Goal: Information Seeking & Learning: Learn about a topic

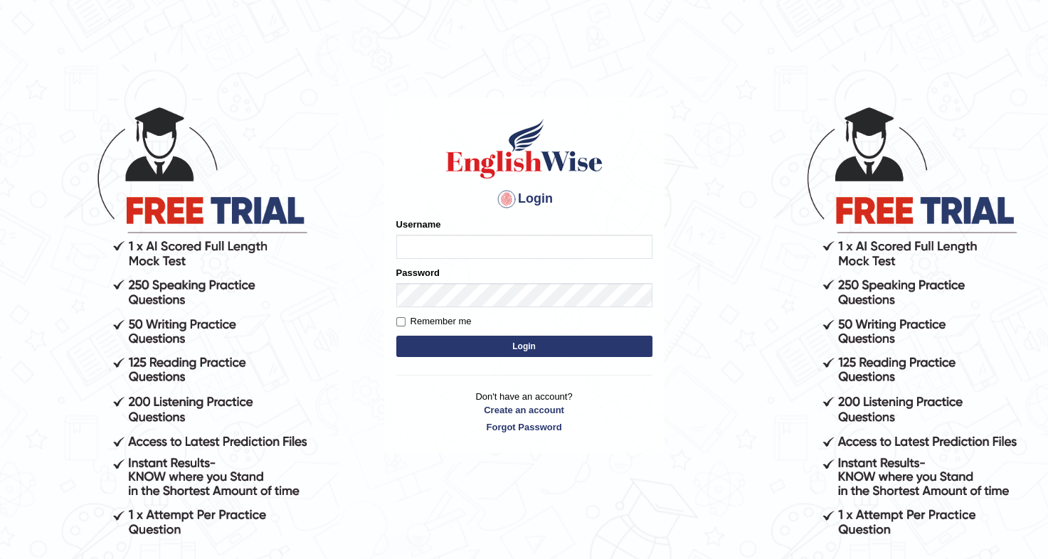
type input "sudipa_parramatta"
click at [398, 323] on input "Remember me" at bounding box center [400, 321] width 9 height 9
checkbox input "true"
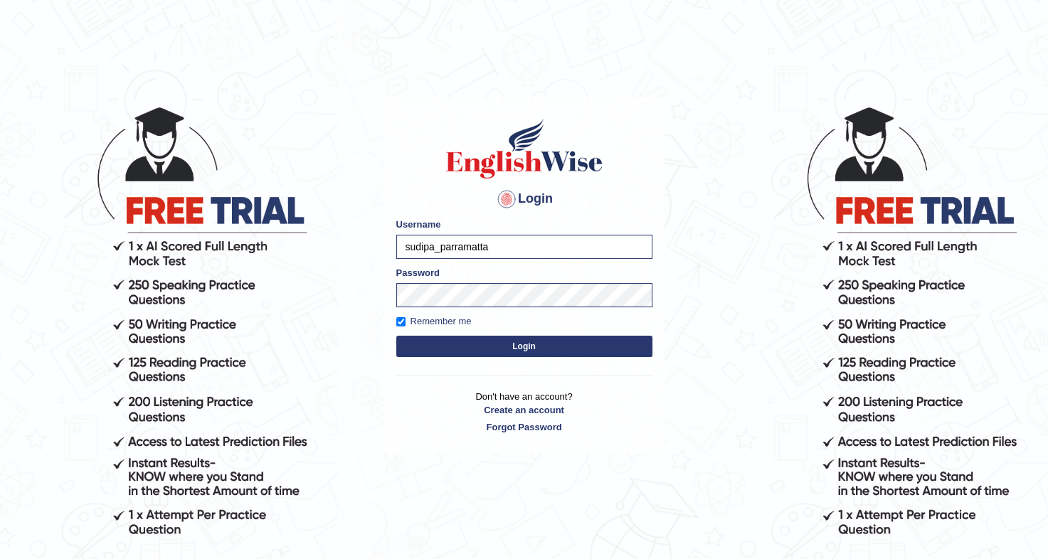
click at [501, 346] on button "Login" at bounding box center [524, 346] width 256 height 21
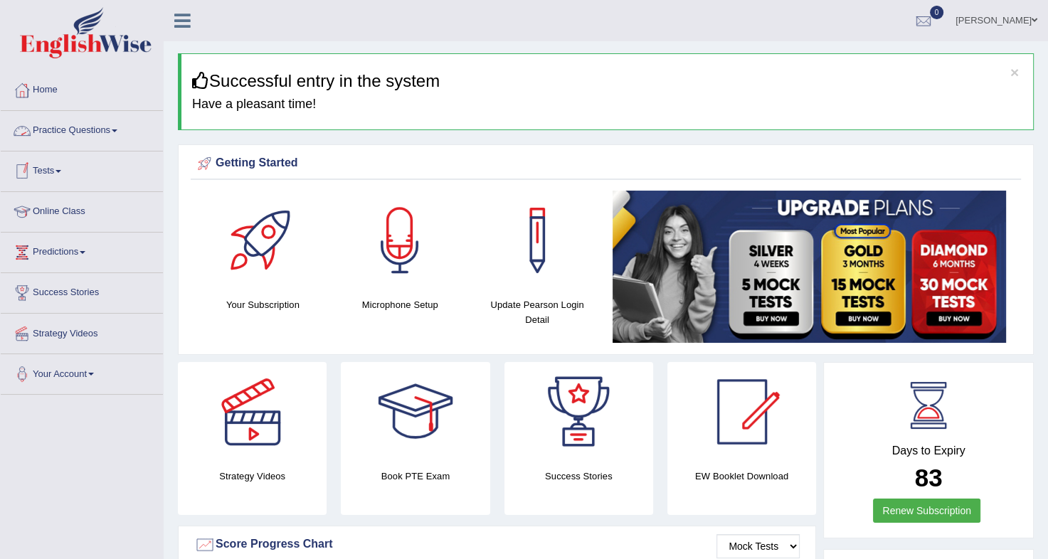
click at [122, 134] on link "Practice Questions" at bounding box center [82, 129] width 162 height 36
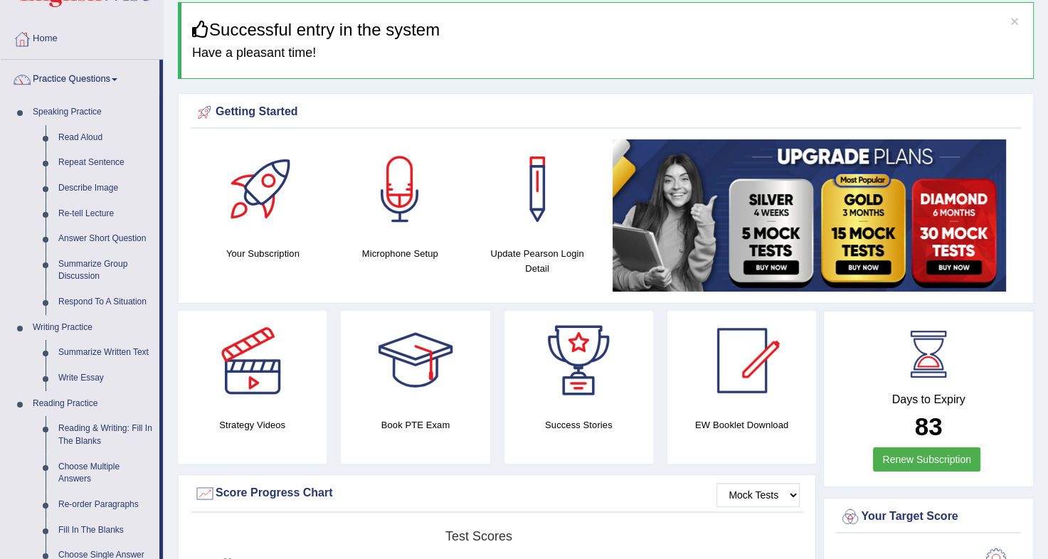
scroll to position [54, 0]
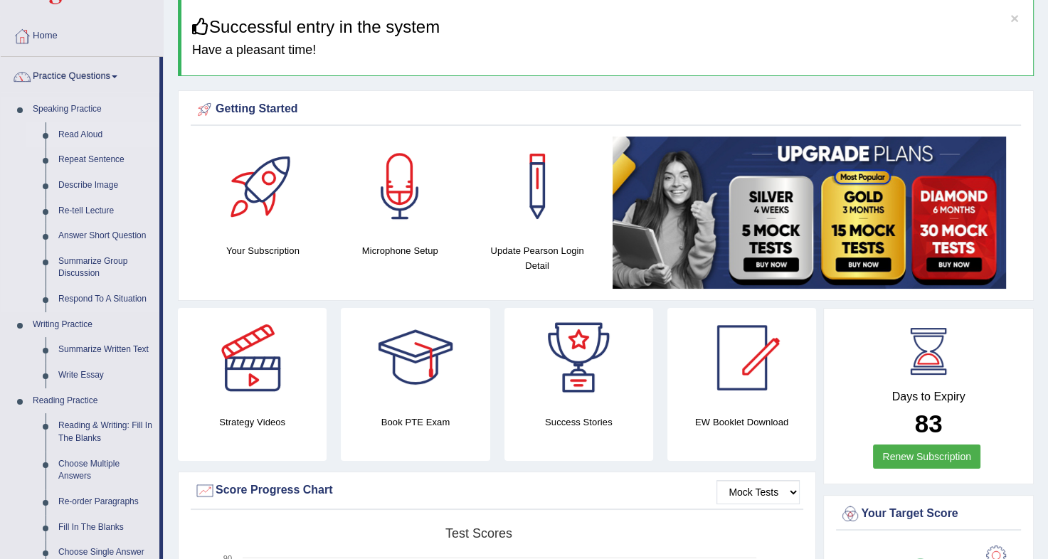
click at [70, 137] on link "Read Aloud" at bounding box center [105, 135] width 107 height 26
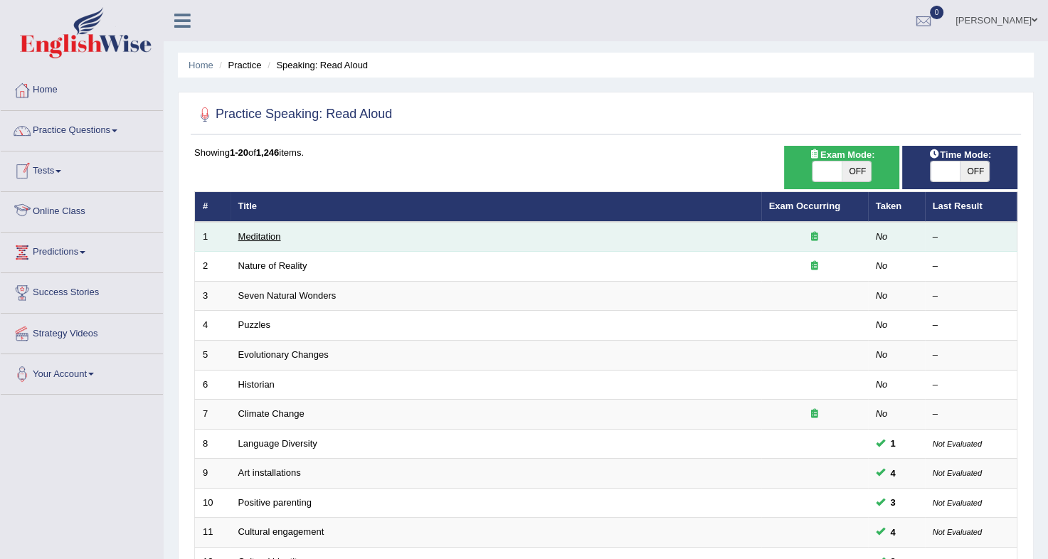
click at [259, 236] on link "Meditation" at bounding box center [259, 236] width 43 height 11
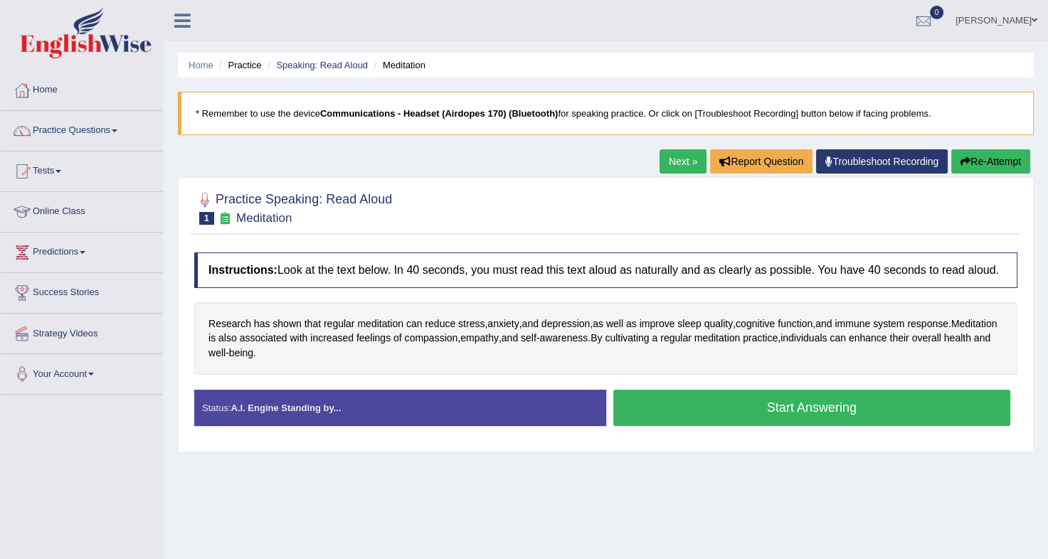
click at [812, 414] on button "Start Answering" at bounding box center [812, 408] width 398 height 36
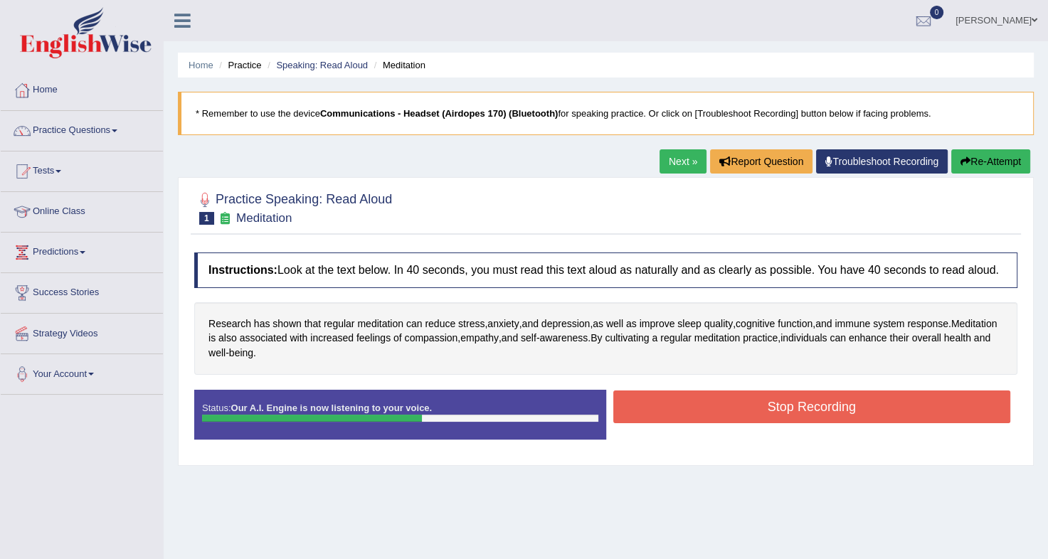
click at [812, 414] on button "Stop Recording" at bounding box center [812, 406] width 398 height 33
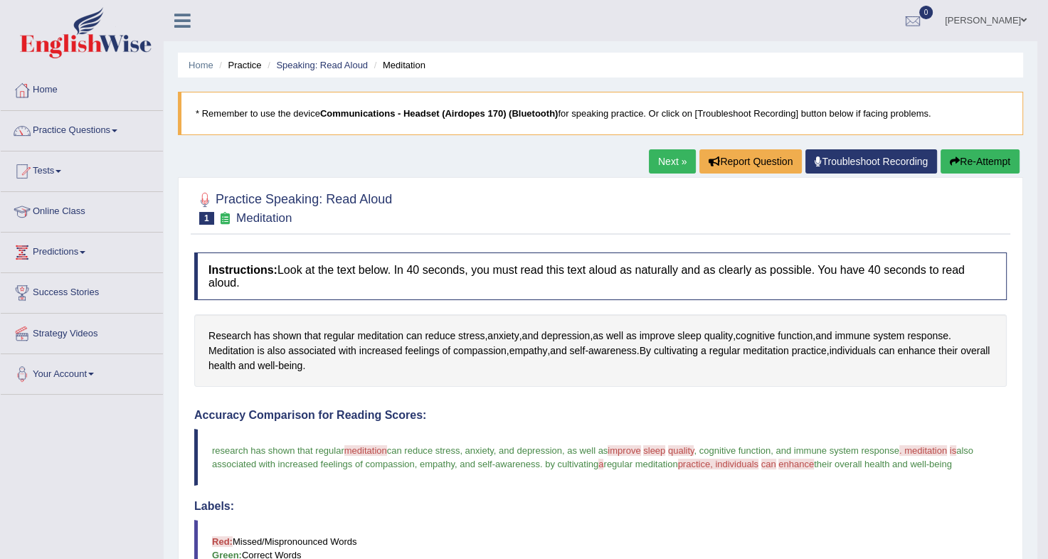
click at [979, 160] on button "Re-Attempt" at bounding box center [979, 161] width 79 height 24
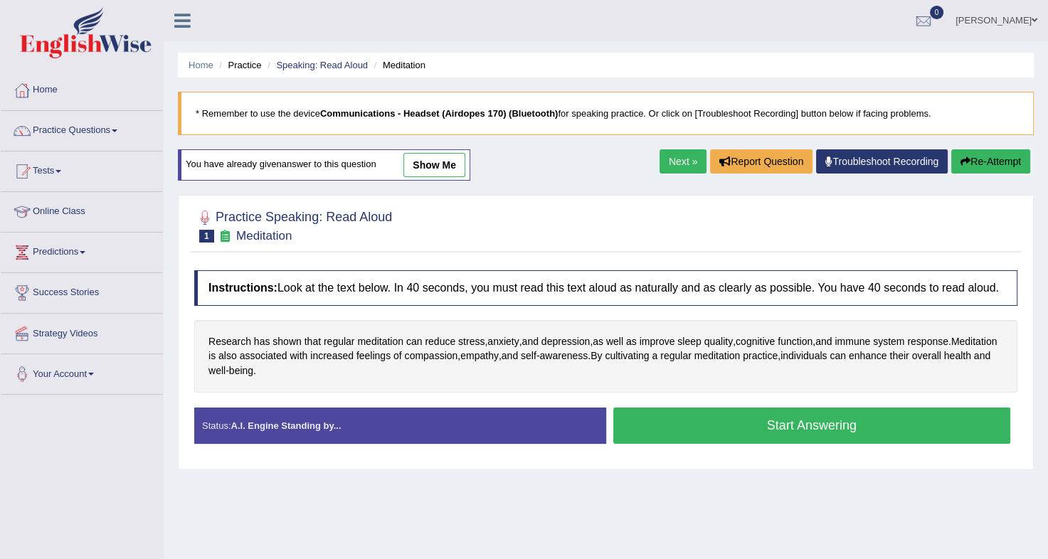
click at [734, 418] on button "Start Answering" at bounding box center [812, 425] width 398 height 36
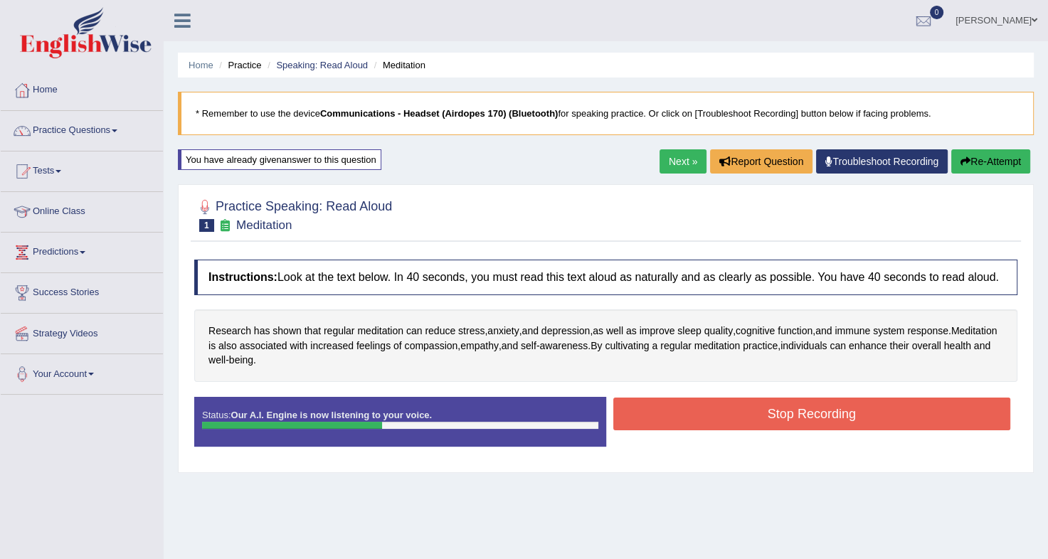
click at [734, 418] on button "Stop Recording" at bounding box center [812, 414] width 398 height 33
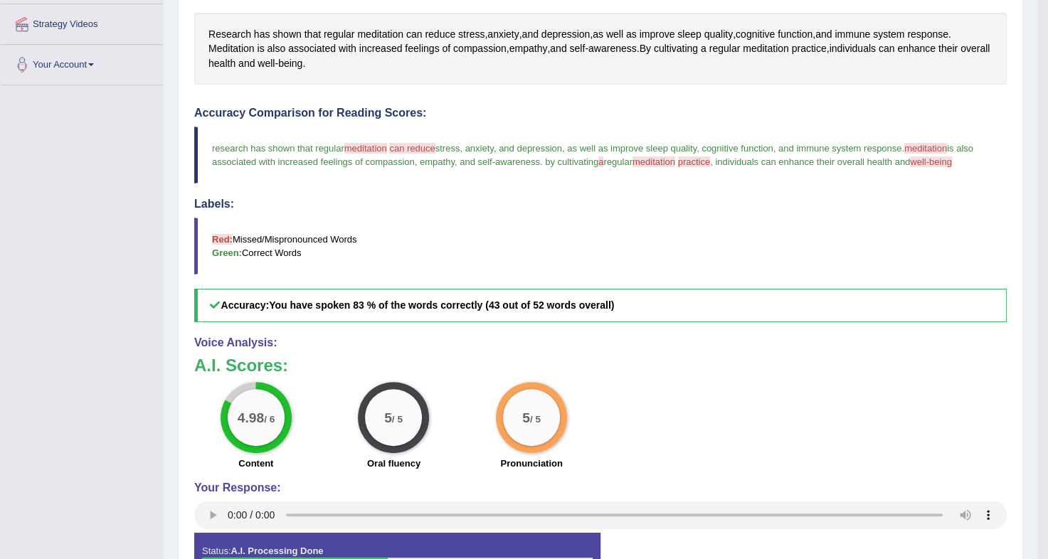
scroll to position [307, 0]
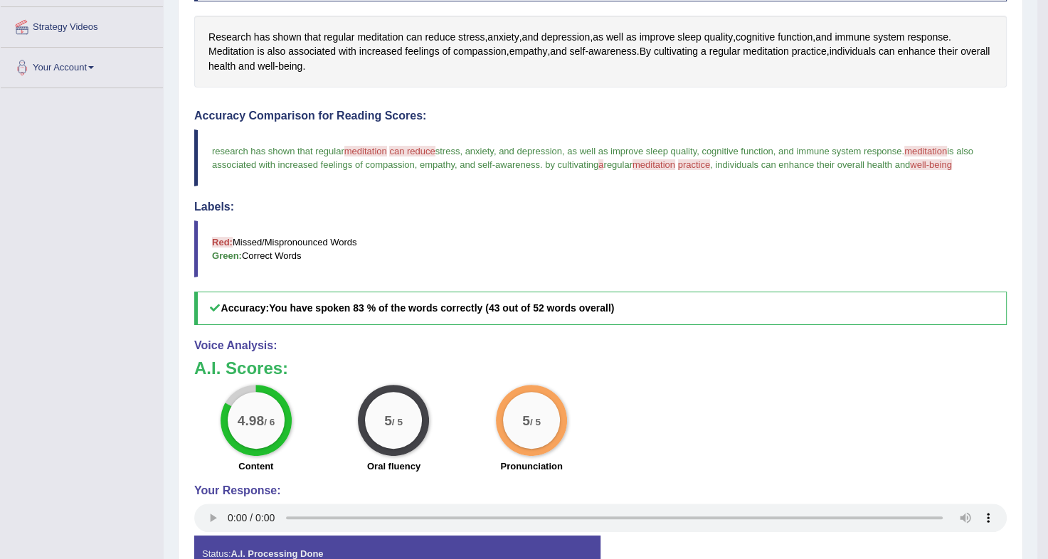
click at [371, 146] on span "meditation" at bounding box center [365, 151] width 43 height 11
click at [658, 159] on span "meditation" at bounding box center [653, 164] width 43 height 11
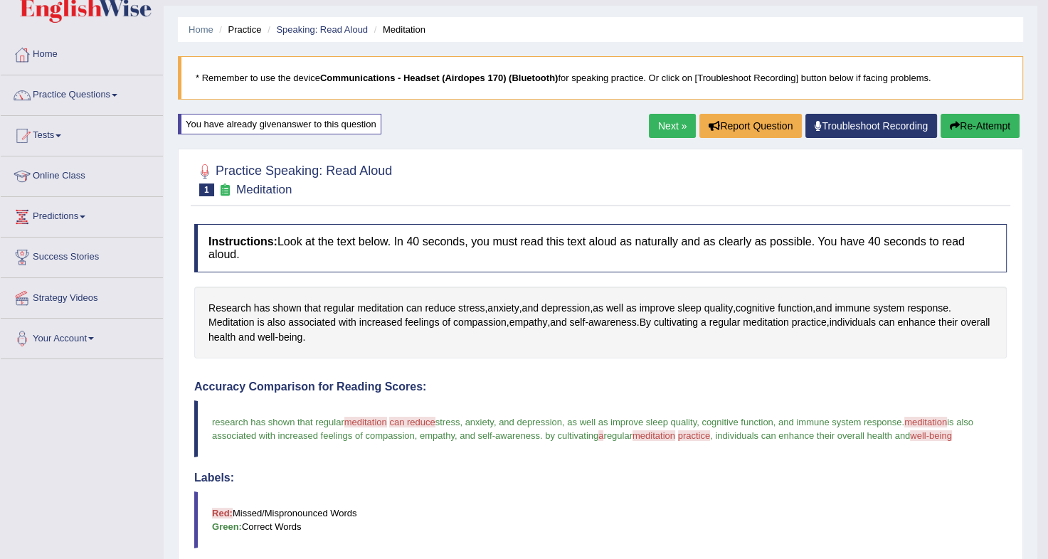
scroll to position [34, 0]
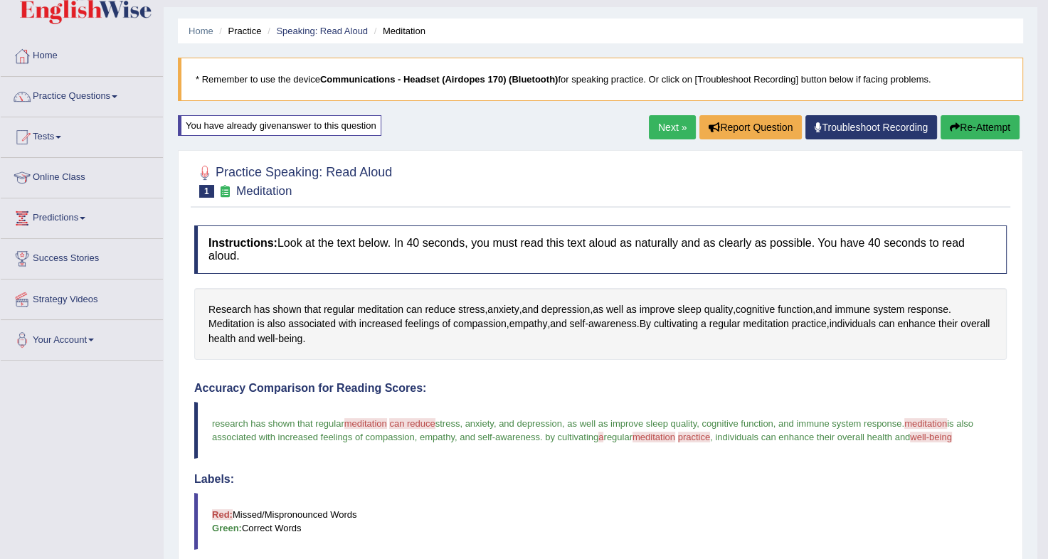
click at [970, 132] on button "Re-Attempt" at bounding box center [979, 127] width 79 height 24
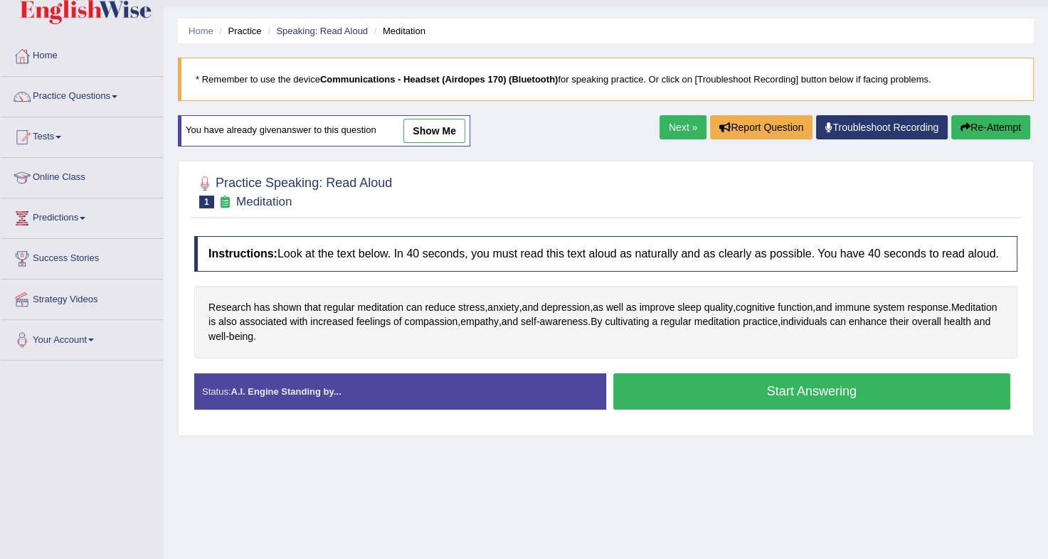
click at [774, 392] on button "Start Answering" at bounding box center [812, 391] width 398 height 36
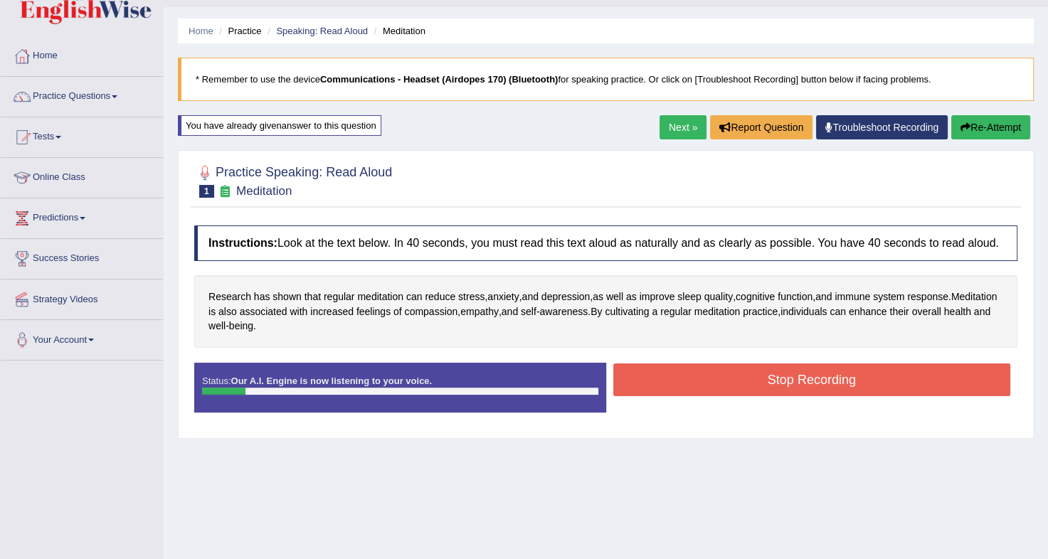
click at [953, 132] on button "Re-Attempt" at bounding box center [990, 127] width 79 height 24
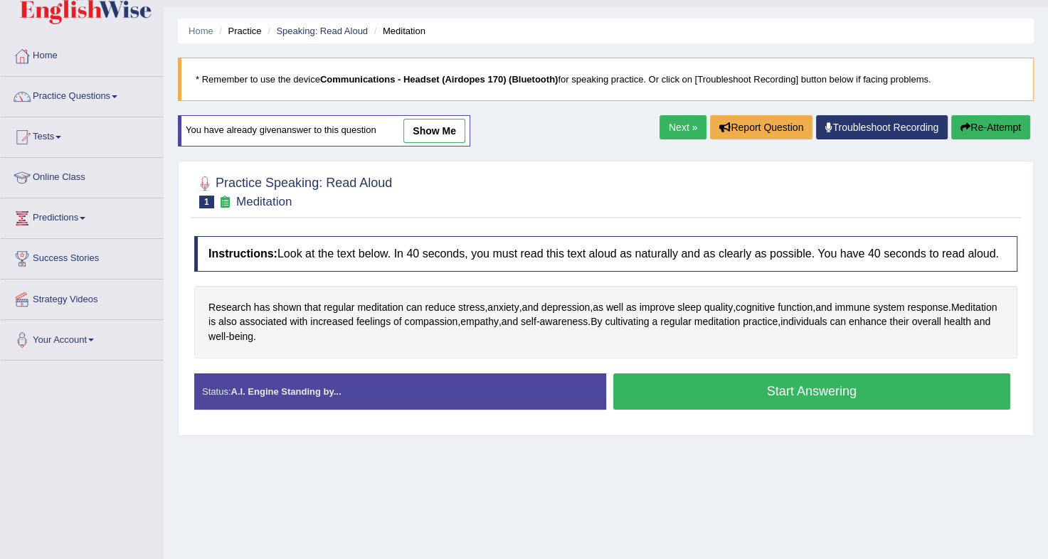
click at [712, 388] on button "Start Answering" at bounding box center [812, 391] width 398 height 36
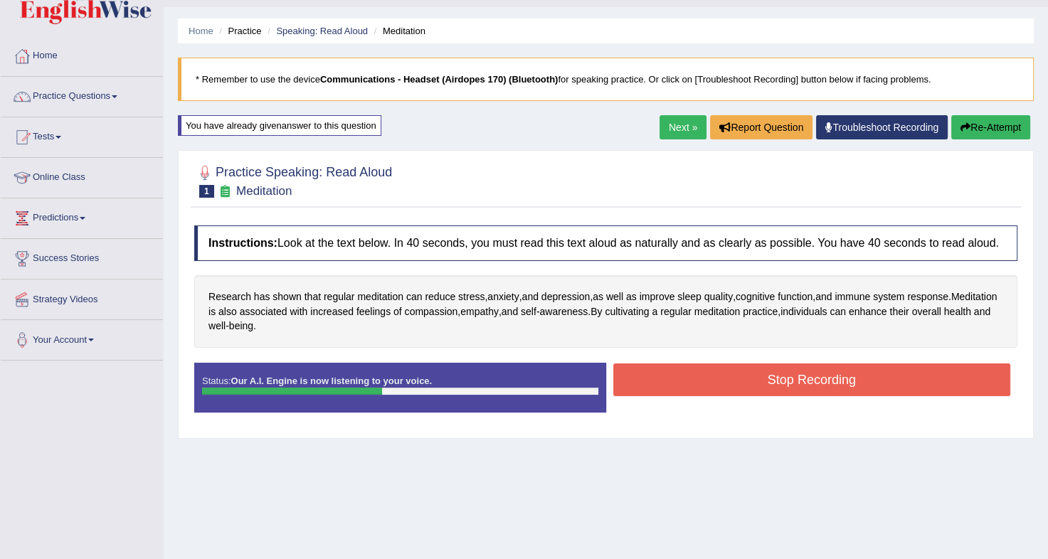
click at [712, 388] on button "Stop Recording" at bounding box center [812, 379] width 398 height 33
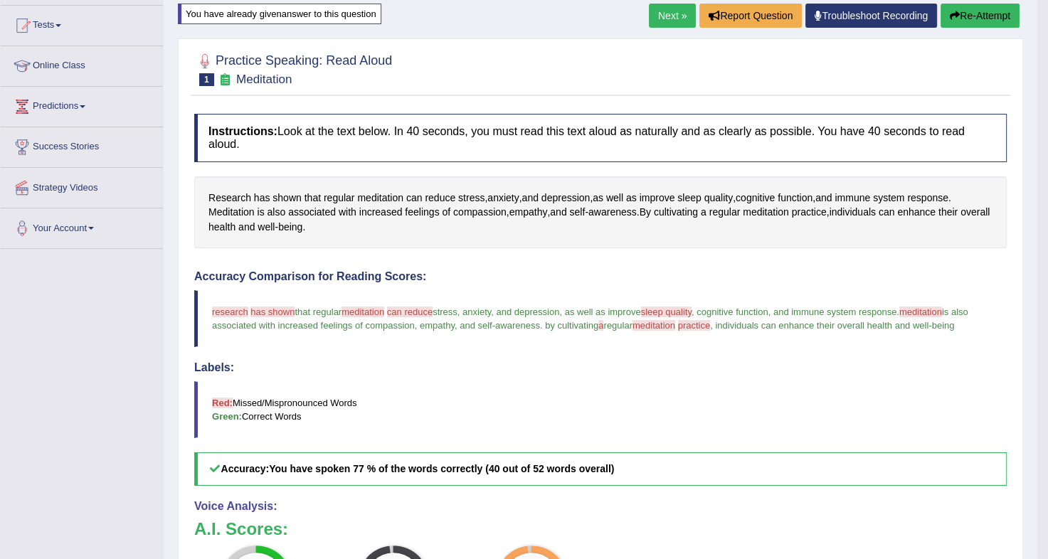
scroll to position [139, 0]
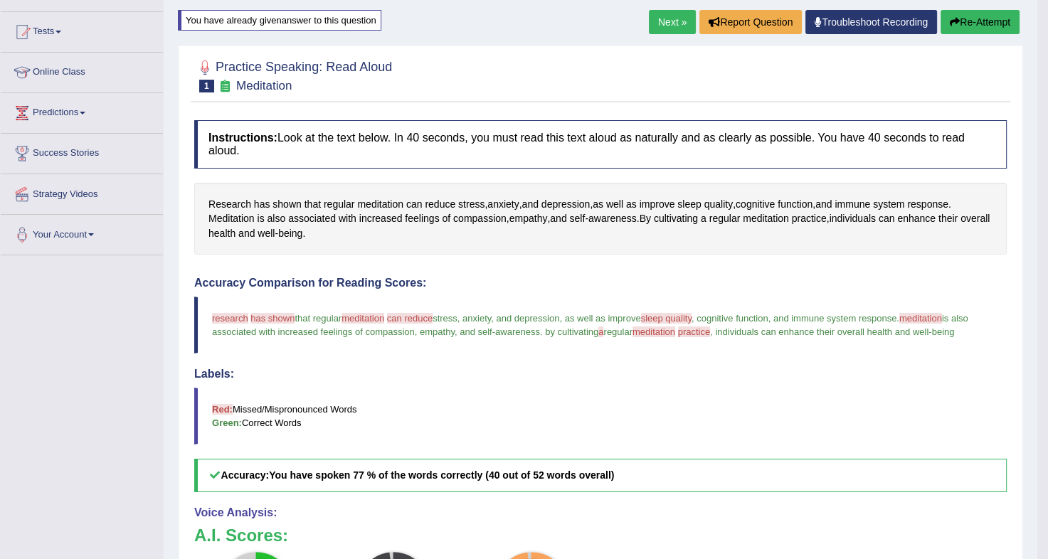
click at [981, 13] on button "Re-Attempt" at bounding box center [979, 22] width 79 height 24
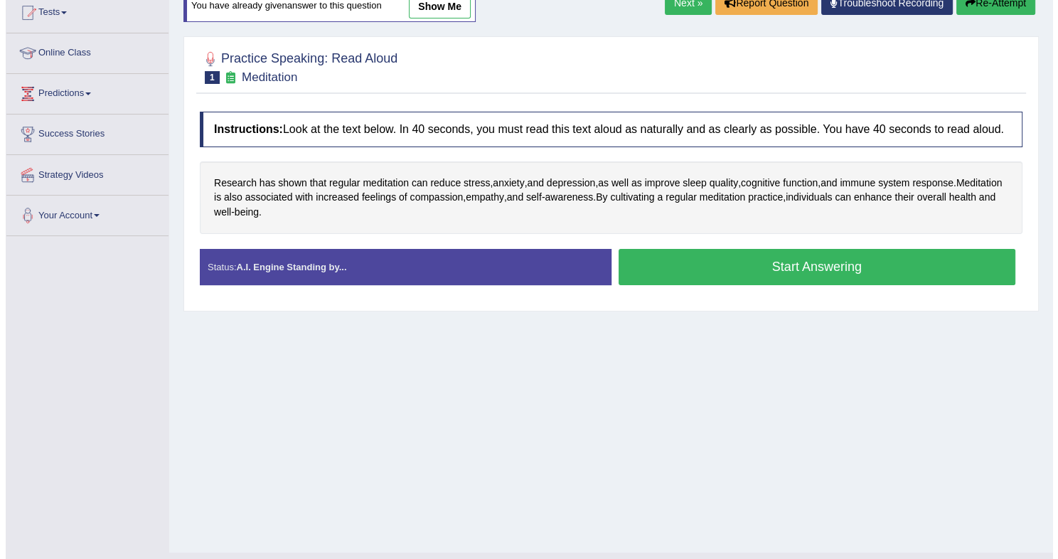
scroll to position [139, 0]
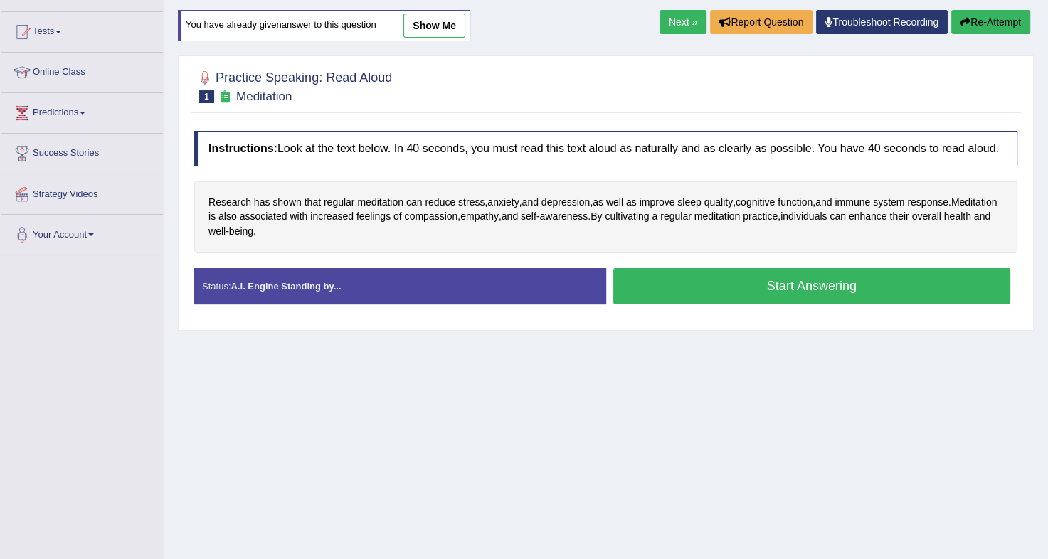
click at [760, 275] on button "Start Answering" at bounding box center [812, 286] width 398 height 36
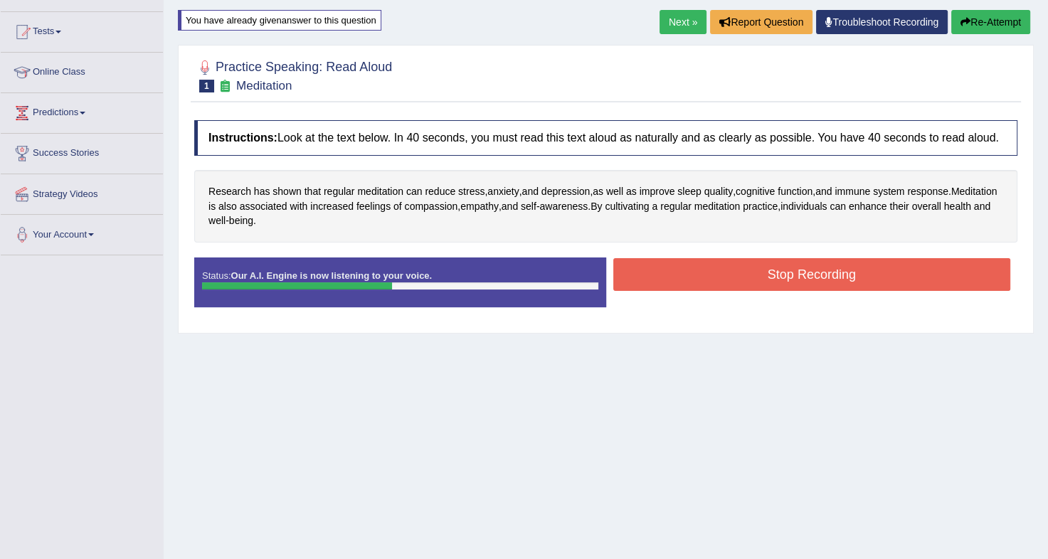
click at [760, 275] on button "Stop Recording" at bounding box center [812, 274] width 398 height 33
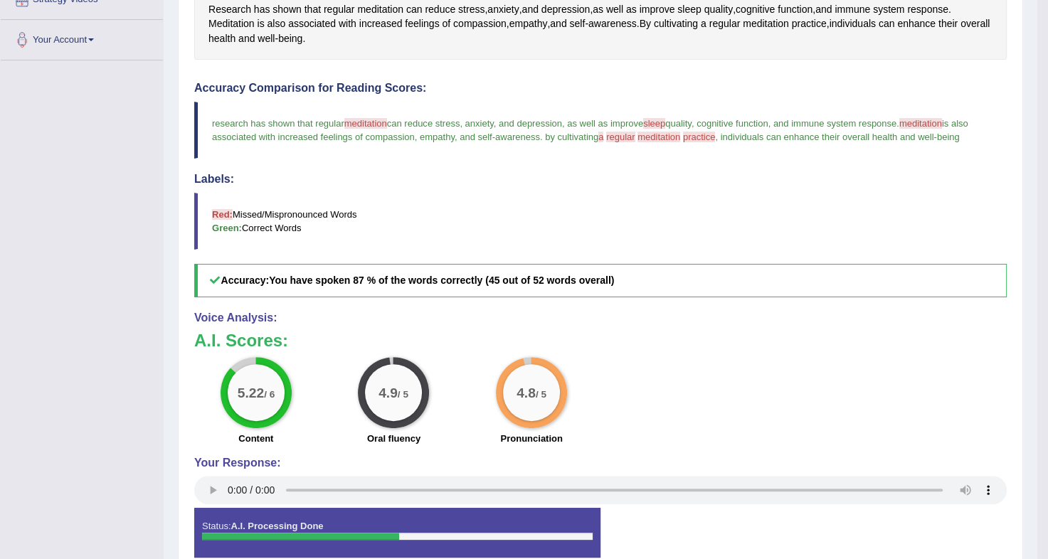
scroll to position [330, 0]
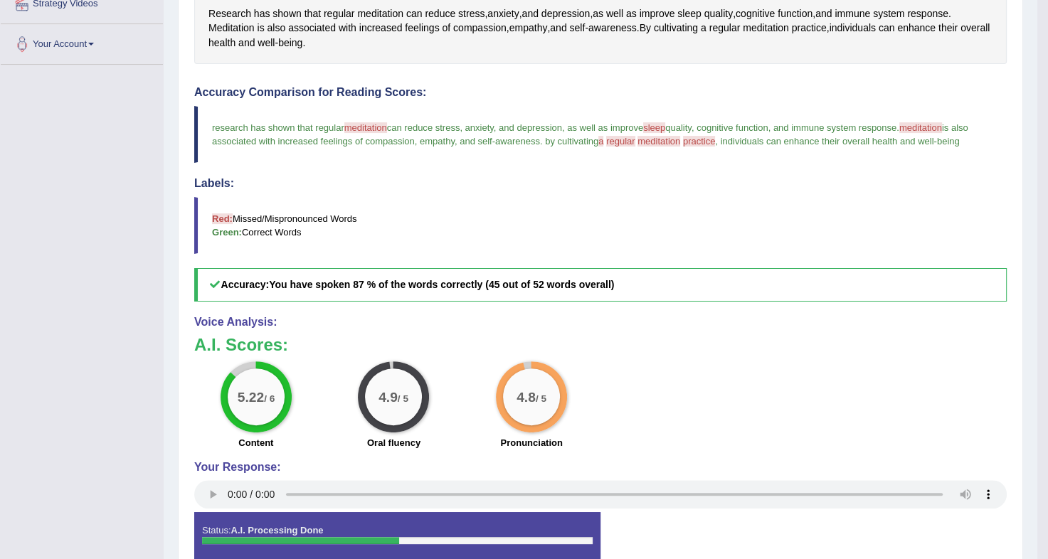
click at [372, 122] on span "meditation" at bounding box center [365, 127] width 43 height 11
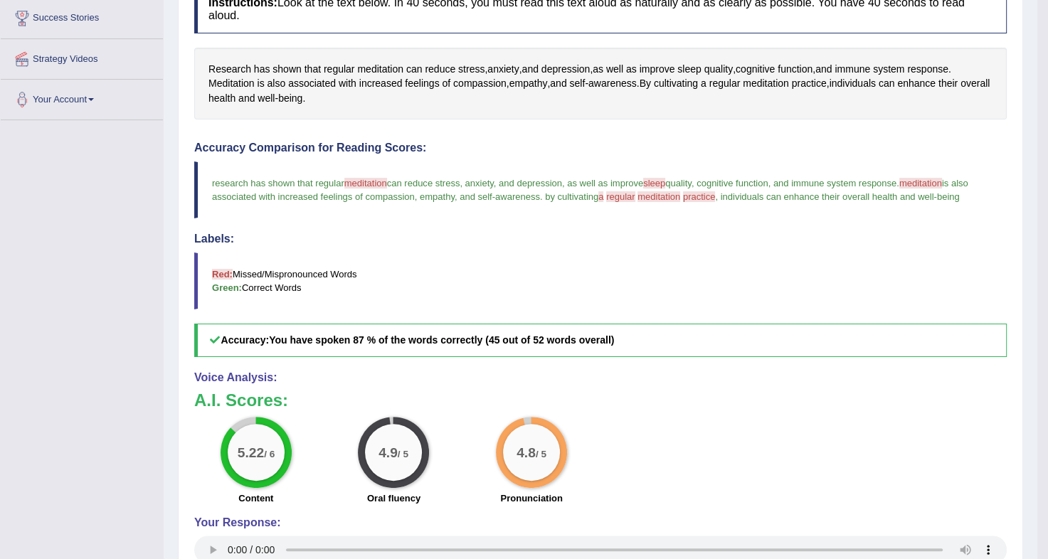
scroll to position [273, 0]
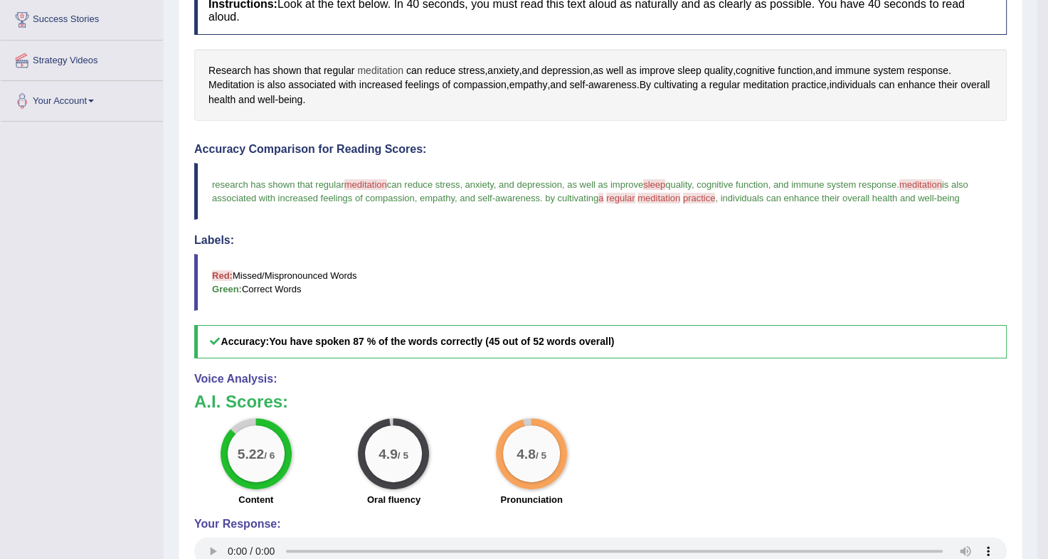
click at [381, 63] on span "meditation" at bounding box center [380, 70] width 46 height 15
click at [381, 53] on body "Toggle navigation Home Practice Questions Speaking Practice Read Aloud Repeat S…" at bounding box center [524, 6] width 1048 height 559
click at [381, 63] on span "meditation" at bounding box center [380, 70] width 46 height 15
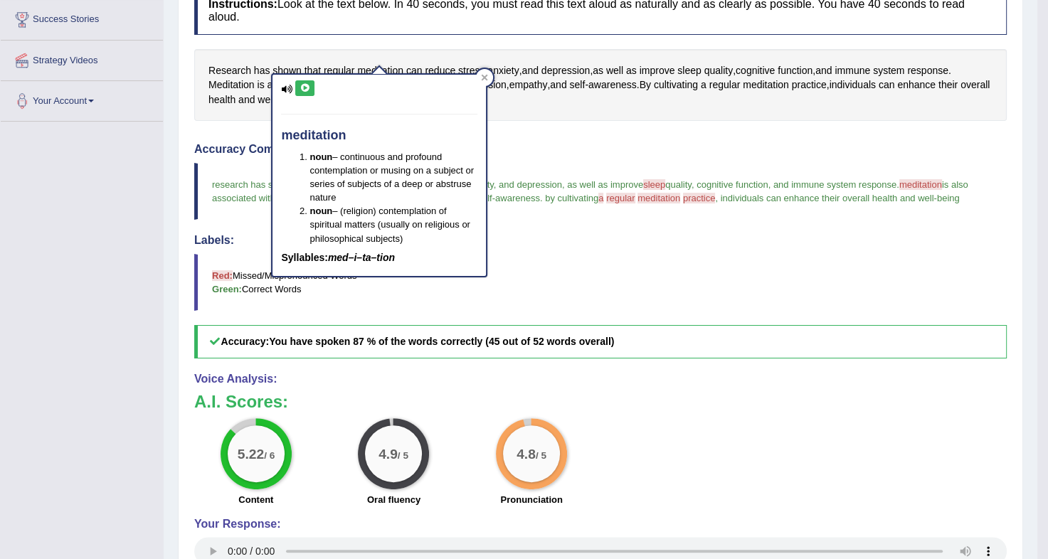
click at [282, 90] on icon at bounding box center [286, 89] width 11 height 9
click at [307, 90] on icon at bounding box center [304, 88] width 11 height 9
click at [486, 75] on icon at bounding box center [484, 78] width 6 height 6
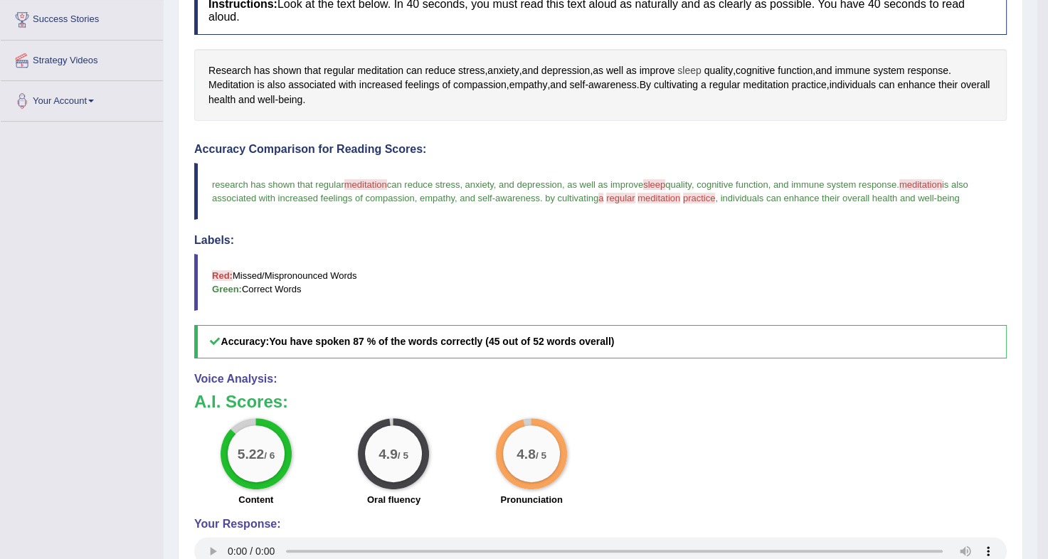
click at [699, 63] on span "sleep" at bounding box center [688, 70] width 23 height 15
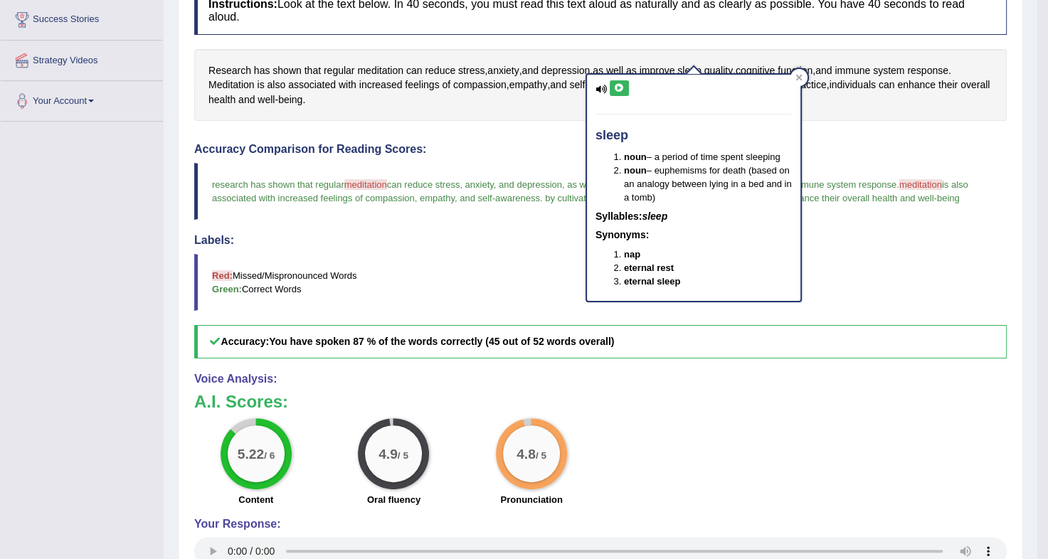
click at [614, 90] on icon at bounding box center [619, 88] width 11 height 9
click at [800, 77] on icon at bounding box center [798, 77] width 7 height 7
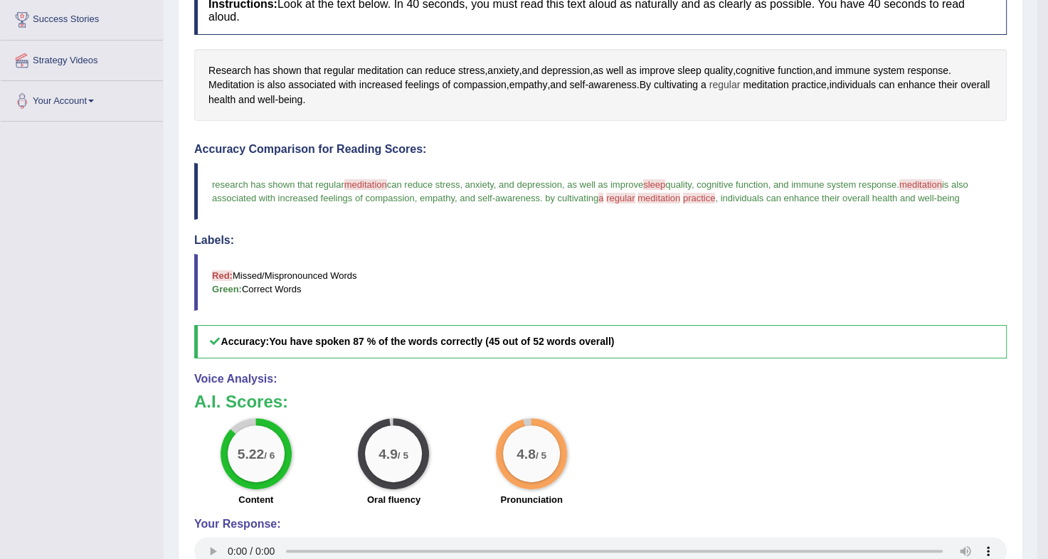
click at [733, 78] on span "regular" at bounding box center [724, 85] width 31 height 15
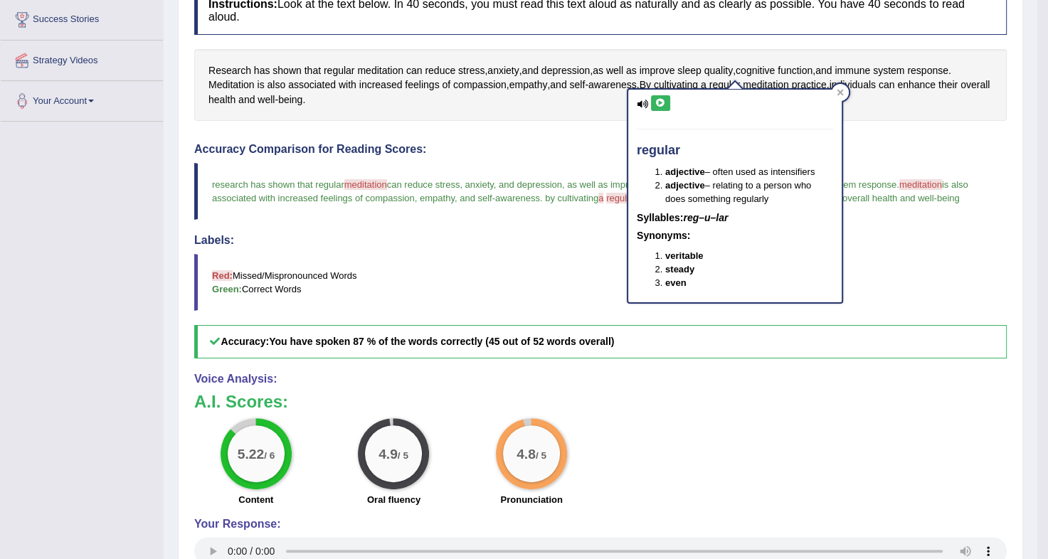
click at [660, 105] on icon at bounding box center [660, 103] width 11 height 9
click at [836, 93] on icon at bounding box center [839, 92] width 7 height 7
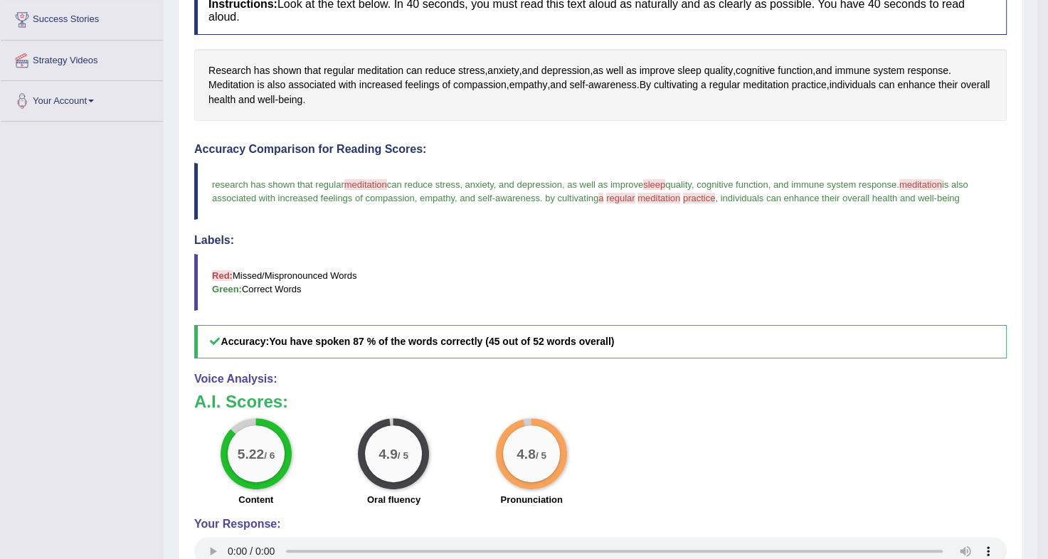
click at [700, 193] on span "practice" at bounding box center [699, 198] width 33 height 11
click at [819, 78] on span "practice" at bounding box center [809, 85] width 35 height 15
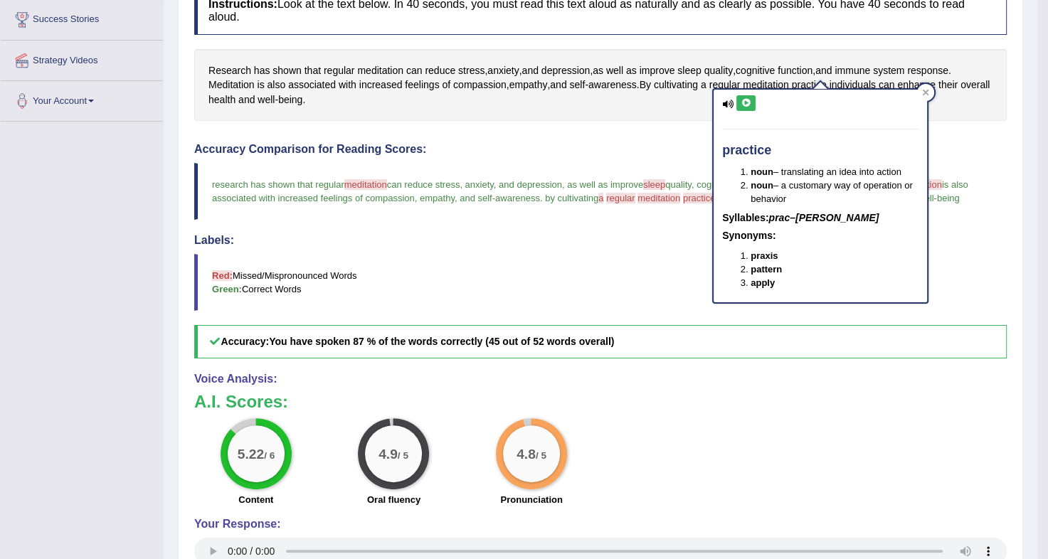
click at [745, 99] on icon at bounding box center [745, 103] width 11 height 9
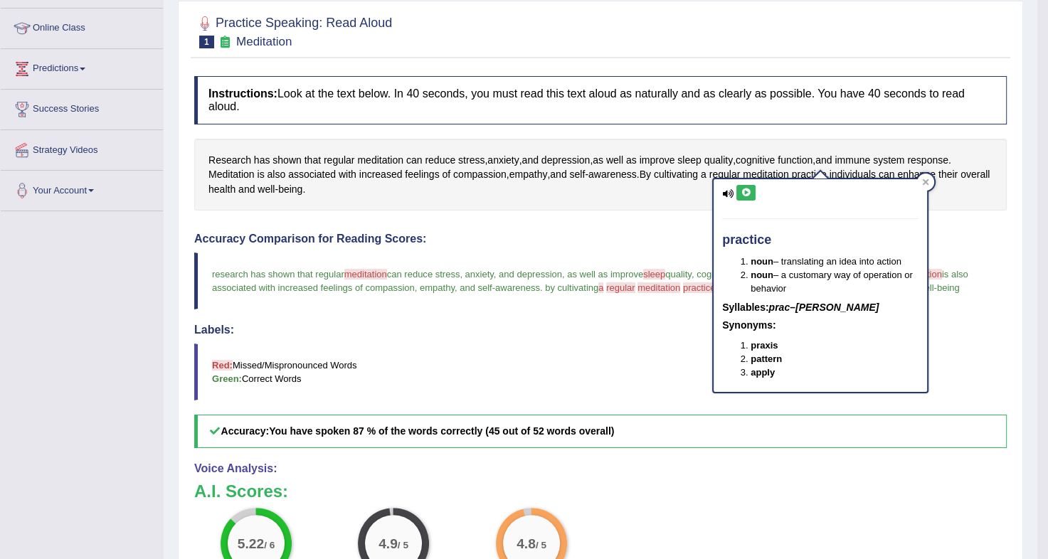
scroll to position [182, 0]
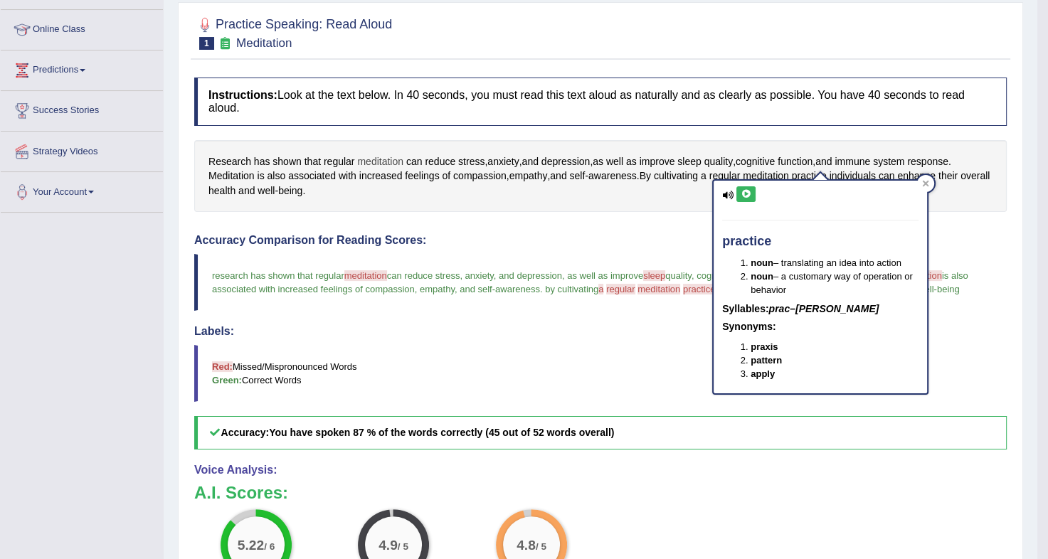
click at [385, 154] on span "meditation" at bounding box center [380, 161] width 46 height 15
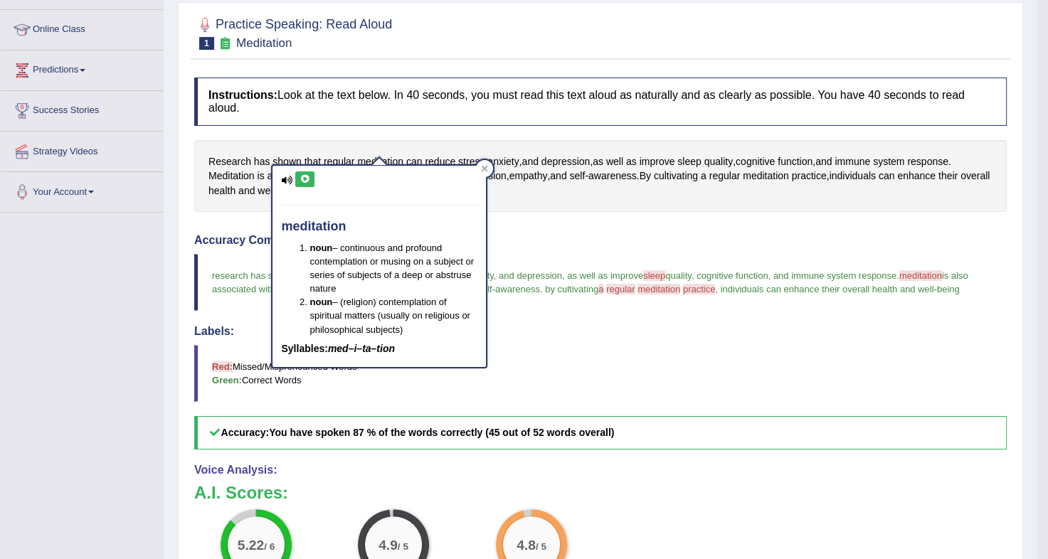
click at [307, 176] on icon at bounding box center [304, 179] width 11 height 9
click at [304, 179] on icon at bounding box center [304, 179] width 11 height 9
click at [482, 168] on icon at bounding box center [484, 168] width 7 height 7
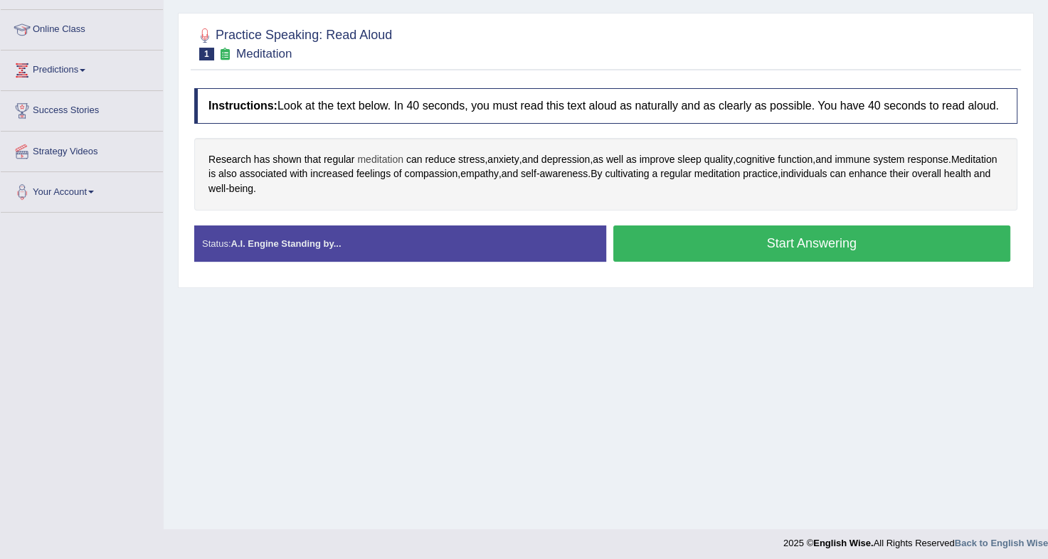
drag, startPoint x: 0, startPoint y: 0, endPoint x: 371, endPoint y: 159, distance: 403.0
click at [371, 159] on span "meditation" at bounding box center [380, 159] width 46 height 15
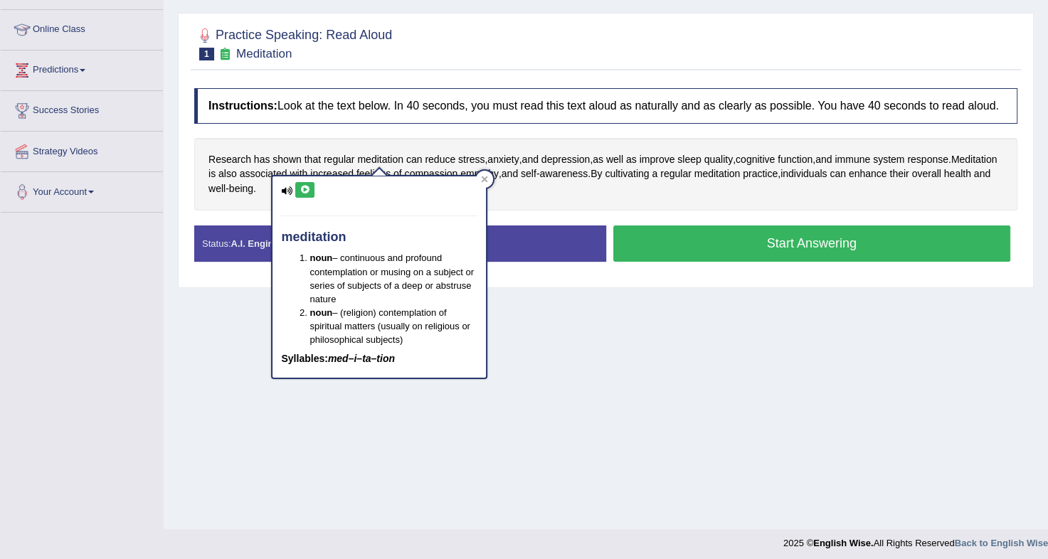
click at [301, 191] on icon at bounding box center [304, 190] width 11 height 9
click at [307, 190] on icon at bounding box center [304, 190] width 11 height 9
drag, startPoint x: 307, startPoint y: 190, endPoint x: 477, endPoint y: 178, distance: 170.4
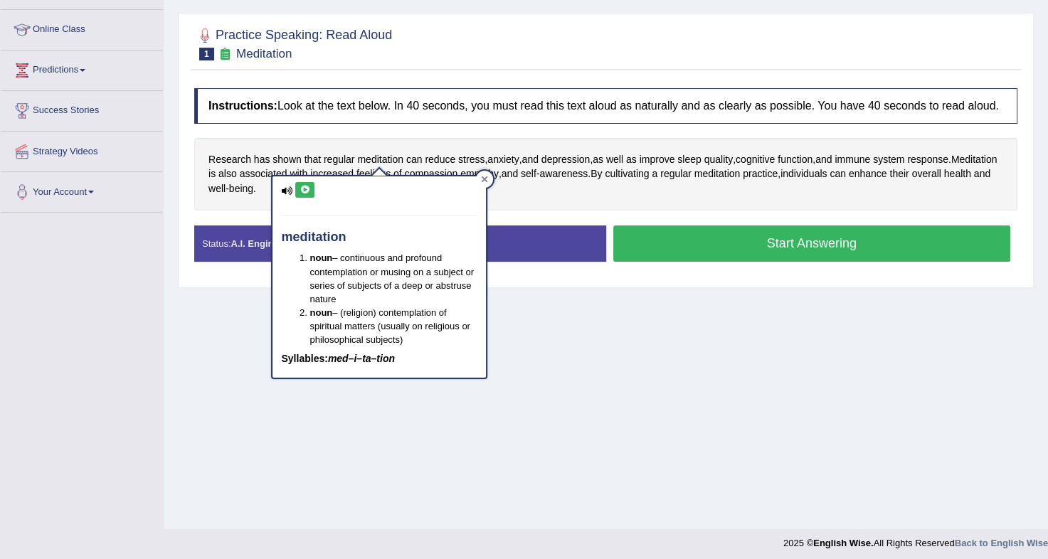
click at [477, 178] on div "meditation noun – continuous and profound contemplation or musing on a subject …" at bounding box center [379, 277] width 216 height 204
click at [477, 178] on div at bounding box center [484, 179] width 17 height 17
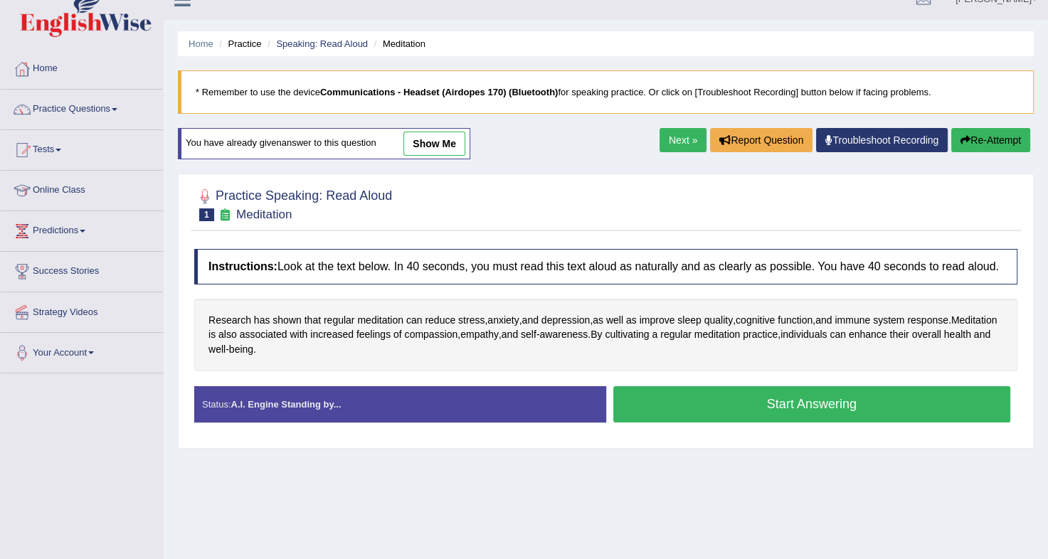
scroll to position [16, 0]
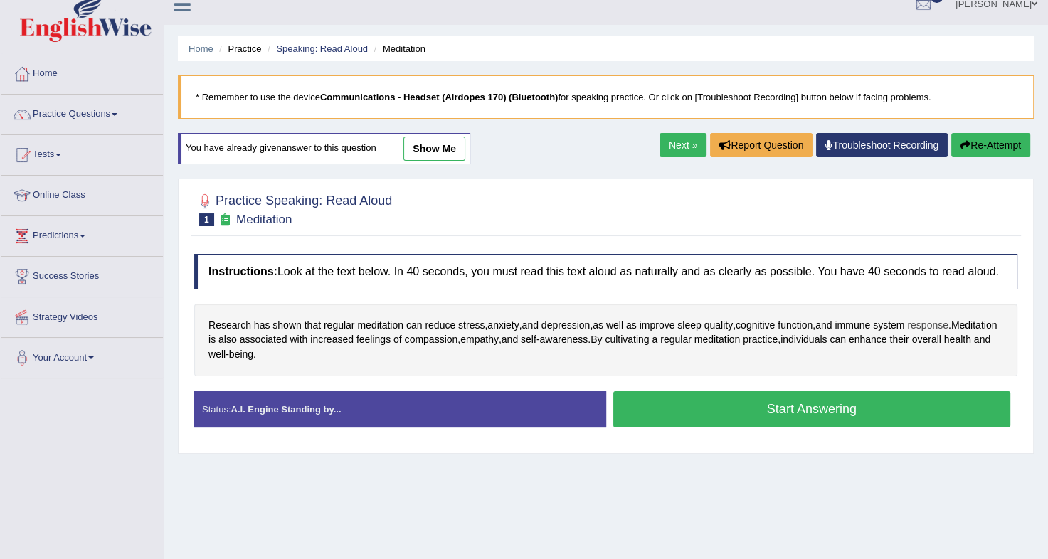
click at [923, 322] on span "response" at bounding box center [927, 325] width 41 height 15
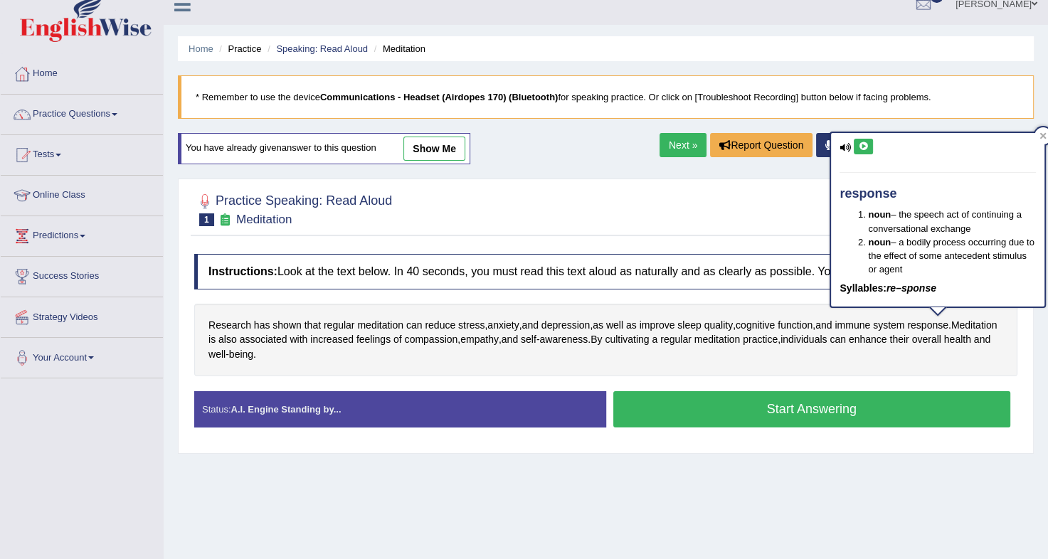
click at [862, 149] on icon at bounding box center [863, 146] width 11 height 9
click at [575, 362] on div "Research has shown that regular meditation can reduce stress , anxiety , and de…" at bounding box center [605, 340] width 823 height 73
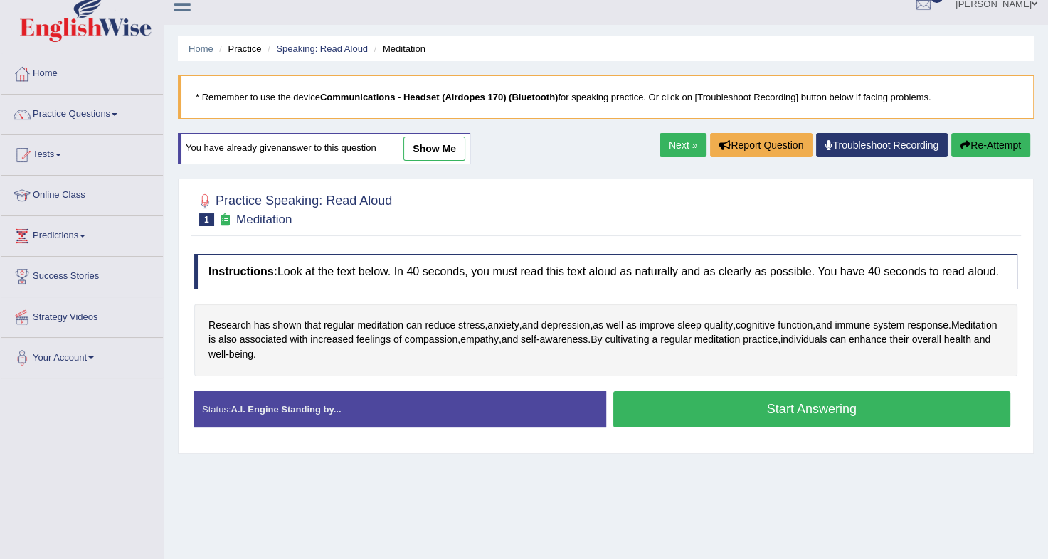
click at [854, 137] on link "Troubleshoot Recording" at bounding box center [882, 145] width 132 height 24
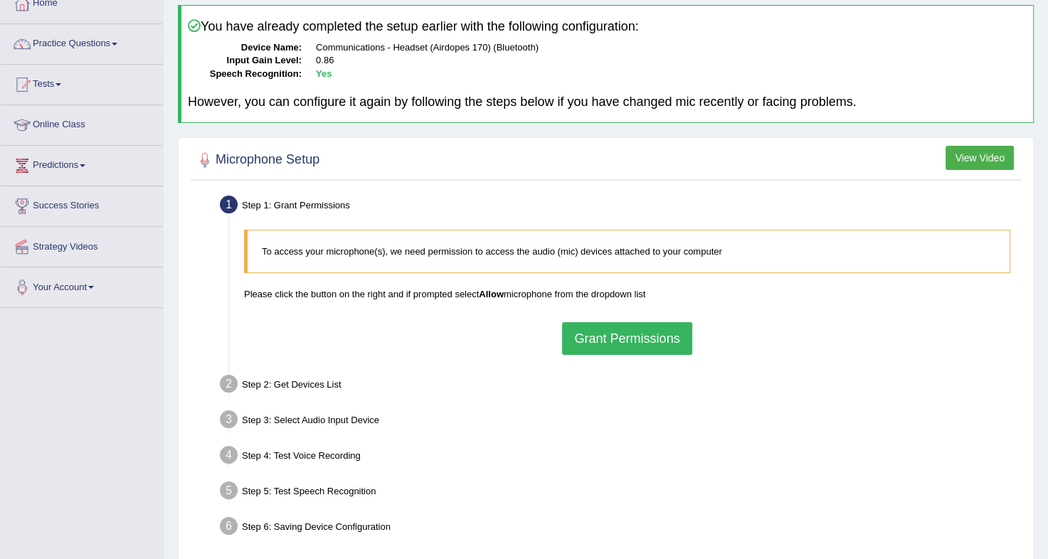
scroll to position [93, 0]
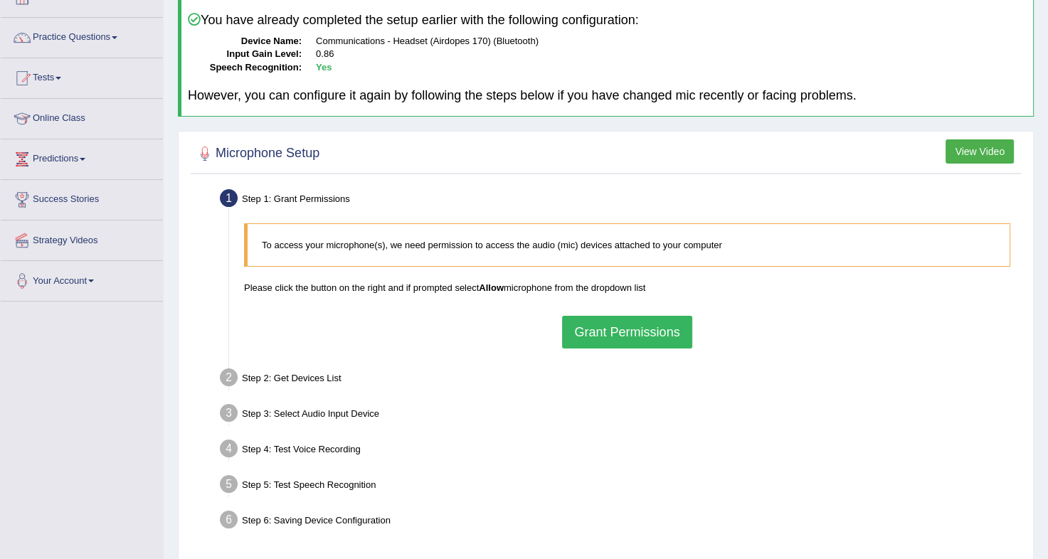
click at [619, 329] on button "Grant Permissions" at bounding box center [626, 332] width 129 height 33
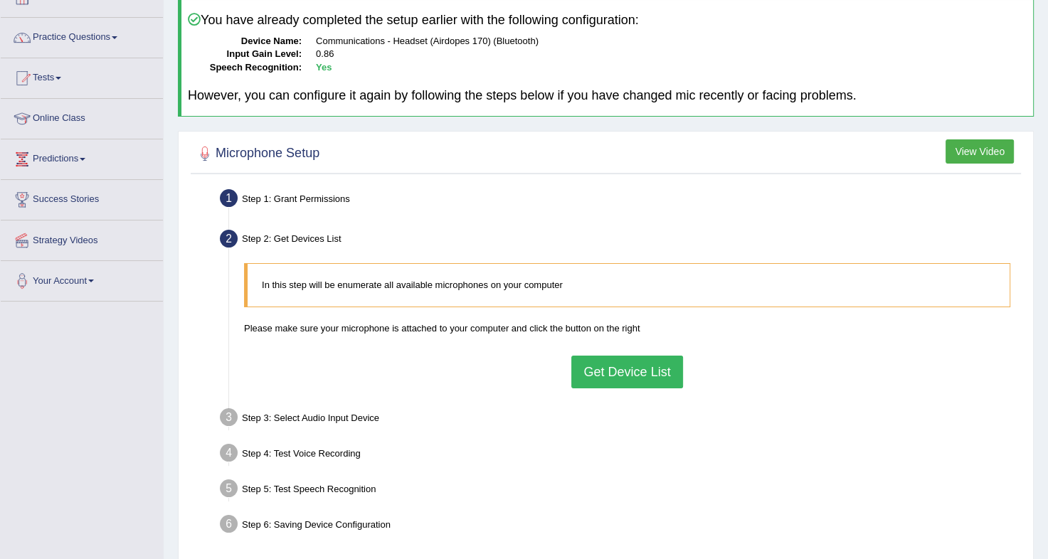
click at [610, 365] on button "Get Device List" at bounding box center [626, 372] width 111 height 33
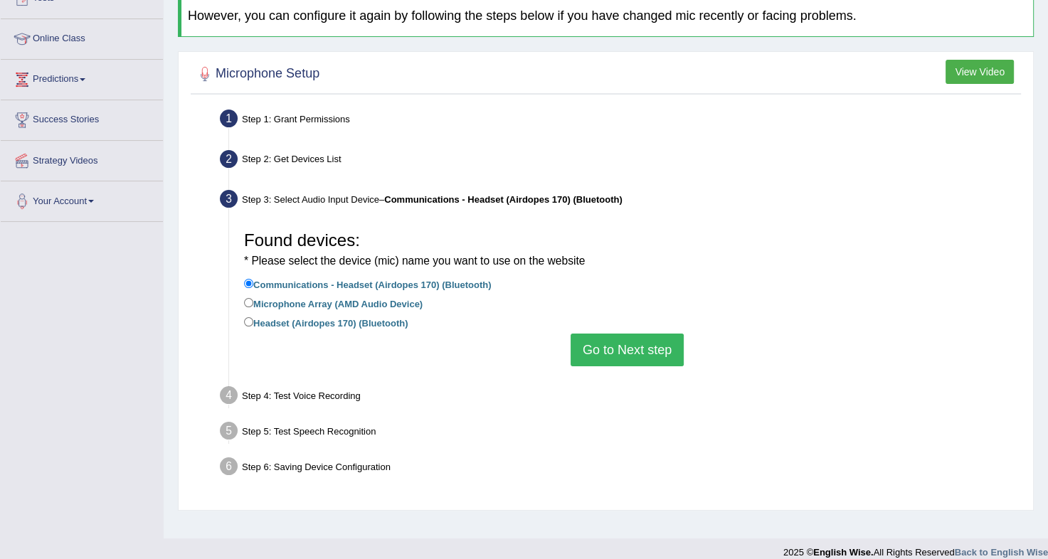
scroll to position [175, 0]
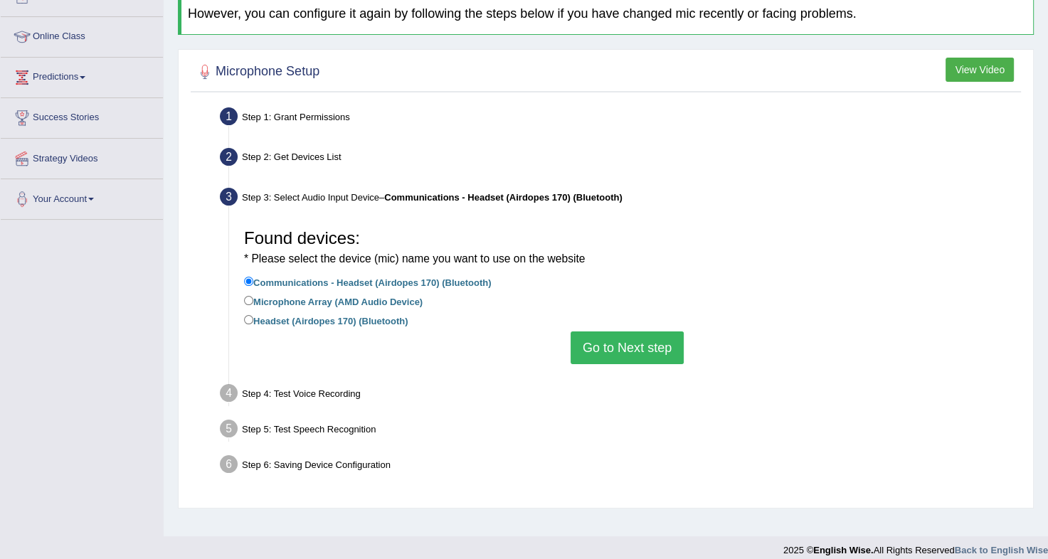
click at [652, 343] on button "Go to Next step" at bounding box center [626, 347] width 113 height 33
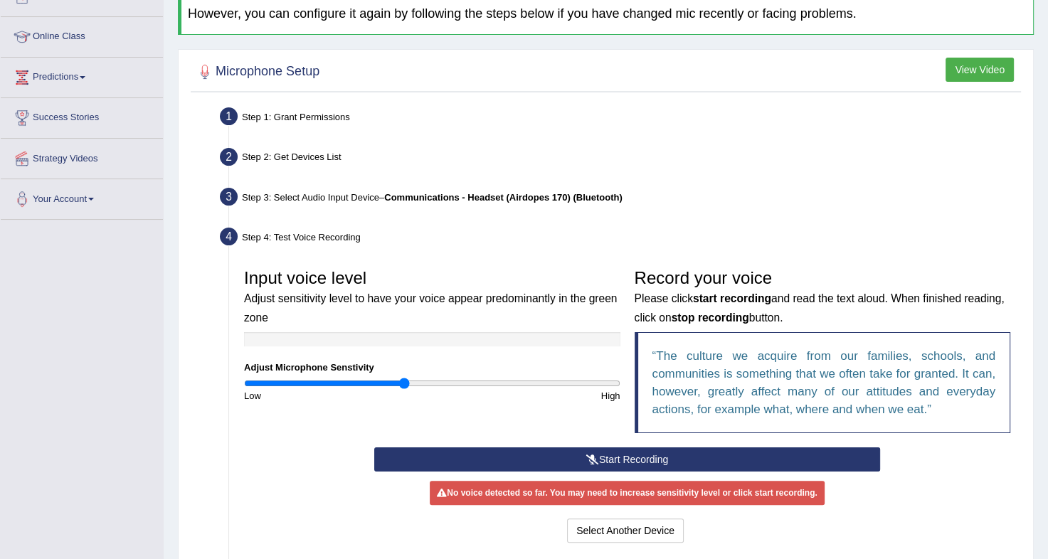
scroll to position [250, 0]
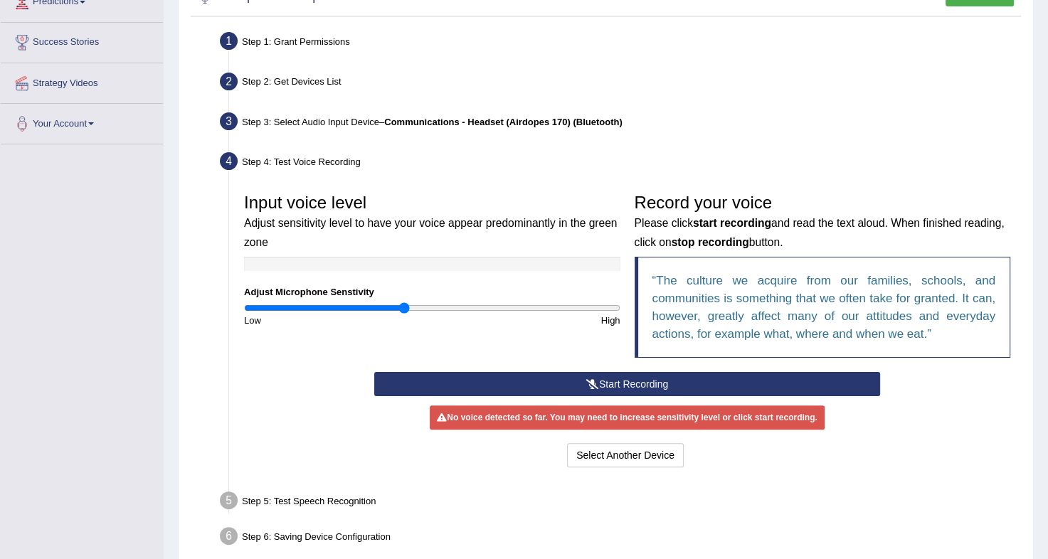
click at [565, 380] on button "Start Recording" at bounding box center [627, 384] width 506 height 24
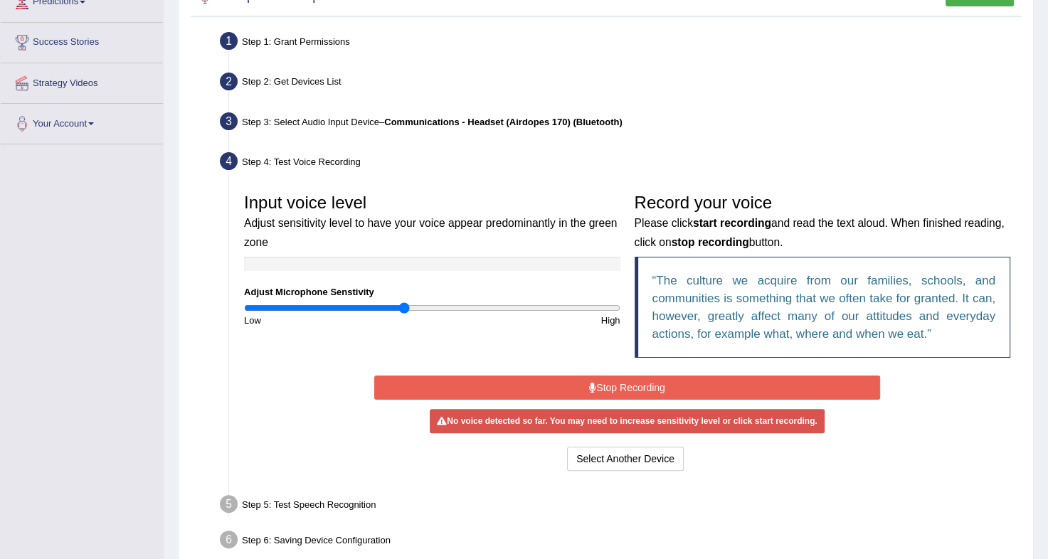
scroll to position [319, 0]
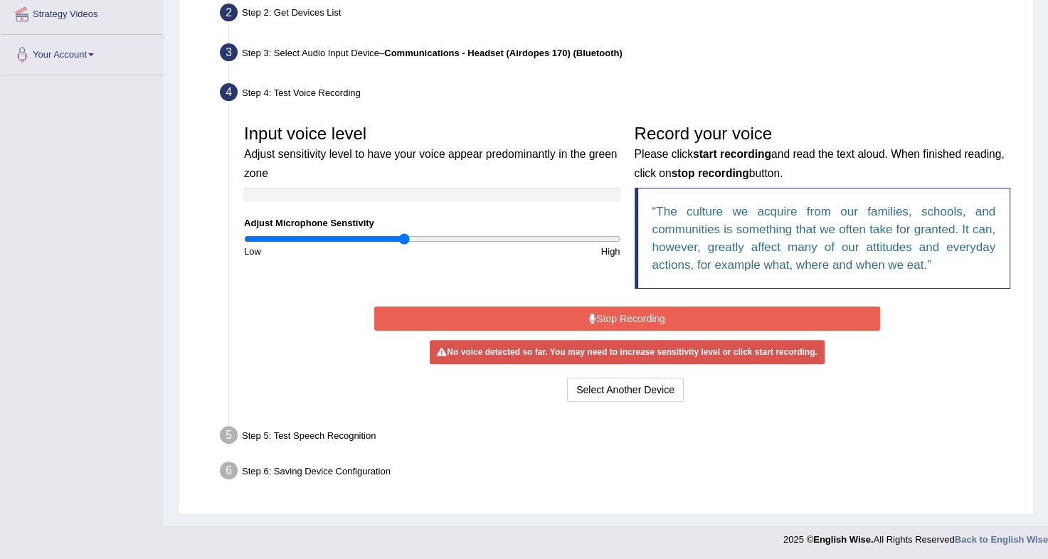
click at [580, 277] on div "Input voice level Adjust sensitivity level to have your voice appear predominan…" at bounding box center [627, 210] width 780 height 186
click at [590, 314] on icon at bounding box center [592, 319] width 7 height 10
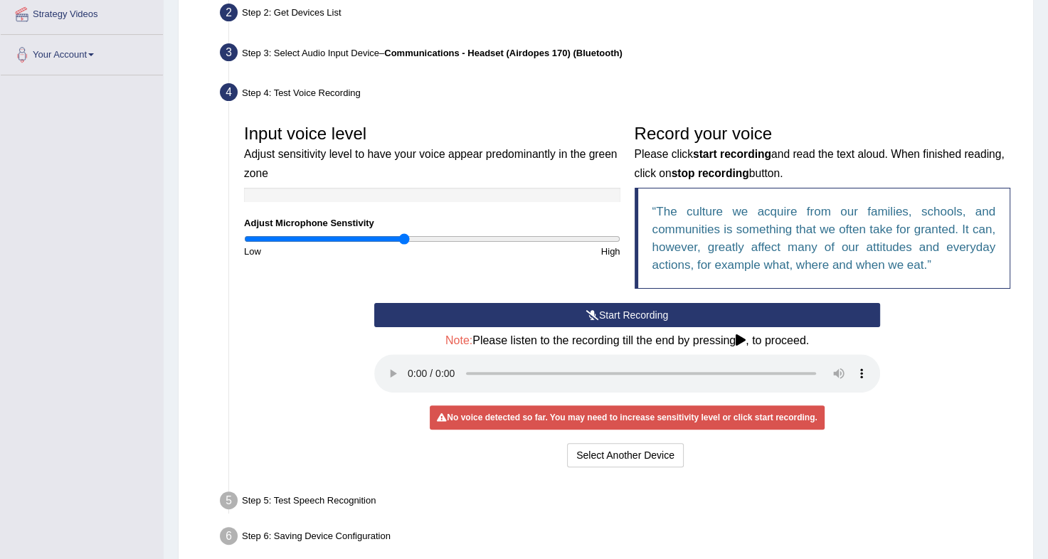
drag, startPoint x: 265, startPoint y: 317, endPoint x: 323, endPoint y: 316, distance: 58.3
click at [265, 317] on div "Start Recording Stop Recording Note: Please listen to the recording till the en…" at bounding box center [627, 387] width 780 height 168
click at [602, 311] on button "Start Recording" at bounding box center [627, 315] width 506 height 24
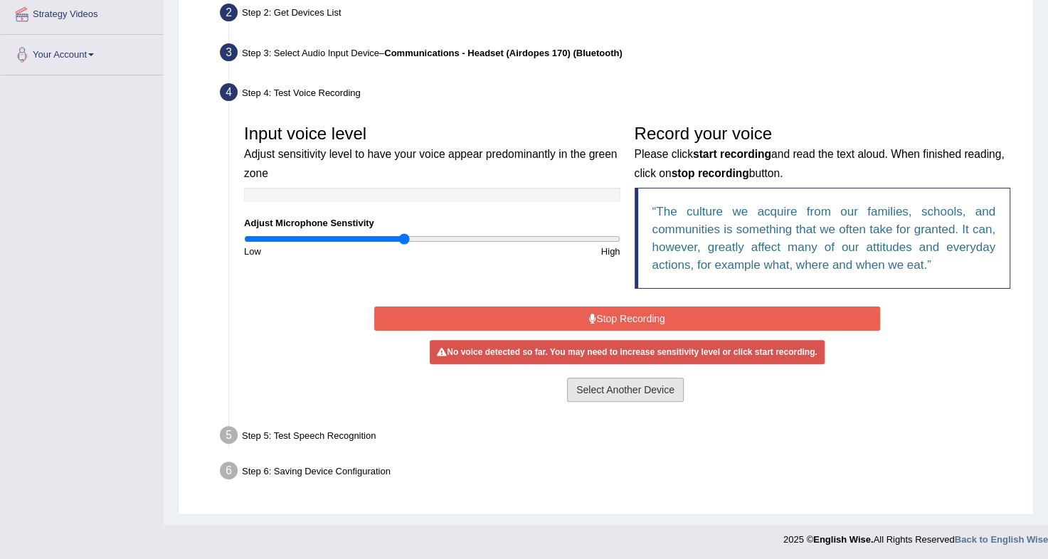
click at [635, 393] on button "Select Another Device" at bounding box center [625, 390] width 117 height 24
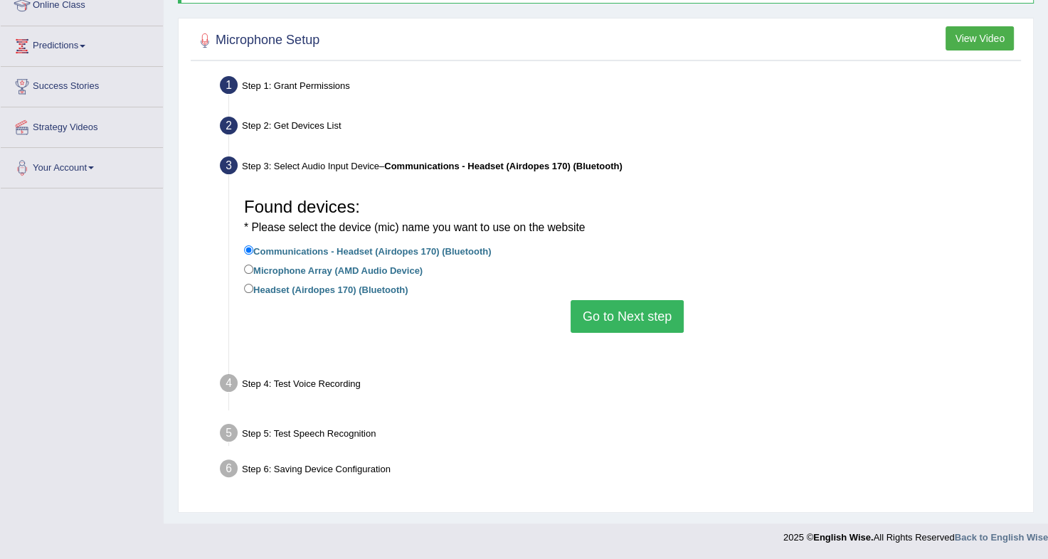
scroll to position [188, 0]
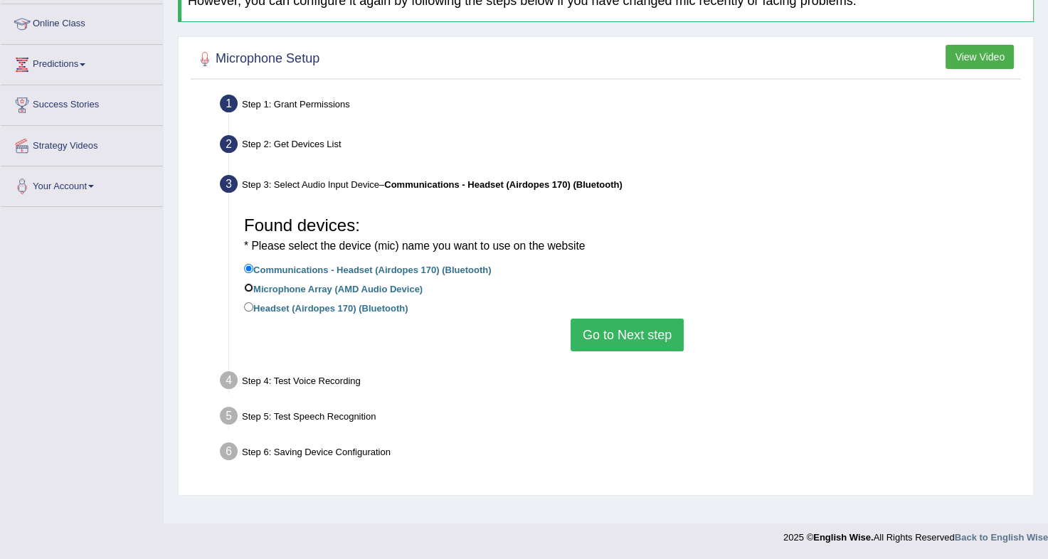
click at [251, 288] on input "Microphone Array (AMD Audio Device)" at bounding box center [248, 287] width 9 height 9
radio input "true"
click at [251, 272] on label "Communications - Headset (Airdopes 170) (Bluetooth)" at bounding box center [367, 269] width 247 height 16
click at [251, 272] on input "Communications - Headset (Airdopes 170) (Bluetooth)" at bounding box center [248, 268] width 9 height 9
radio input "true"
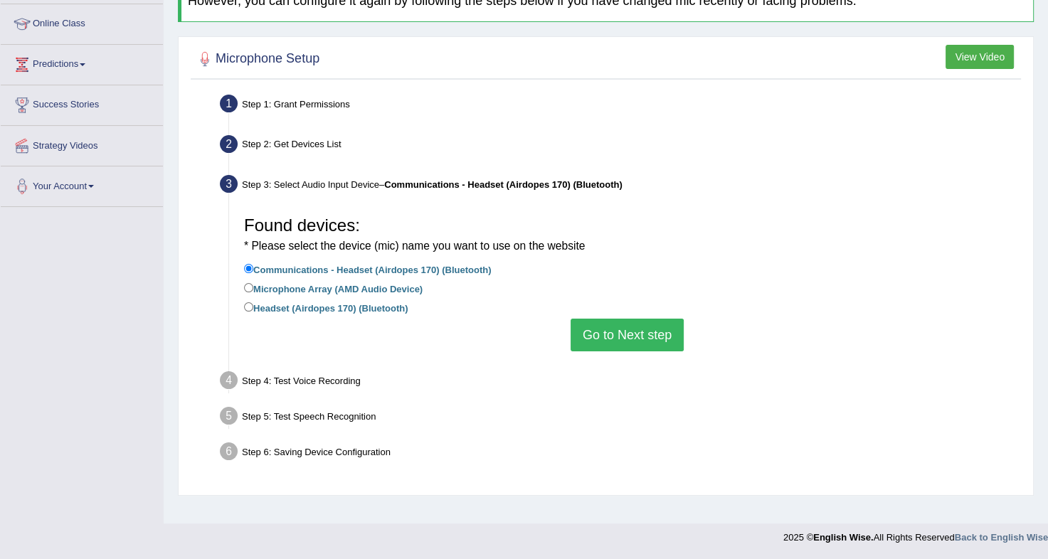
click at [606, 324] on button "Go to Next step" at bounding box center [626, 335] width 113 height 33
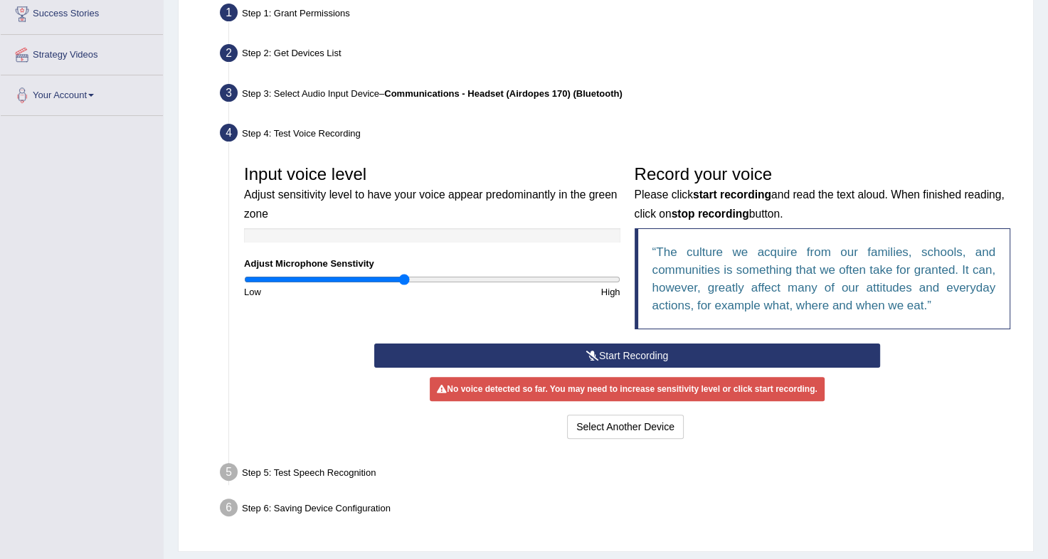
scroll to position [279, 0]
click at [616, 348] on button "Start Recording" at bounding box center [627, 355] width 506 height 24
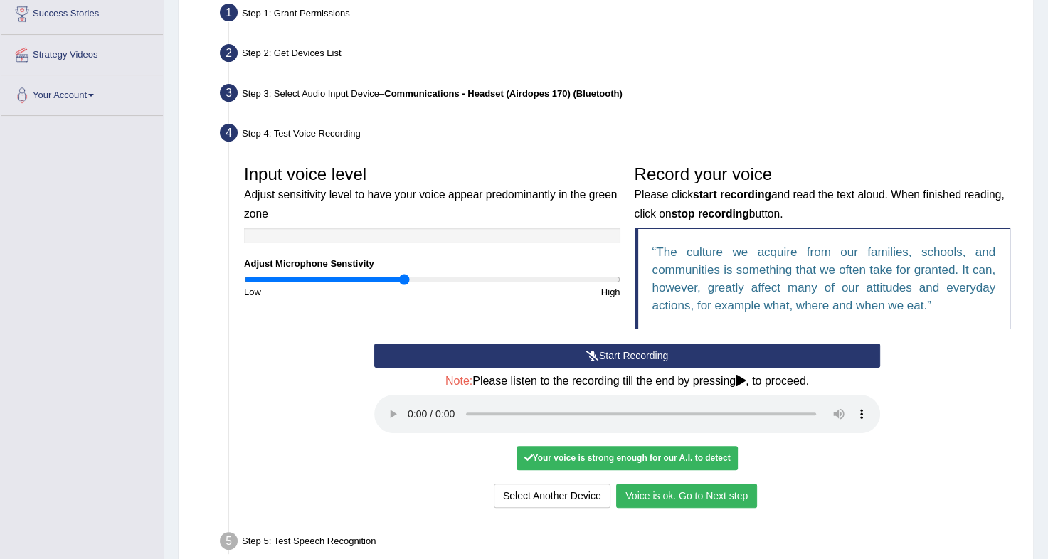
scroll to position [385, 0]
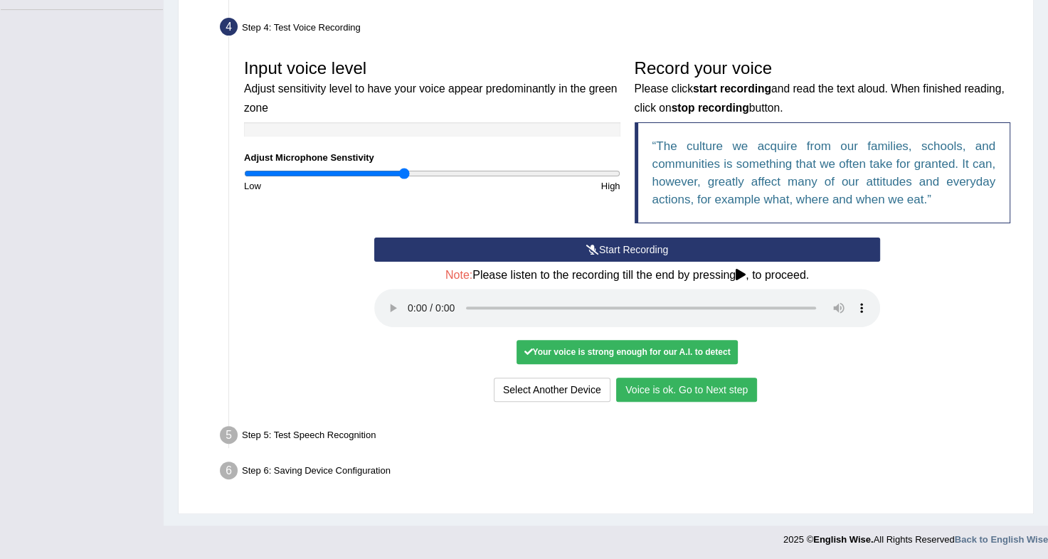
click at [686, 383] on button "Voice is ok. Go to Next step" at bounding box center [686, 390] width 141 height 24
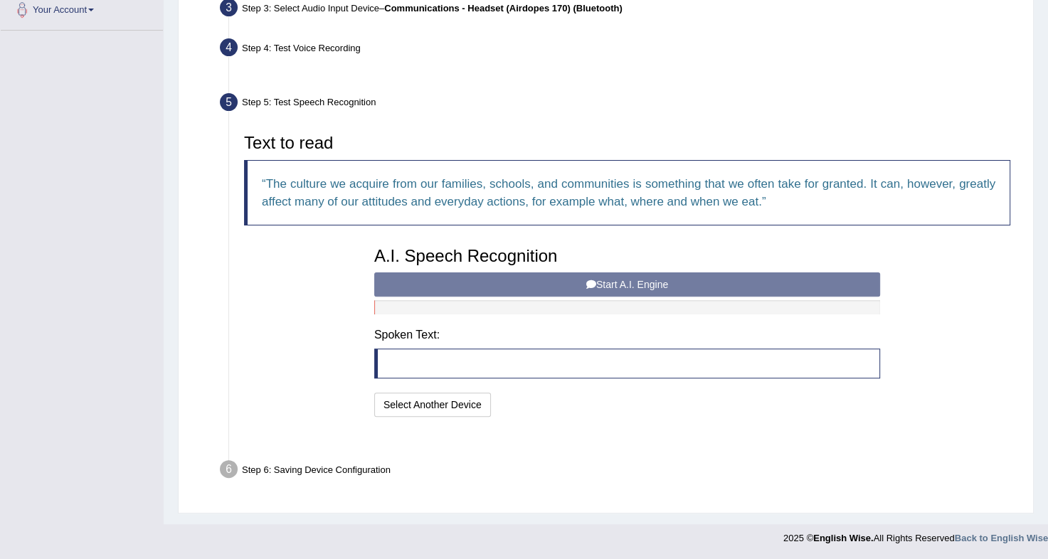
scroll to position [329, 0]
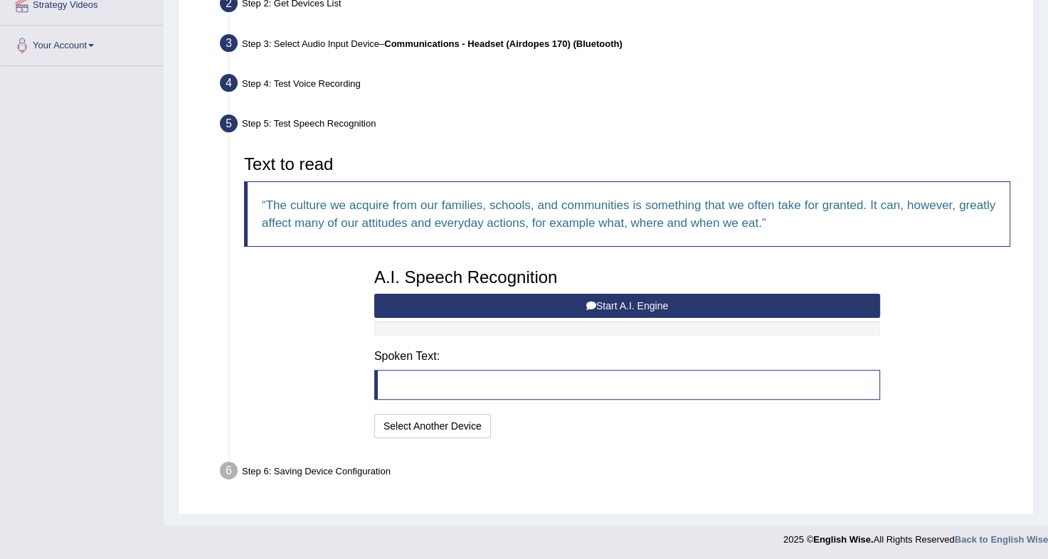
click at [572, 298] on button "Start A.I. Engine" at bounding box center [627, 306] width 506 height 24
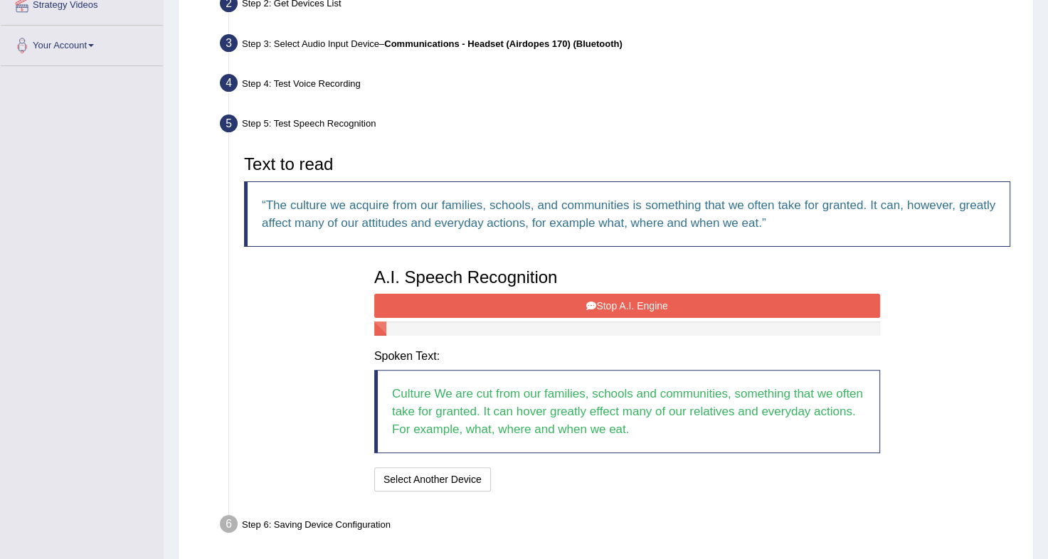
scroll to position [382, 0]
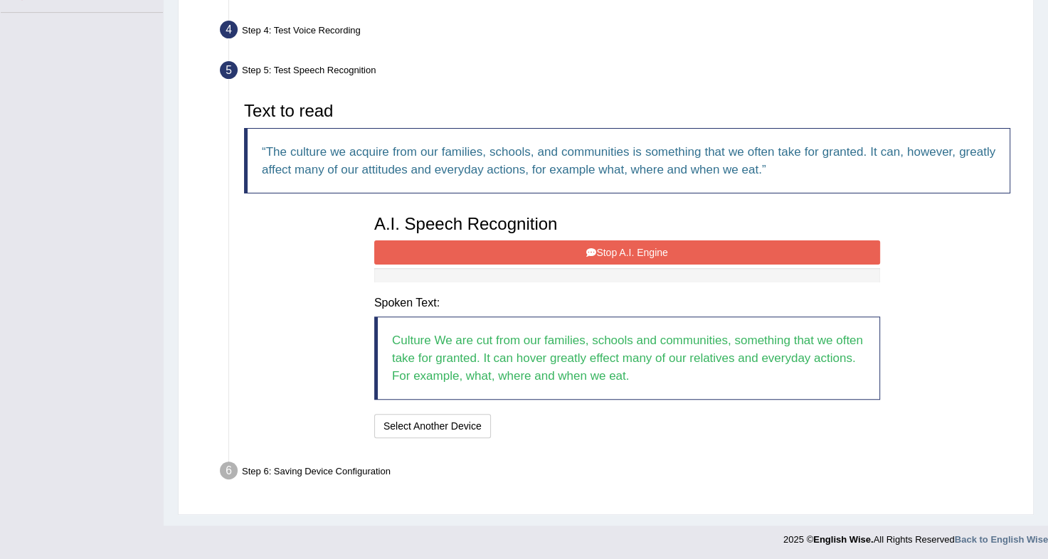
click at [553, 247] on button "Stop A.I. Engine" at bounding box center [627, 252] width 506 height 24
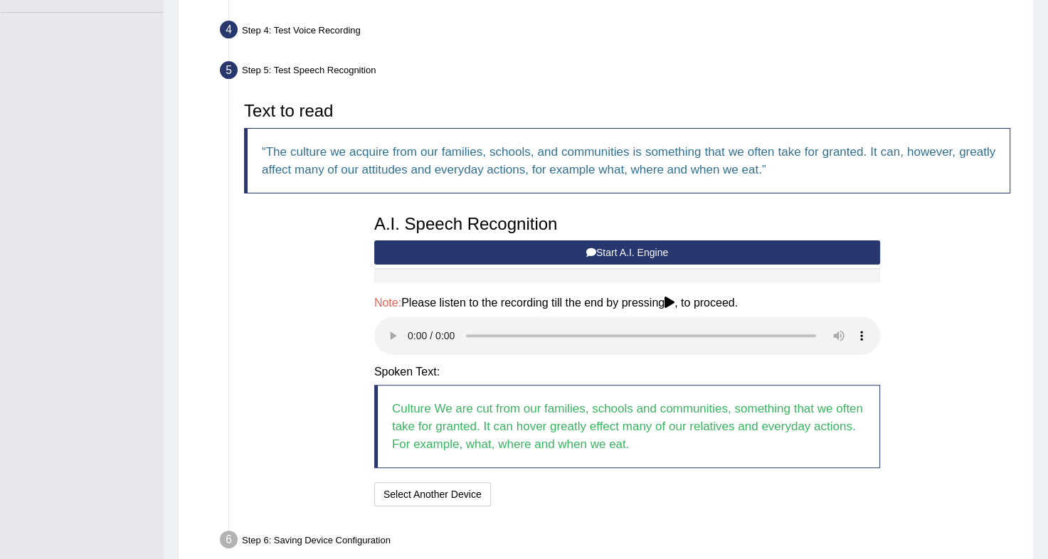
scroll to position [451, 0]
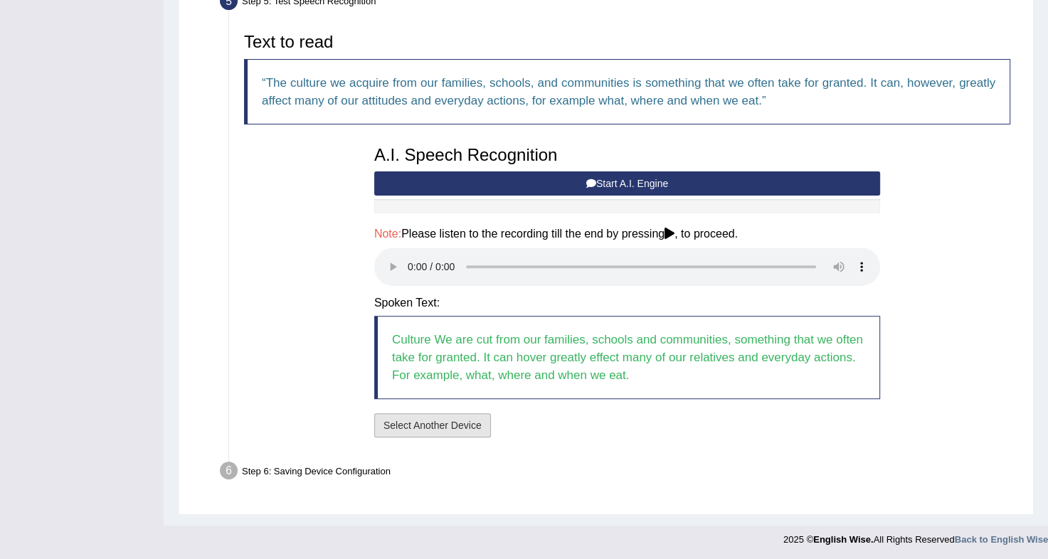
click at [432, 416] on button "Select Another Device" at bounding box center [432, 425] width 117 height 24
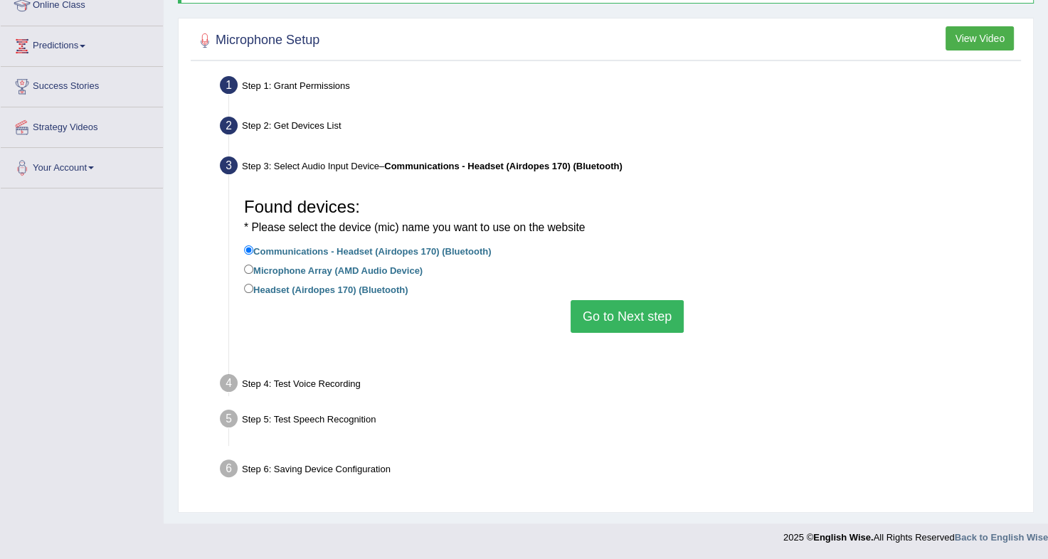
scroll to position [188, 0]
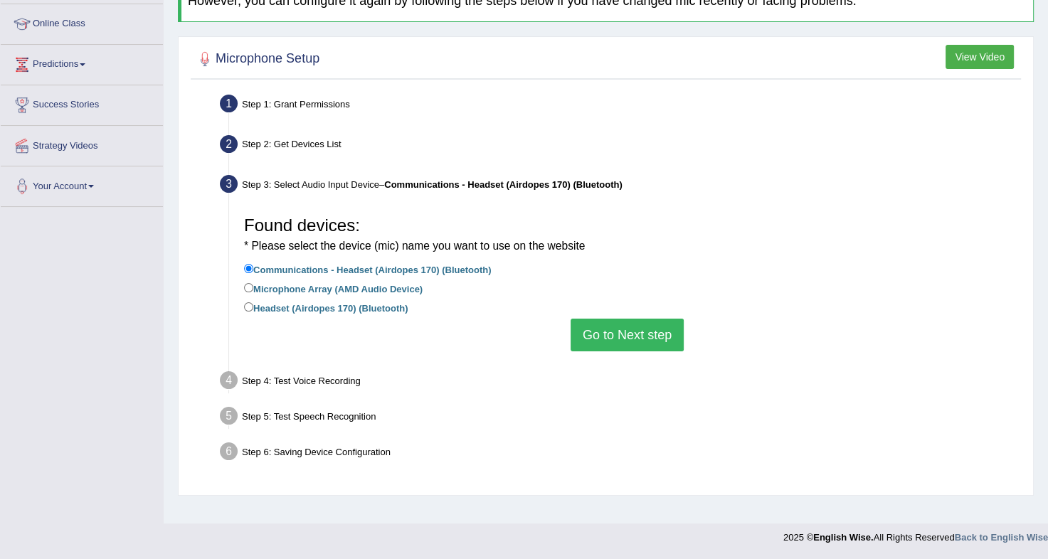
click at [639, 327] on button "Go to Next step" at bounding box center [626, 335] width 113 height 33
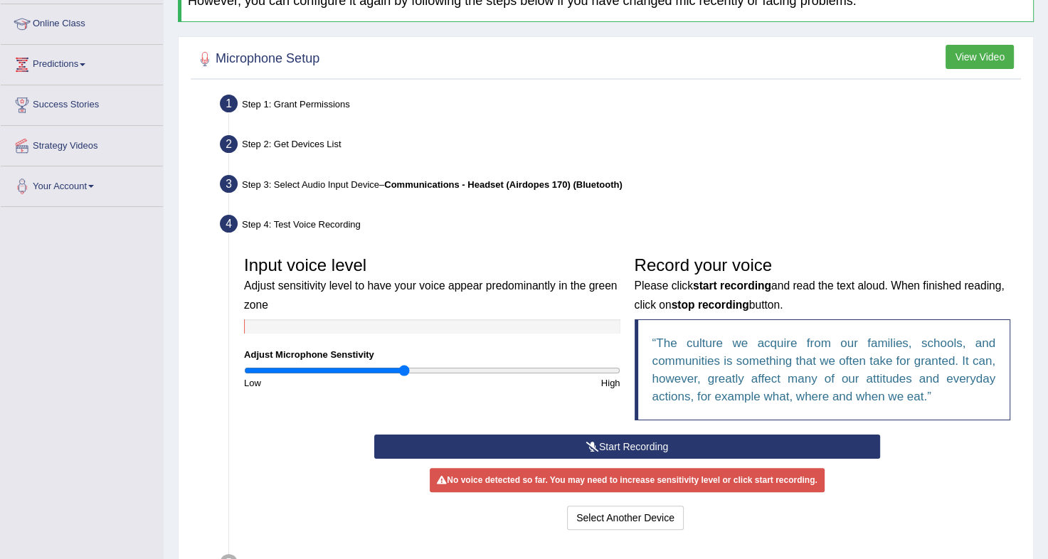
scroll to position [259, 0]
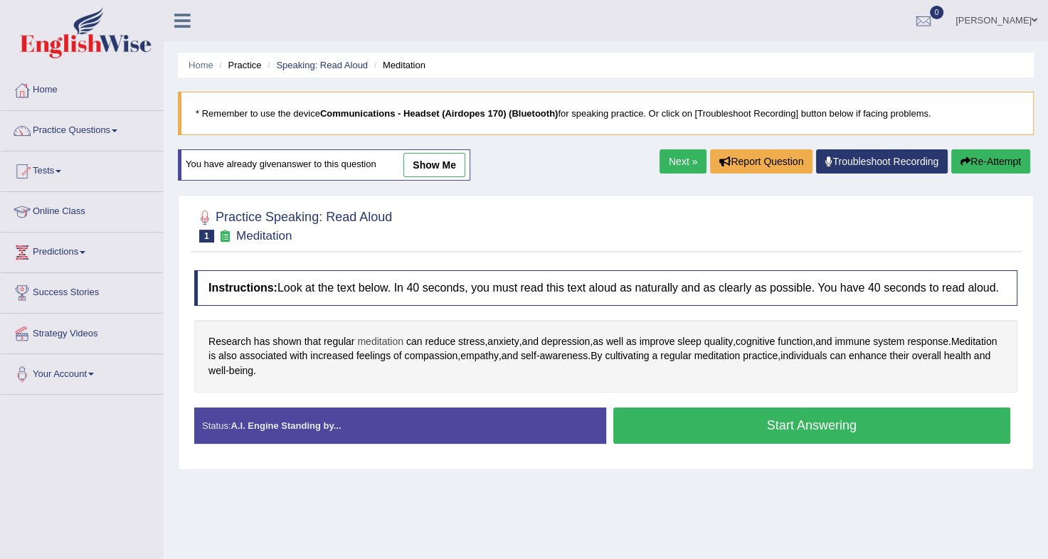
click at [389, 340] on span "meditation" at bounding box center [380, 341] width 46 height 15
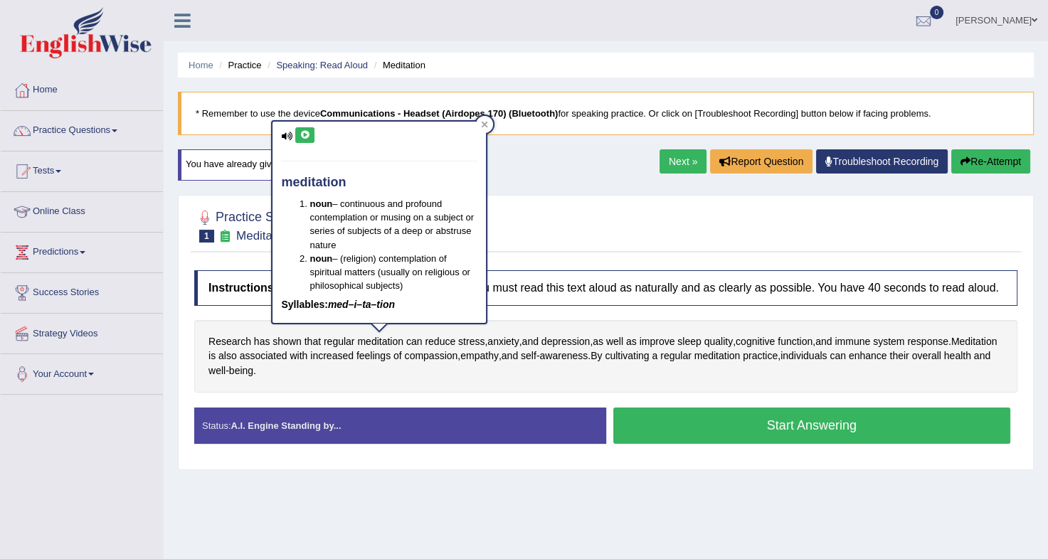
click at [302, 127] on button at bounding box center [304, 135] width 19 height 16
click at [302, 129] on button at bounding box center [304, 135] width 19 height 16
click at [691, 357] on span "regular" at bounding box center [675, 355] width 31 height 15
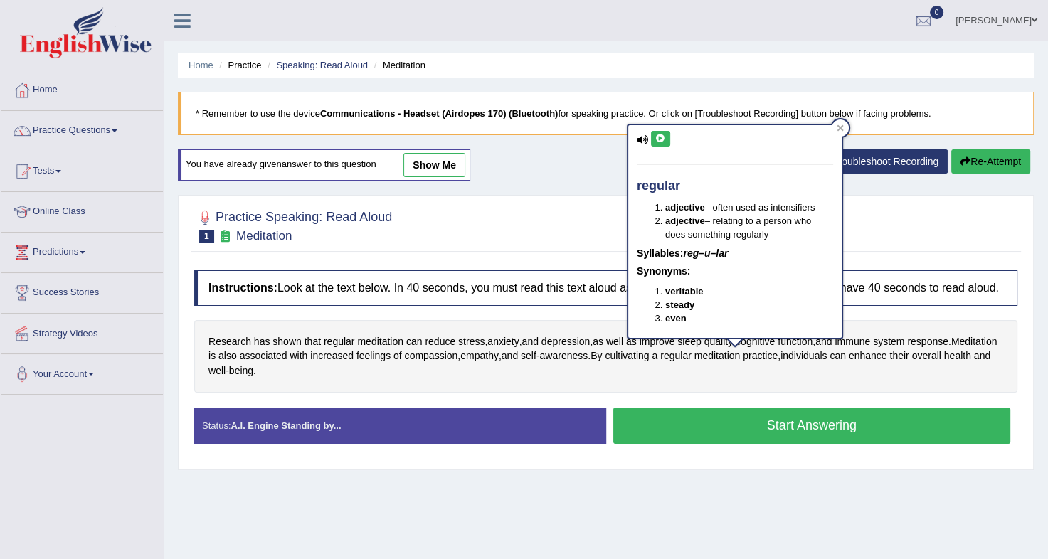
click at [659, 136] on icon at bounding box center [660, 138] width 11 height 9
click at [777, 357] on span "practice" at bounding box center [759, 355] width 35 height 15
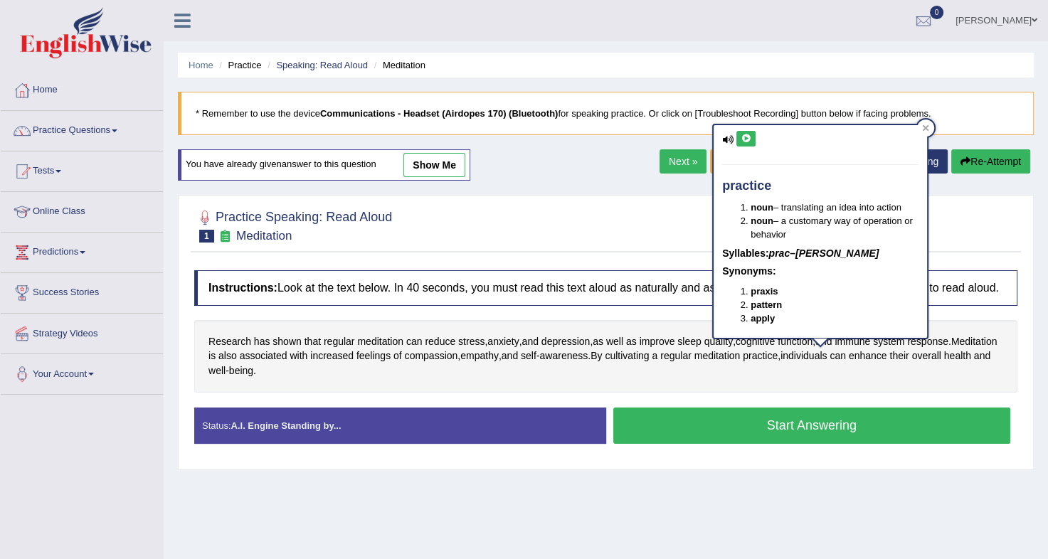
click at [743, 137] on icon at bounding box center [745, 138] width 11 height 9
click at [235, 338] on span "Research" at bounding box center [229, 341] width 43 height 15
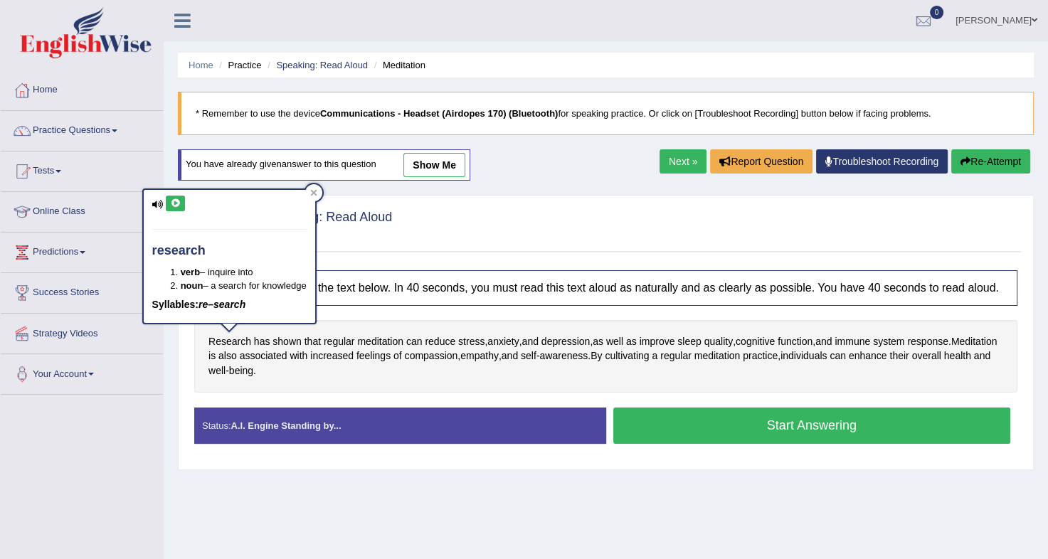
click at [176, 201] on icon at bounding box center [175, 203] width 11 height 9
click at [287, 360] on span "associated" at bounding box center [264, 355] width 48 height 15
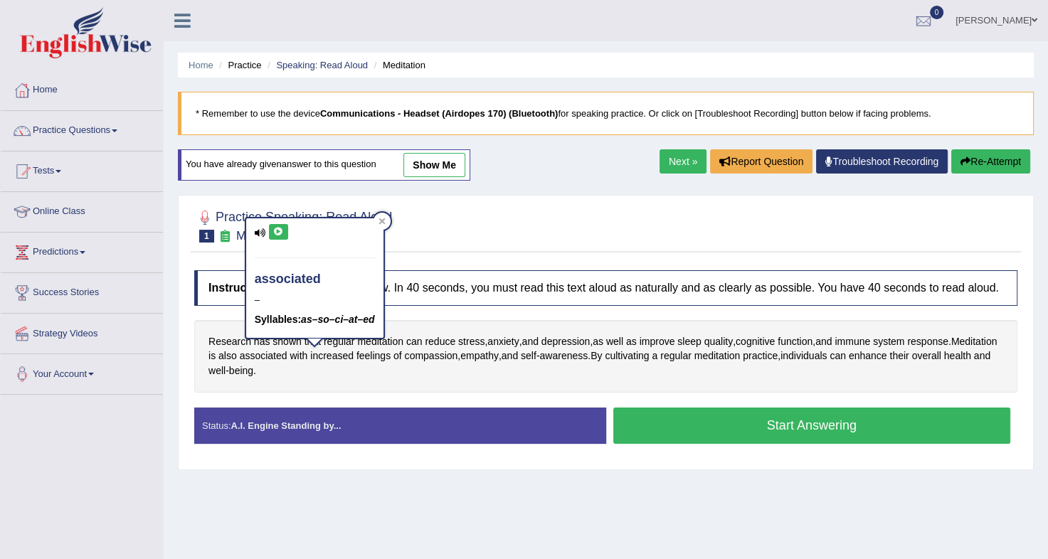
click at [282, 235] on button at bounding box center [278, 232] width 19 height 16
click at [368, 380] on div "Research has shown that regular meditation can reduce stress , anxiety , and de…" at bounding box center [605, 356] width 823 height 73
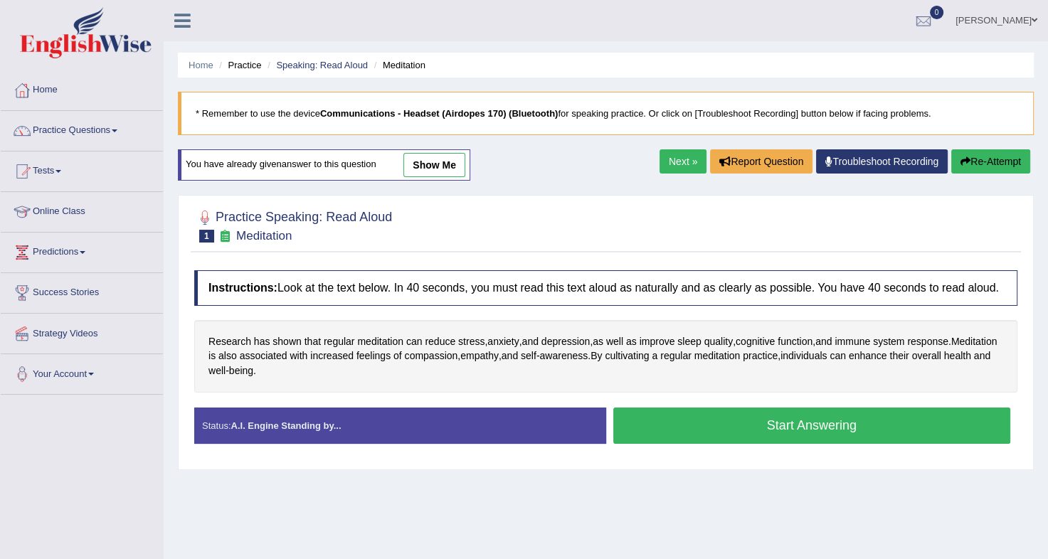
click at [725, 417] on button "Start Answering" at bounding box center [812, 425] width 398 height 36
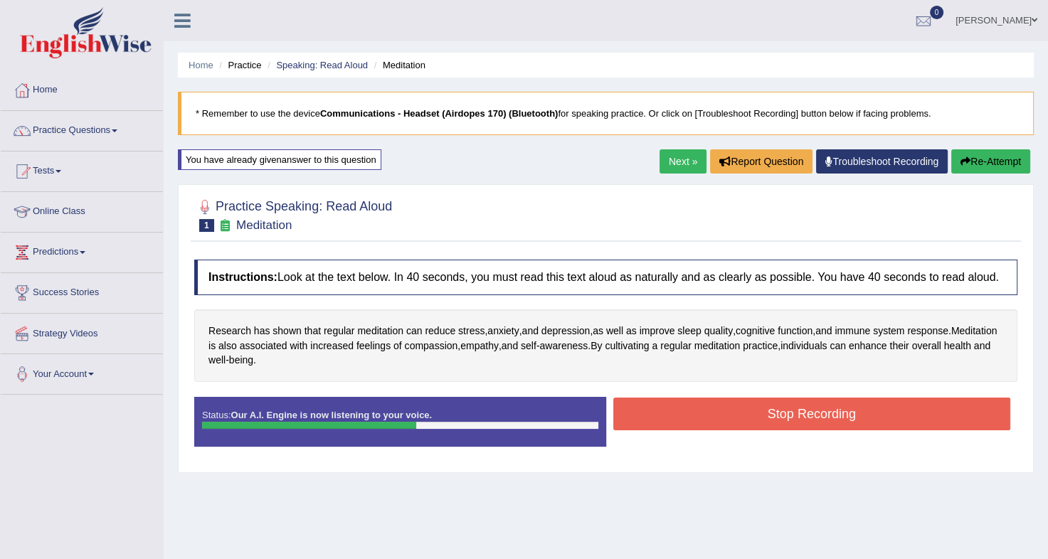
click at [725, 417] on button "Stop Recording" at bounding box center [812, 414] width 398 height 33
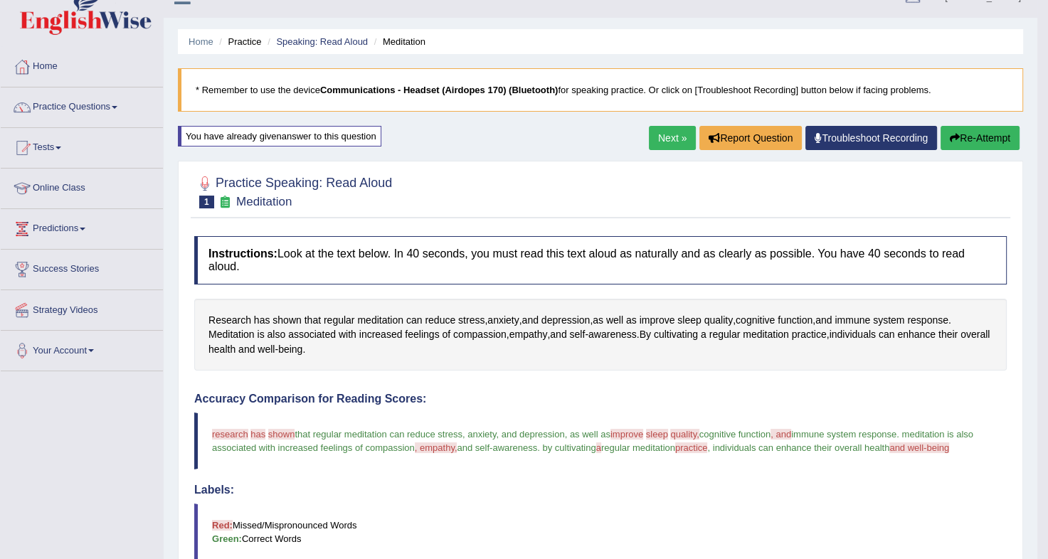
scroll to position [16, 0]
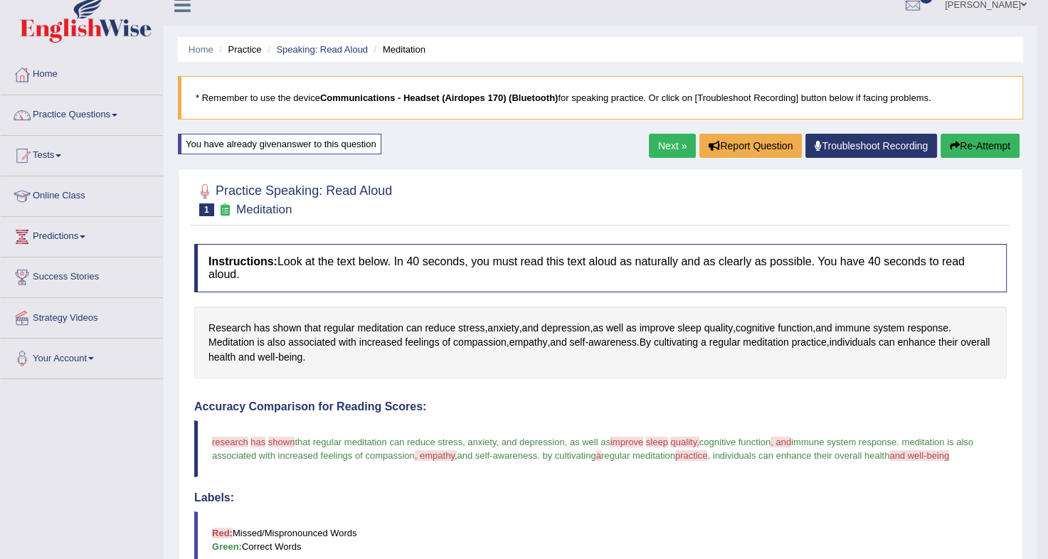
click at [954, 138] on button "Re-Attempt" at bounding box center [979, 146] width 79 height 24
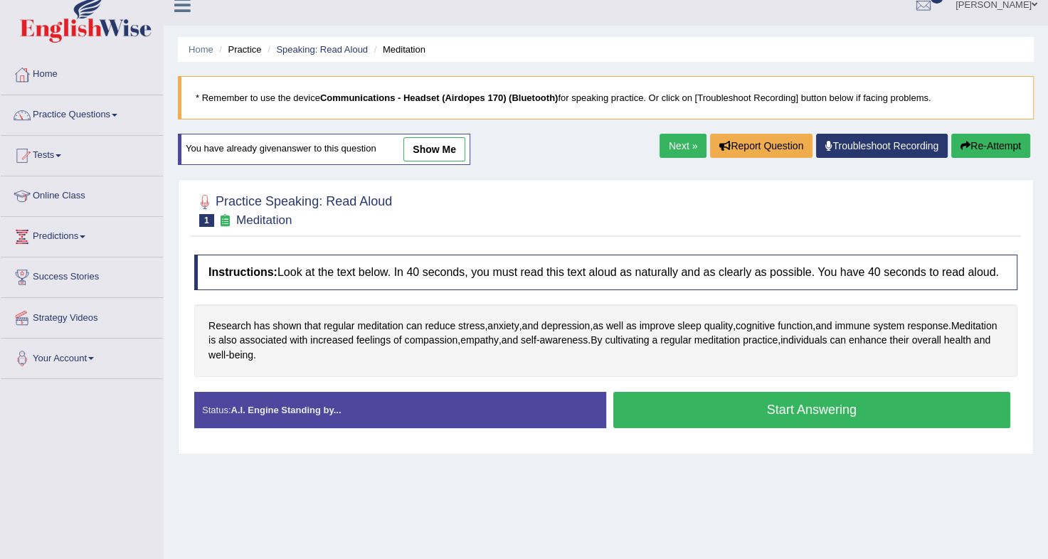
click at [737, 407] on button "Start Answering" at bounding box center [812, 410] width 398 height 36
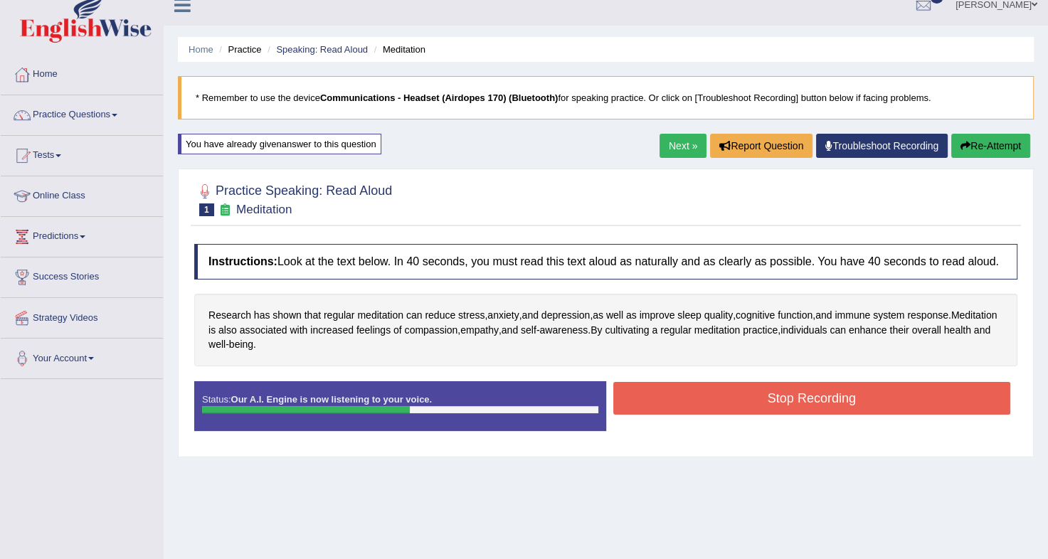
click at [737, 407] on button "Stop Recording" at bounding box center [812, 398] width 398 height 33
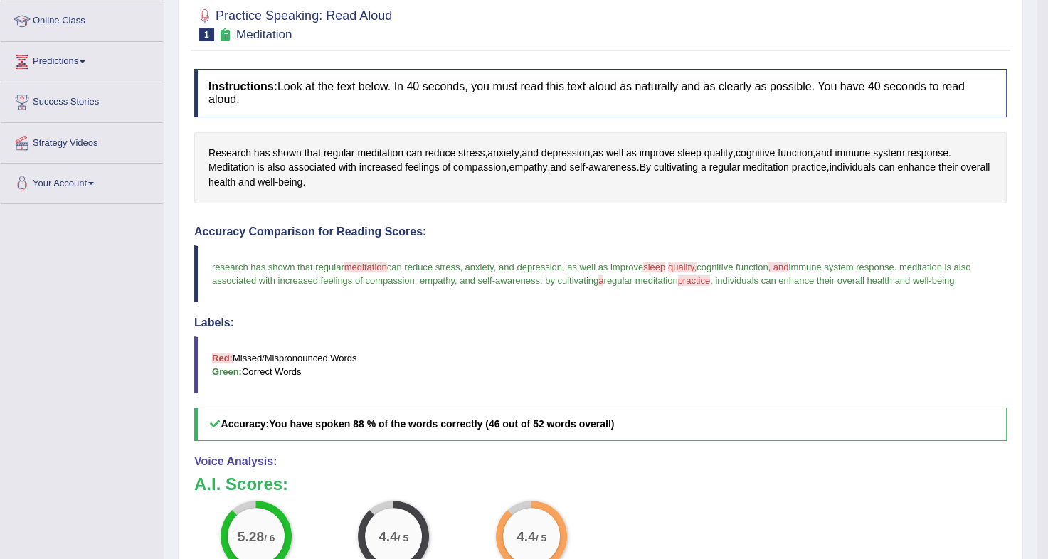
scroll to position [190, 0]
click at [706, 161] on span "a" at bounding box center [703, 168] width 6 height 15
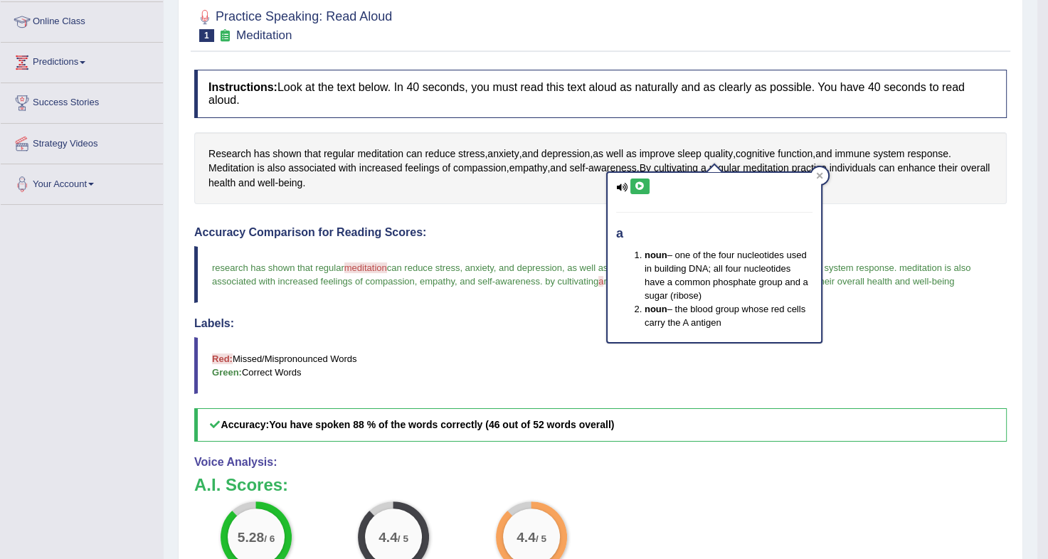
click at [641, 183] on icon at bounding box center [639, 186] width 11 height 9
click at [816, 174] on icon at bounding box center [819, 175] width 7 height 7
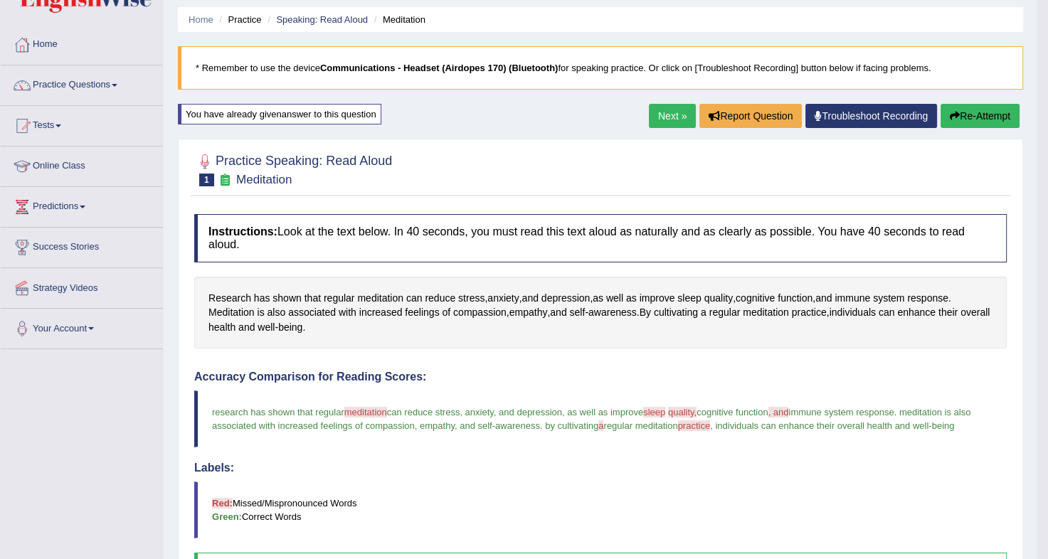
scroll to position [39, 0]
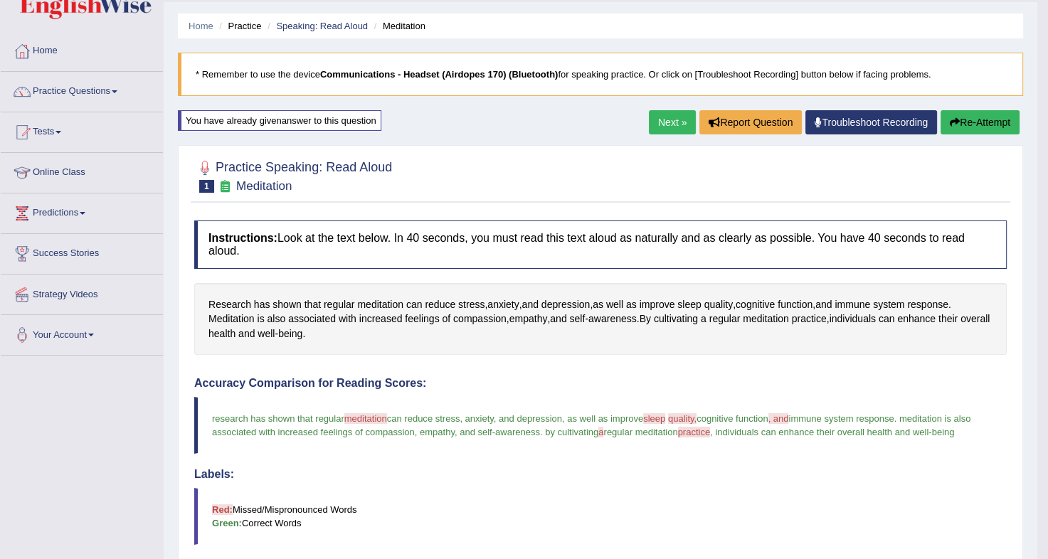
click at [971, 120] on button "Re-Attempt" at bounding box center [979, 122] width 79 height 24
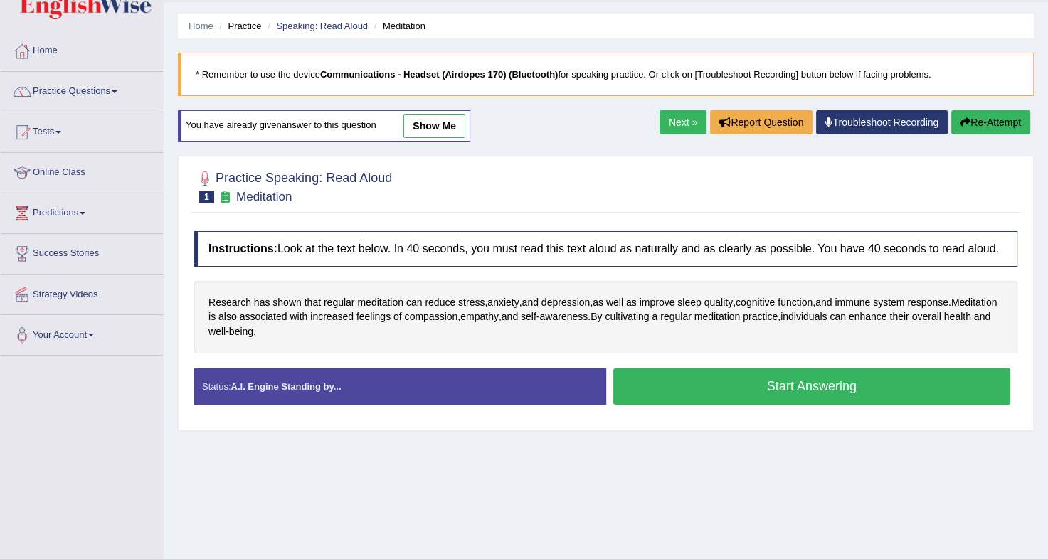
click at [801, 379] on button "Start Answering" at bounding box center [812, 386] width 398 height 36
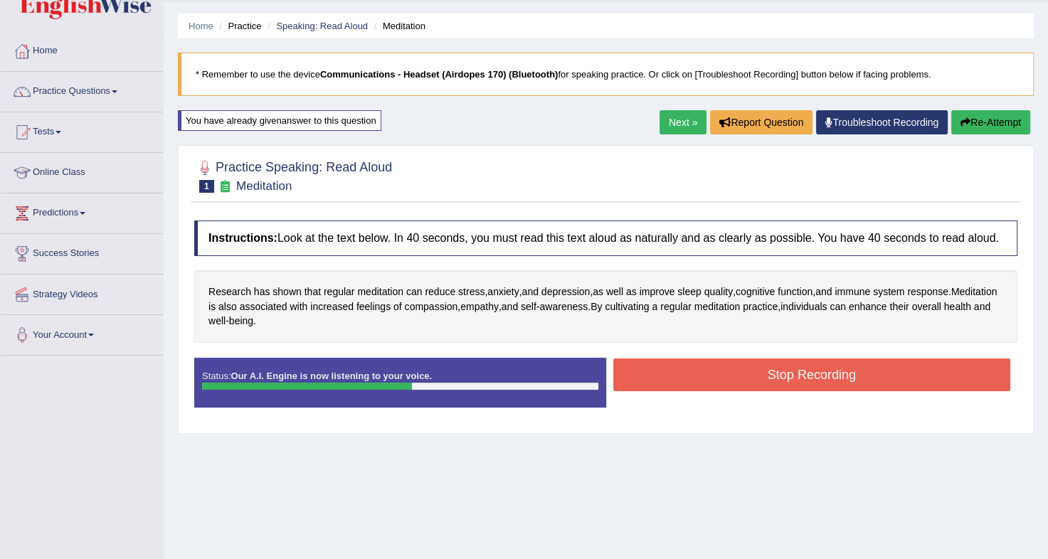
click at [801, 379] on button "Stop Recording" at bounding box center [812, 374] width 398 height 33
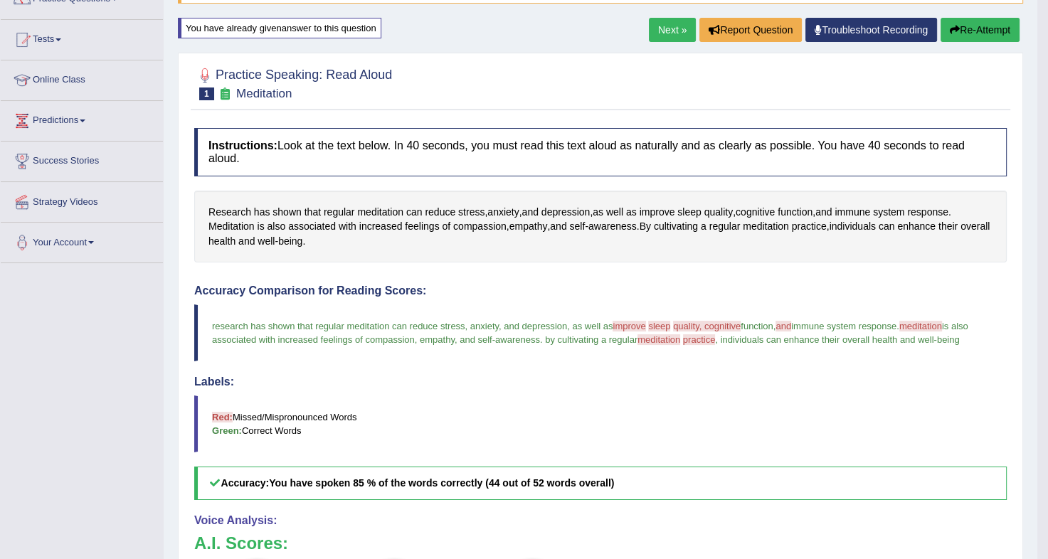
scroll to position [109, 0]
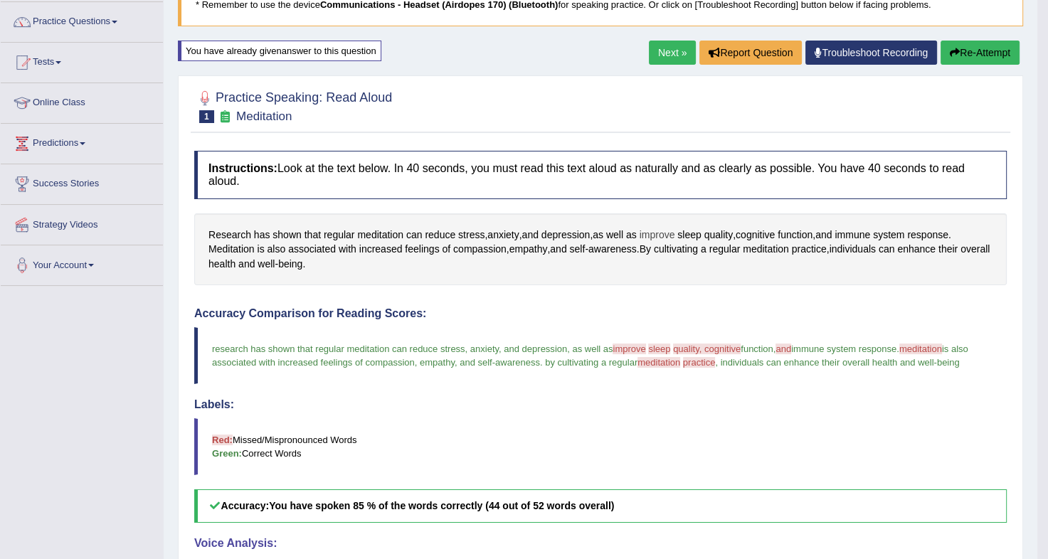
click at [654, 228] on span "improve" at bounding box center [657, 235] width 36 height 15
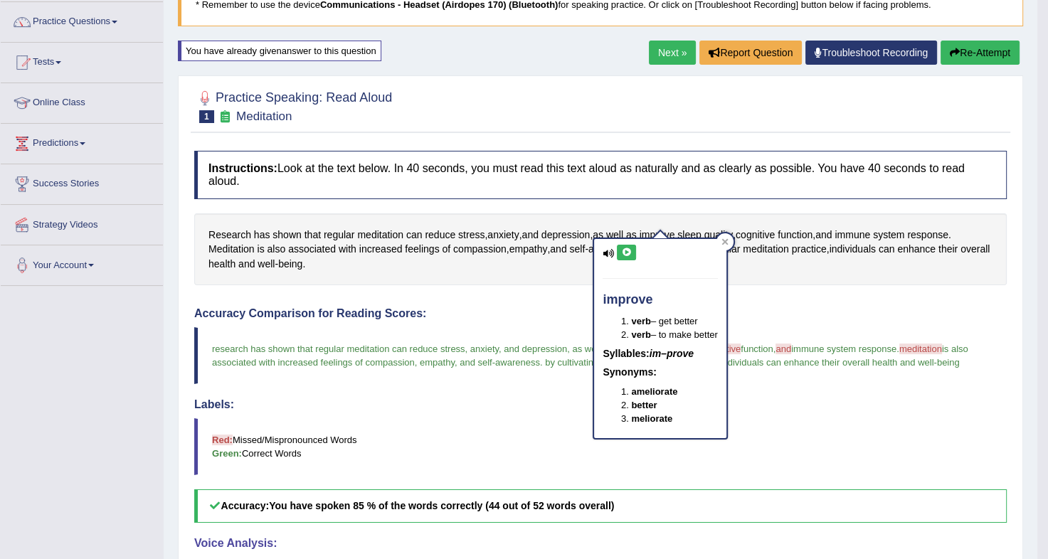
click at [621, 250] on icon at bounding box center [626, 252] width 11 height 9
click at [771, 269] on div "Research has shown that regular meditation can reduce stress , anxiety , and de…" at bounding box center [600, 249] width 812 height 73
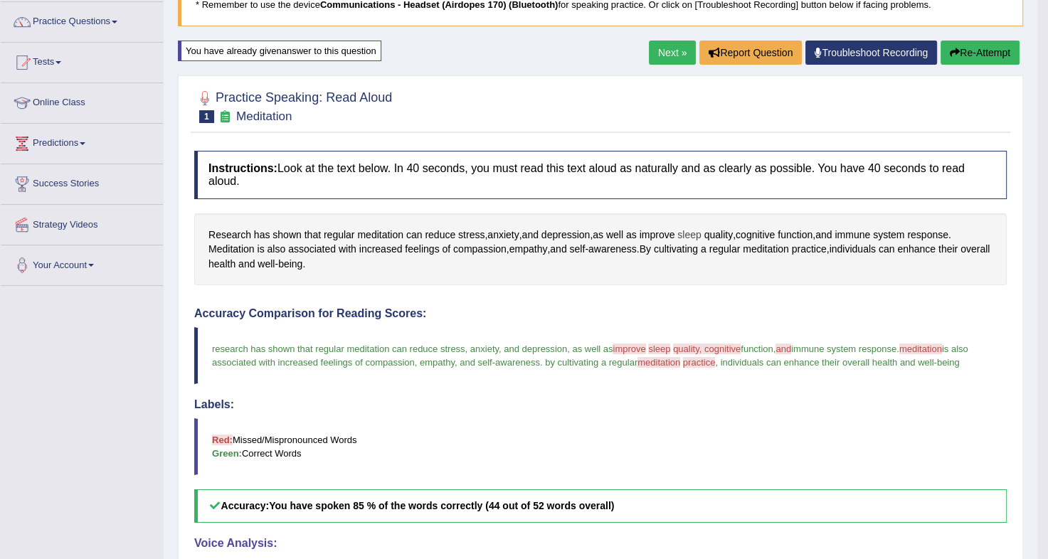
click at [689, 228] on span "sleep" at bounding box center [688, 235] width 23 height 15
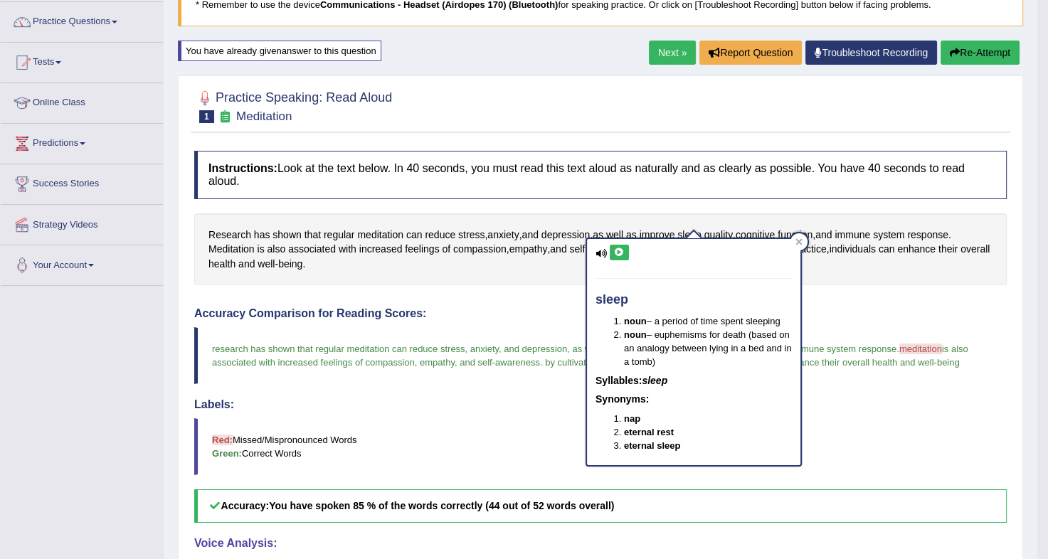
click at [619, 250] on icon at bounding box center [619, 252] width 11 height 9
click at [718, 228] on span "quality" at bounding box center [718, 235] width 28 height 15
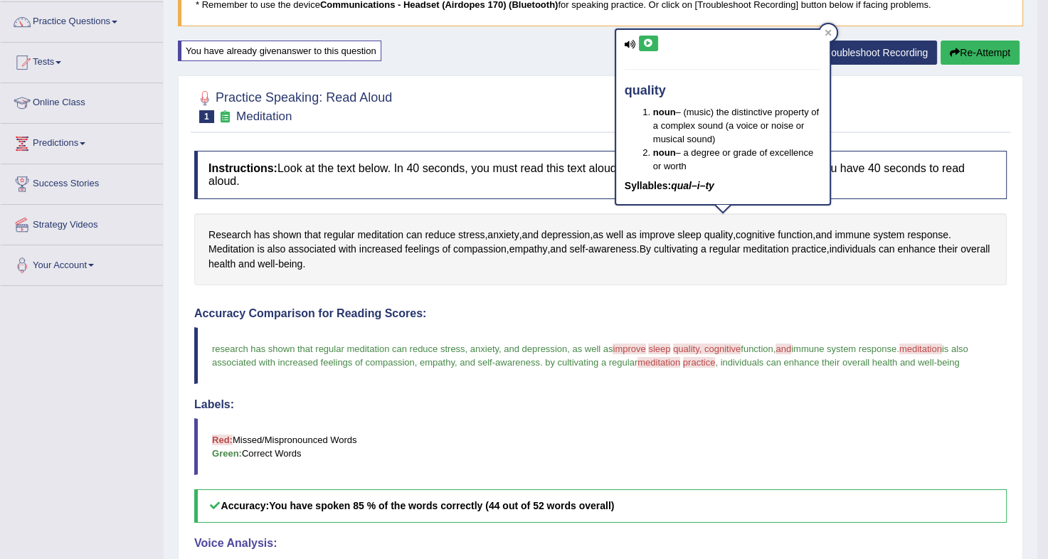
click at [644, 44] on icon at bounding box center [648, 43] width 11 height 9
click at [765, 228] on span "cognitive" at bounding box center [754, 235] width 39 height 15
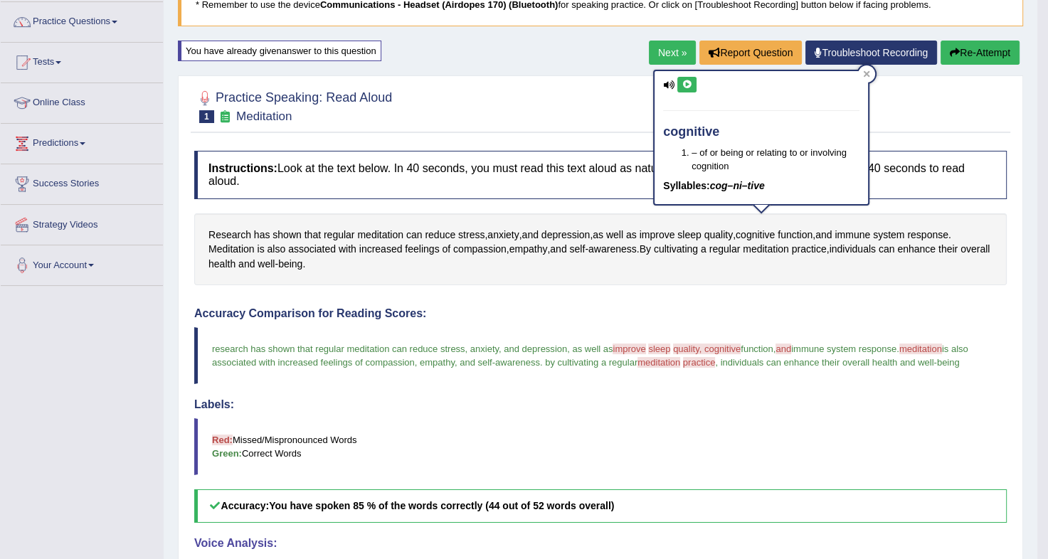
click at [683, 86] on icon at bounding box center [686, 84] width 11 height 9
click at [662, 270] on div "Research has shown that regular meditation can reduce stress , anxiety , and de…" at bounding box center [600, 249] width 812 height 73
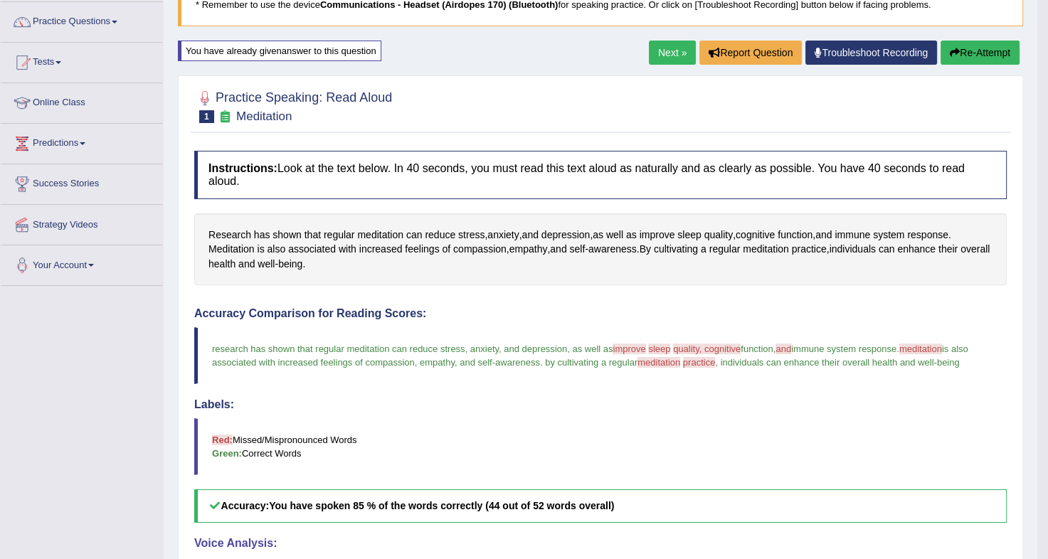
click at [1003, 55] on button "Re-Attempt" at bounding box center [979, 53] width 79 height 24
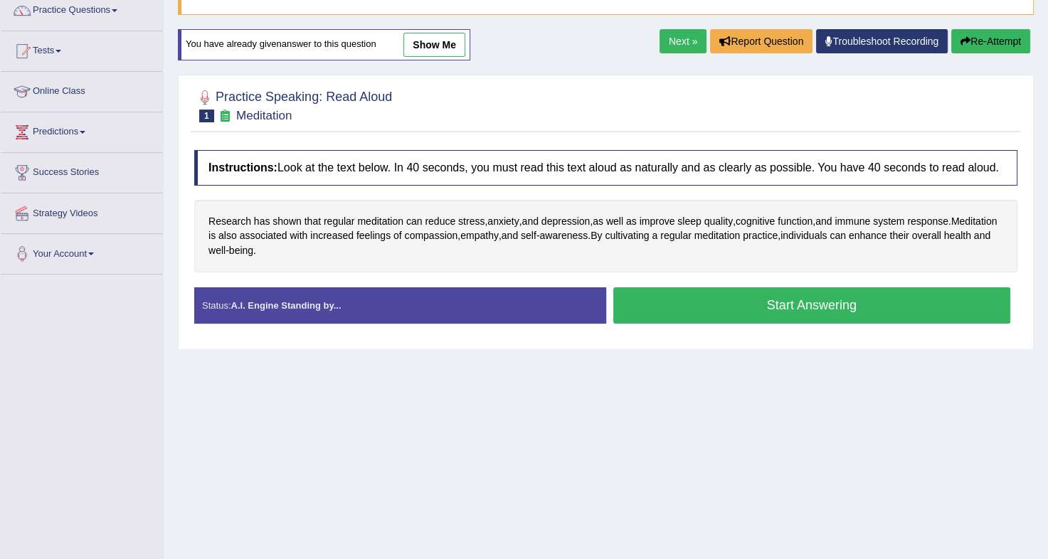
click at [831, 298] on button "Start Answering" at bounding box center [812, 305] width 398 height 36
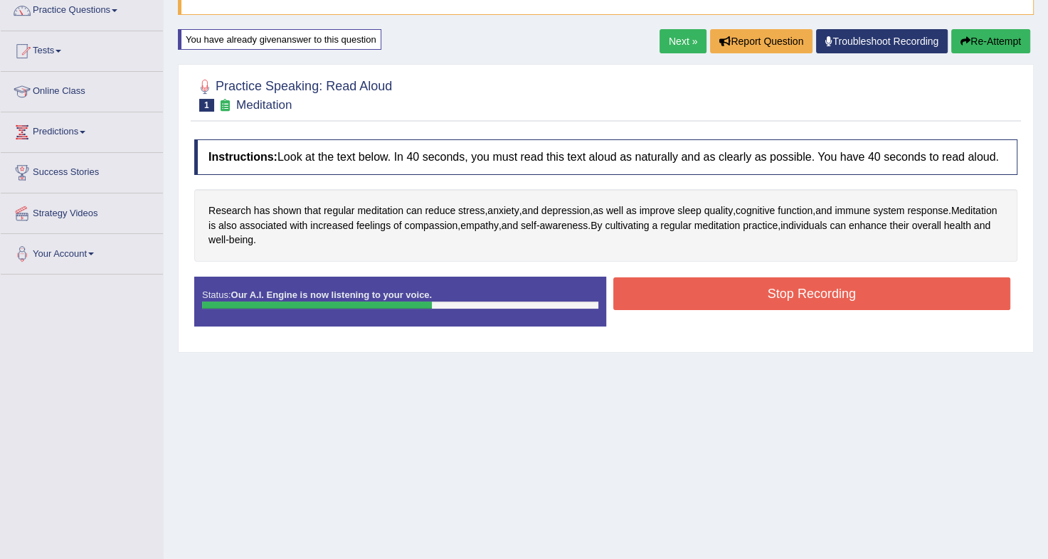
click at [831, 298] on button "Stop Recording" at bounding box center [812, 293] width 398 height 33
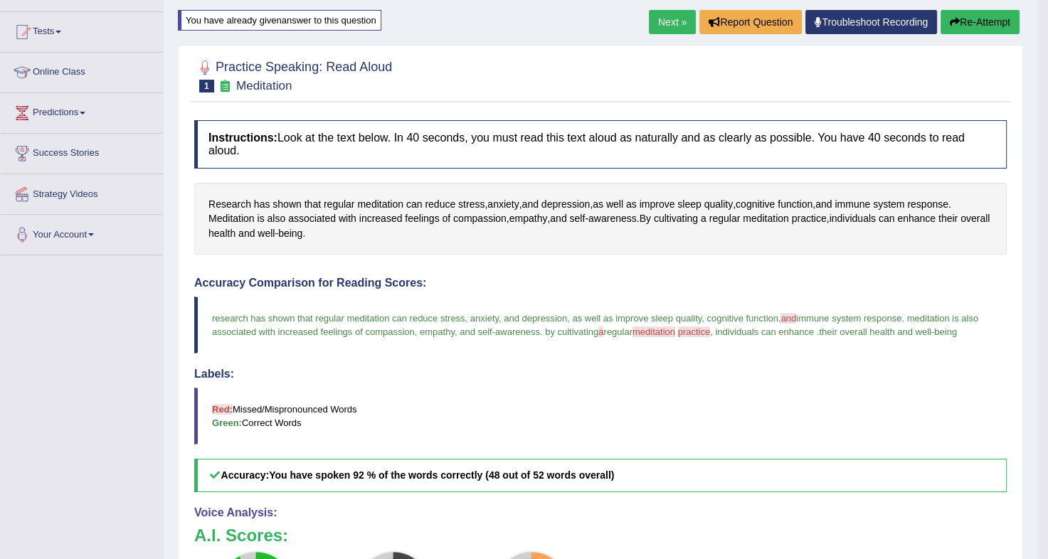
scroll to position [136, 0]
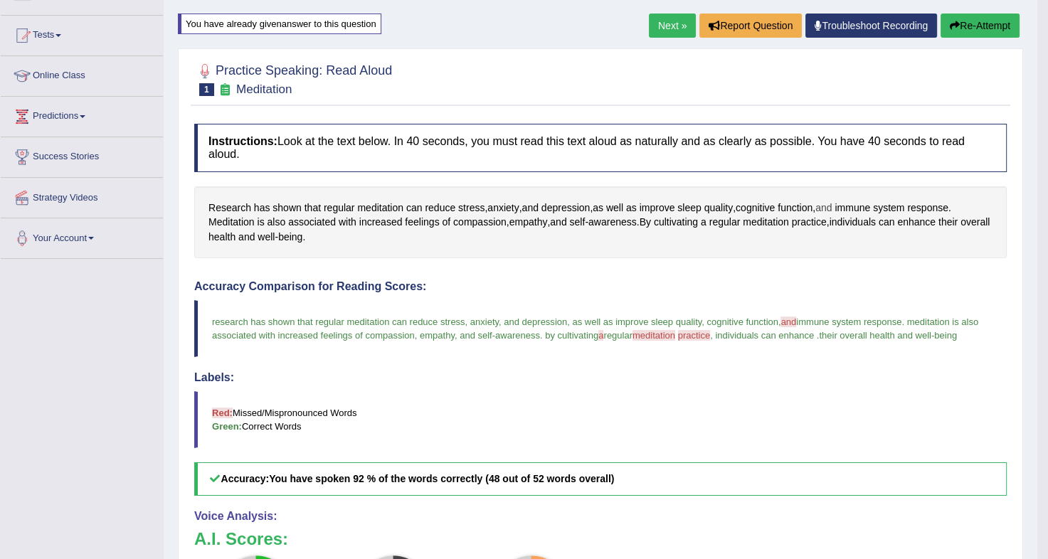
click at [829, 201] on span "and" at bounding box center [823, 208] width 16 height 15
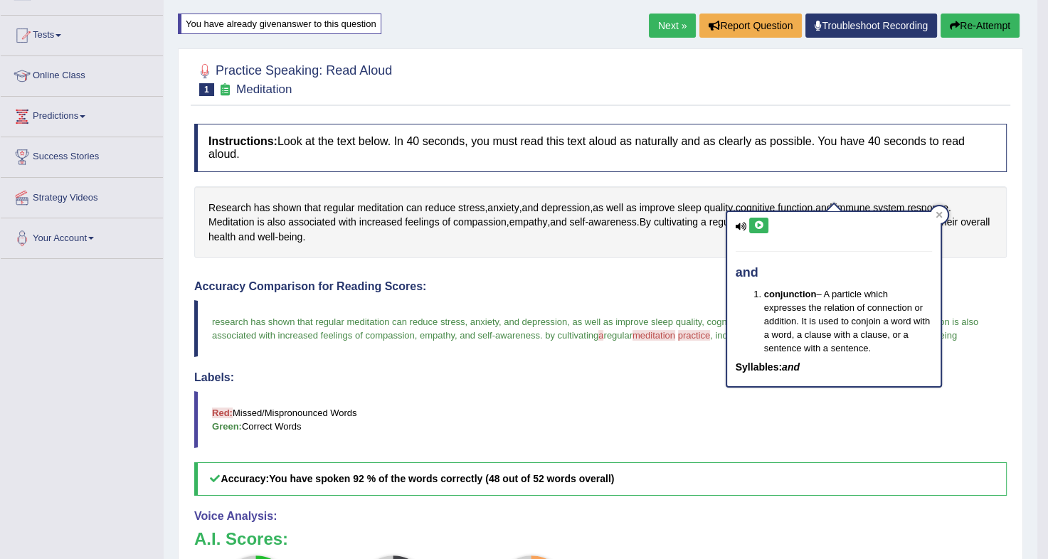
click at [759, 223] on icon at bounding box center [758, 225] width 11 height 9
click at [626, 234] on div "Research has shown that regular meditation can reduce stress , anxiety , and de…" at bounding box center [600, 222] width 812 height 73
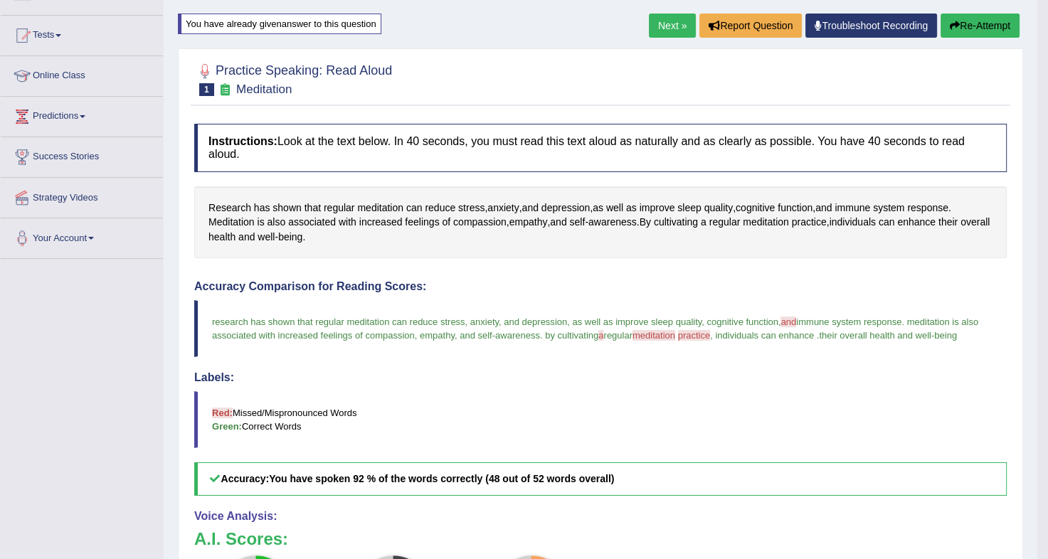
click at [976, 28] on button "Re-Attempt" at bounding box center [979, 26] width 79 height 24
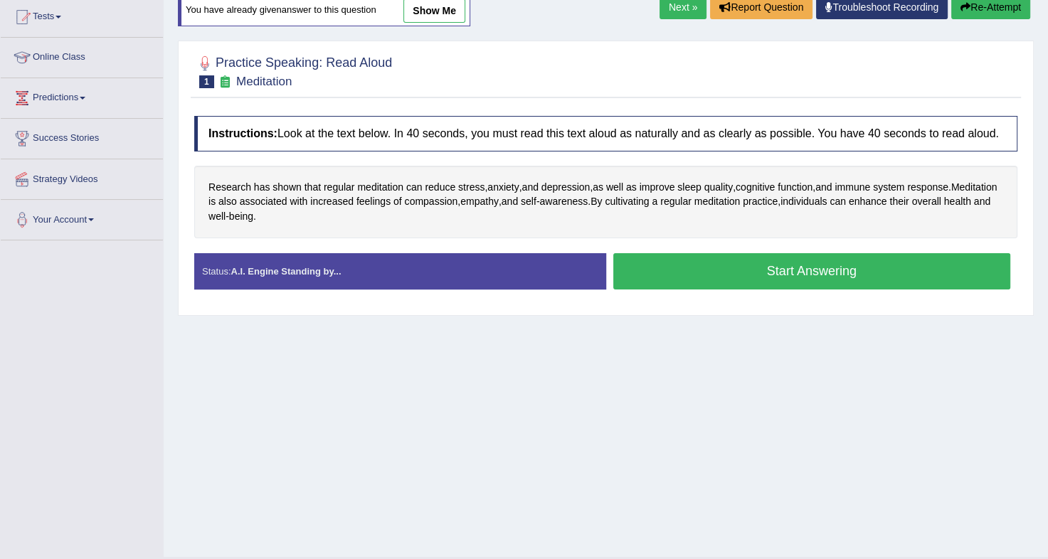
click at [723, 270] on button "Start Answering" at bounding box center [812, 271] width 398 height 36
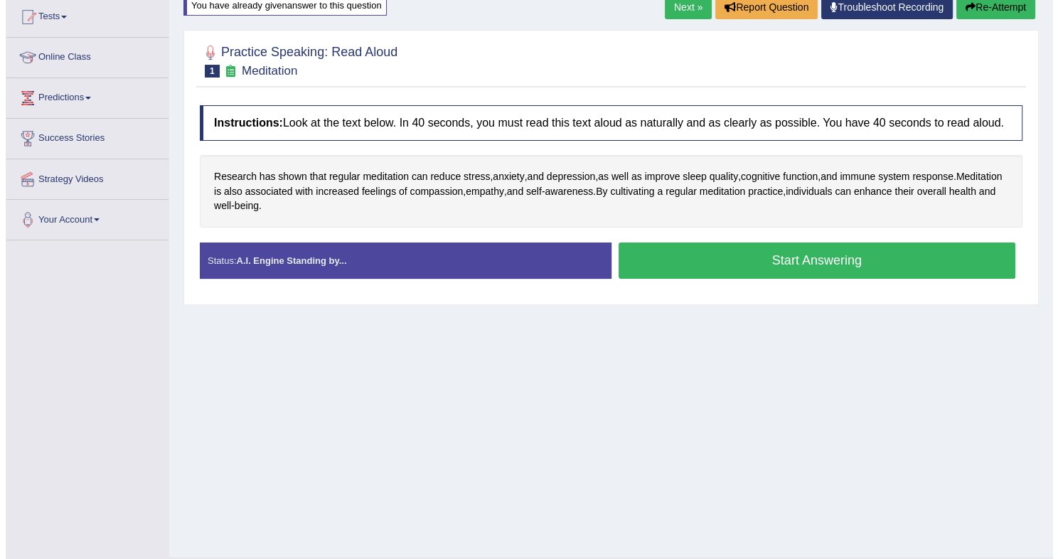
scroll to position [136, 0]
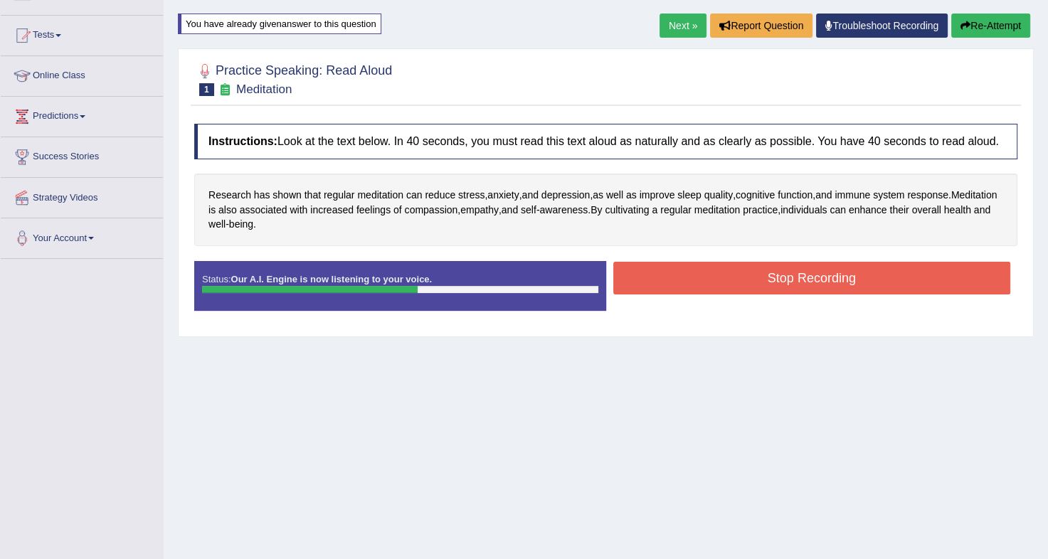
click at [723, 270] on button "Stop Recording" at bounding box center [812, 278] width 398 height 33
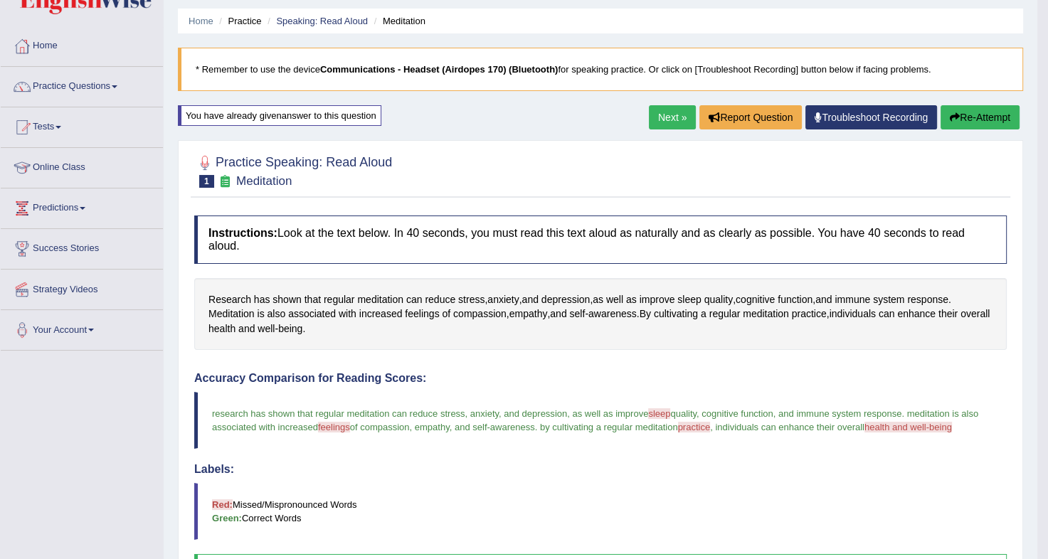
scroll to position [0, 0]
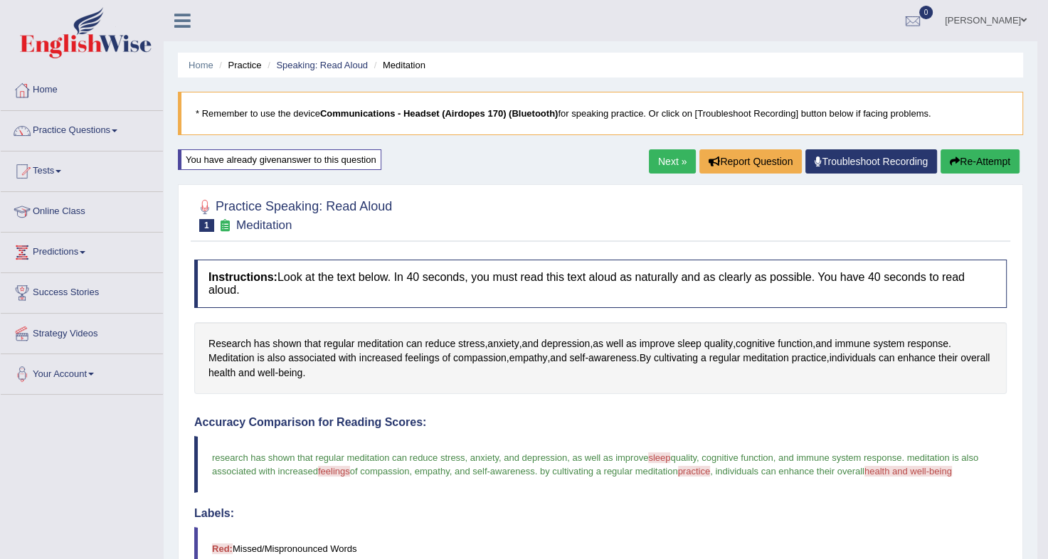
click at [989, 166] on button "Re-Attempt" at bounding box center [979, 161] width 79 height 24
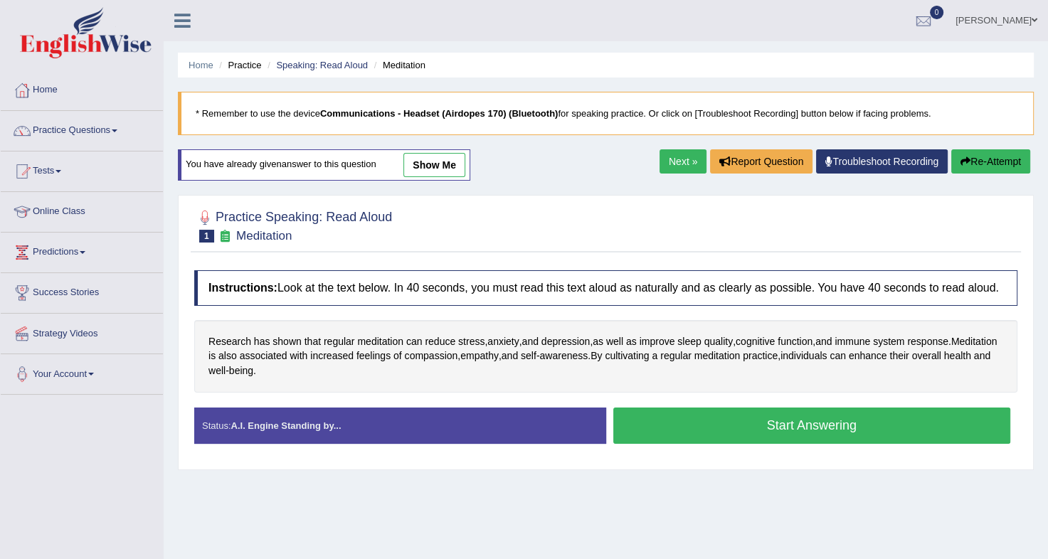
click at [792, 430] on button "Start Answering" at bounding box center [812, 425] width 398 height 36
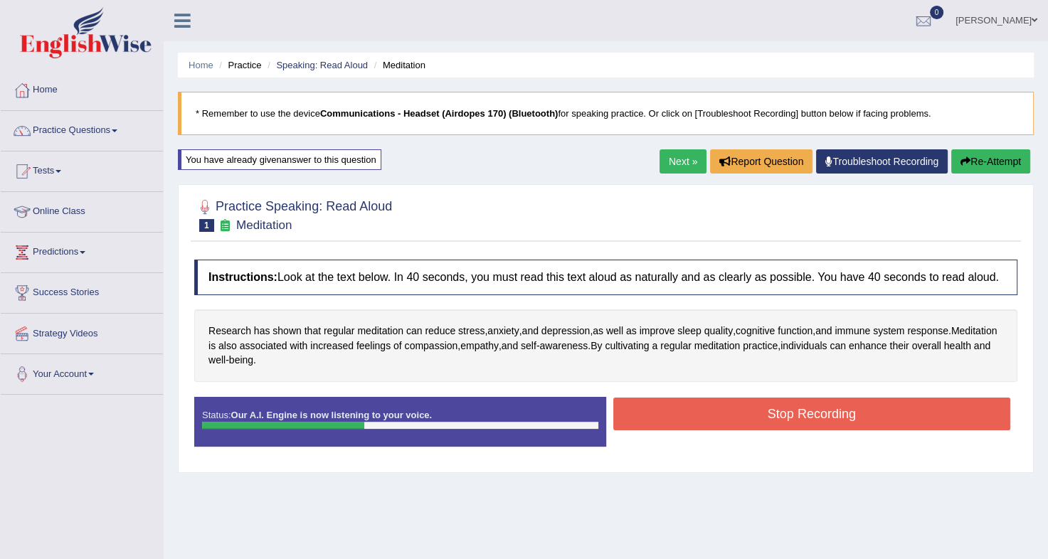
click at [792, 430] on div "Stop Recording" at bounding box center [812, 416] width 412 height 36
click at [805, 403] on button "Stop Recording" at bounding box center [812, 414] width 398 height 33
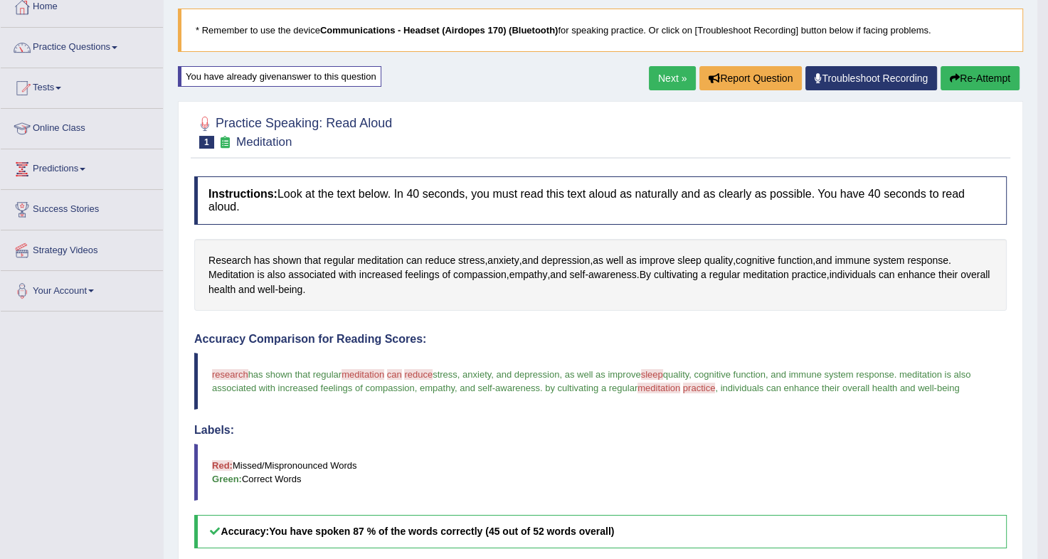
scroll to position [35, 0]
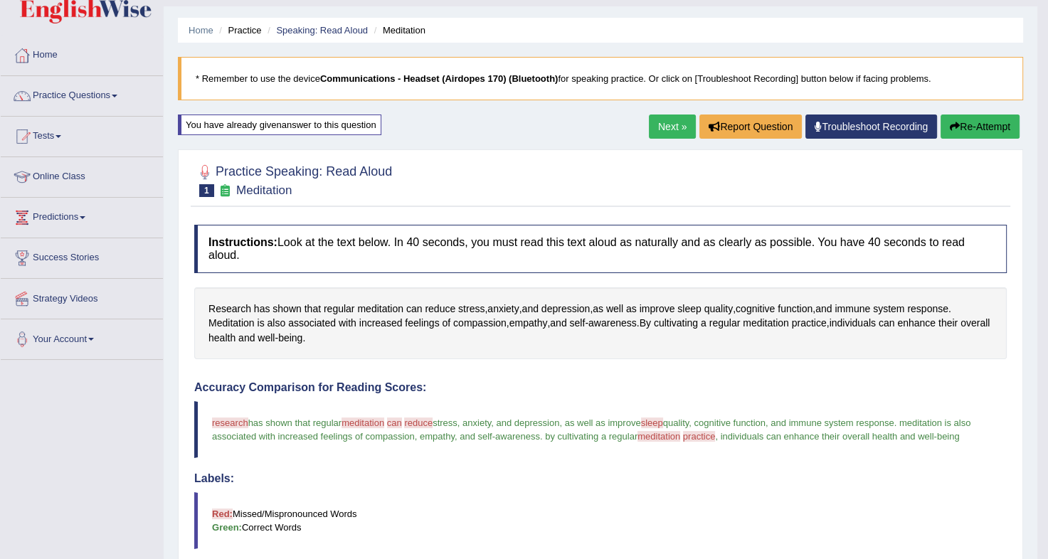
click at [951, 132] on button "Re-Attempt" at bounding box center [979, 126] width 79 height 24
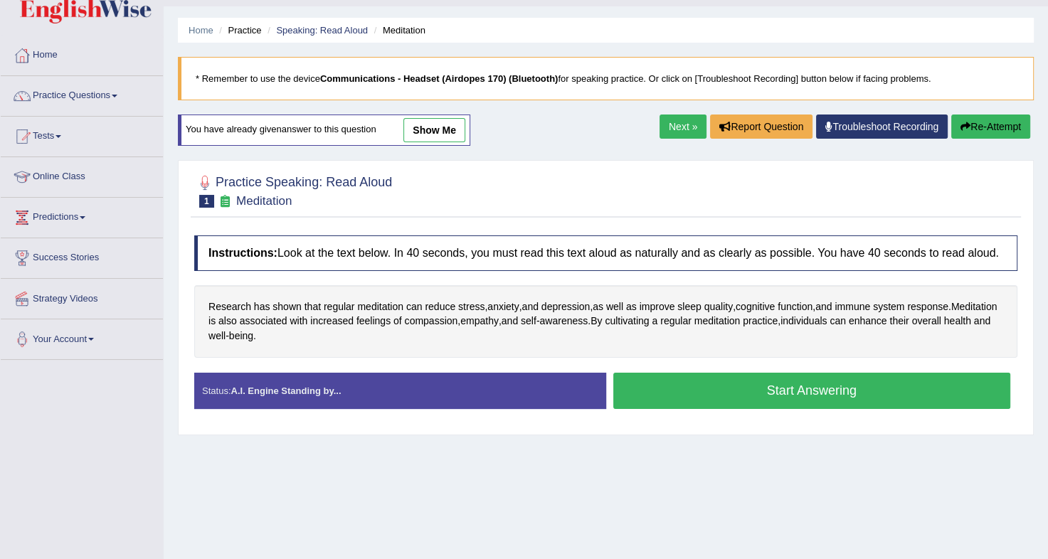
click at [791, 385] on button "Start Answering" at bounding box center [812, 391] width 398 height 36
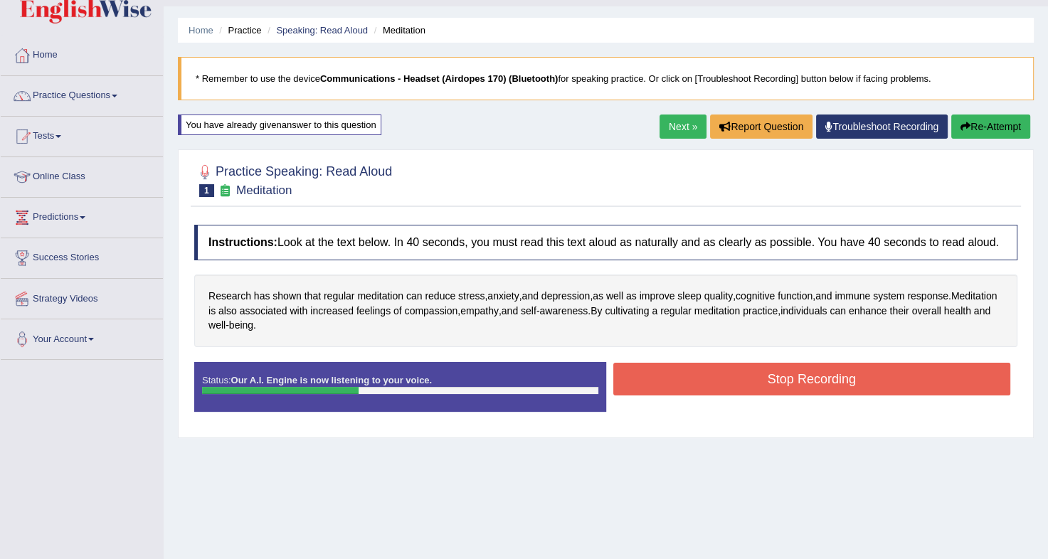
click at [791, 385] on button "Stop Recording" at bounding box center [812, 379] width 398 height 33
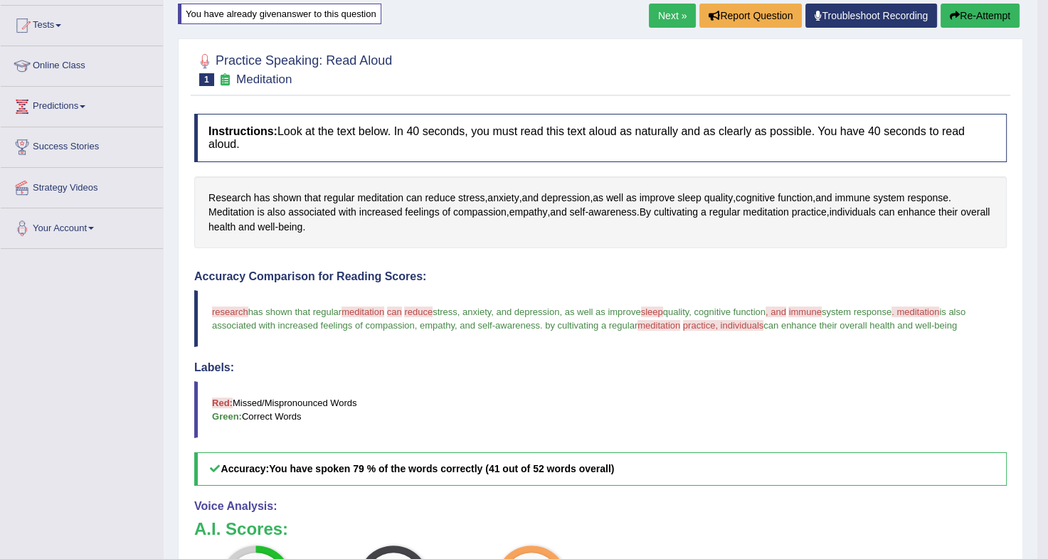
scroll to position [145, 0]
click at [959, 16] on button "Re-Attempt" at bounding box center [979, 16] width 79 height 24
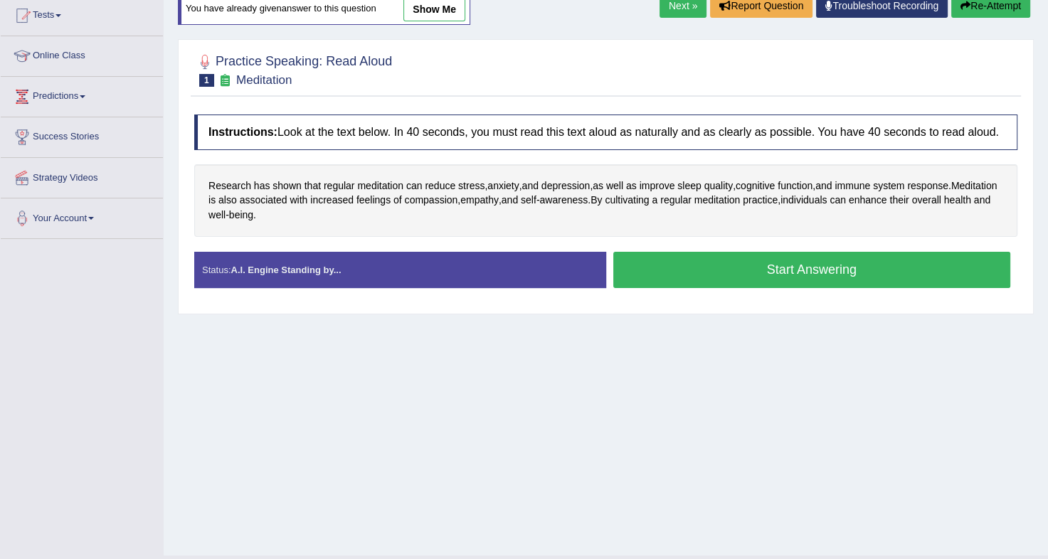
click at [758, 268] on button "Start Answering" at bounding box center [812, 270] width 398 height 36
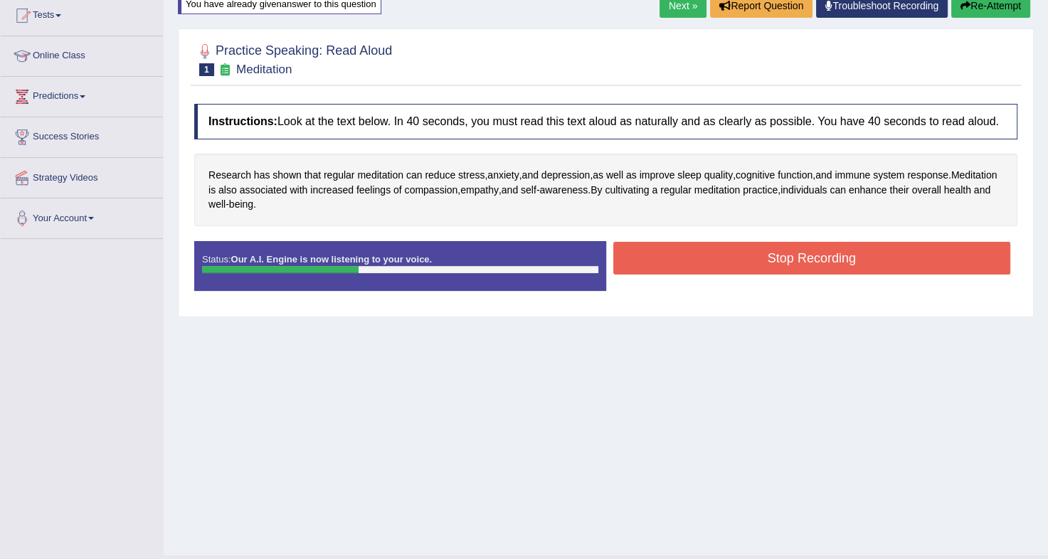
click at [758, 268] on button "Stop Recording" at bounding box center [812, 258] width 398 height 33
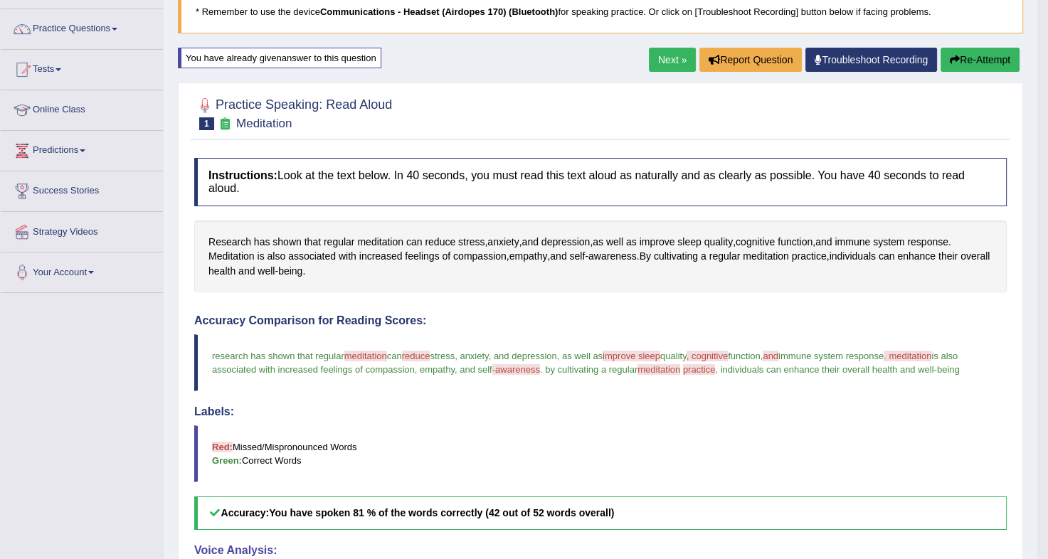
scroll to position [89, 0]
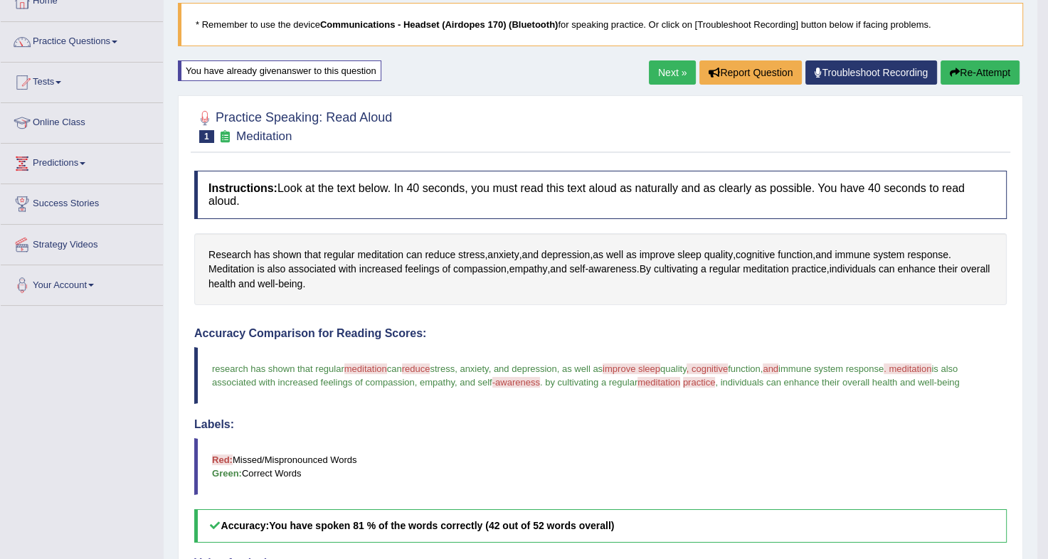
click at [986, 79] on button "Re-Attempt" at bounding box center [979, 72] width 79 height 24
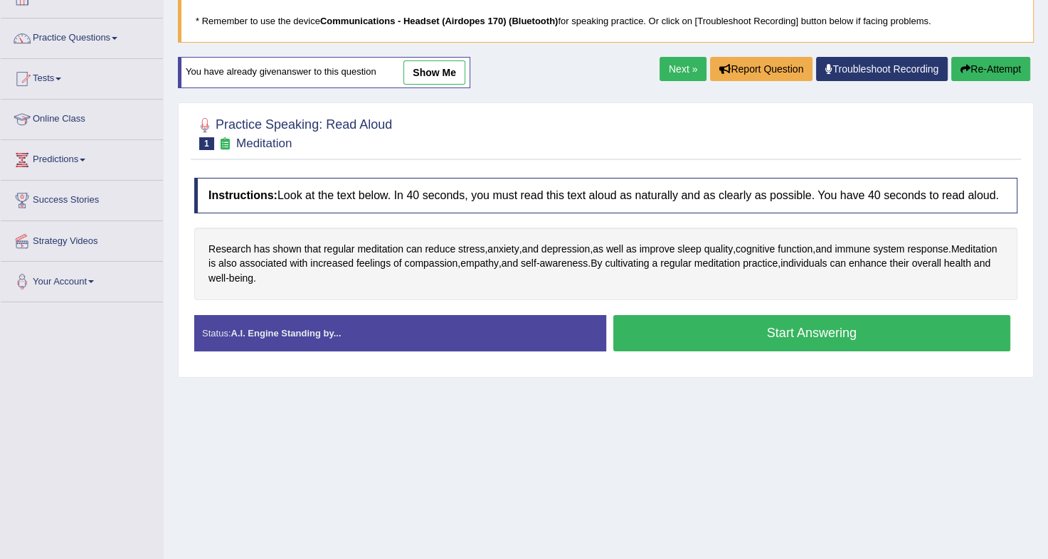
scroll to position [89, 0]
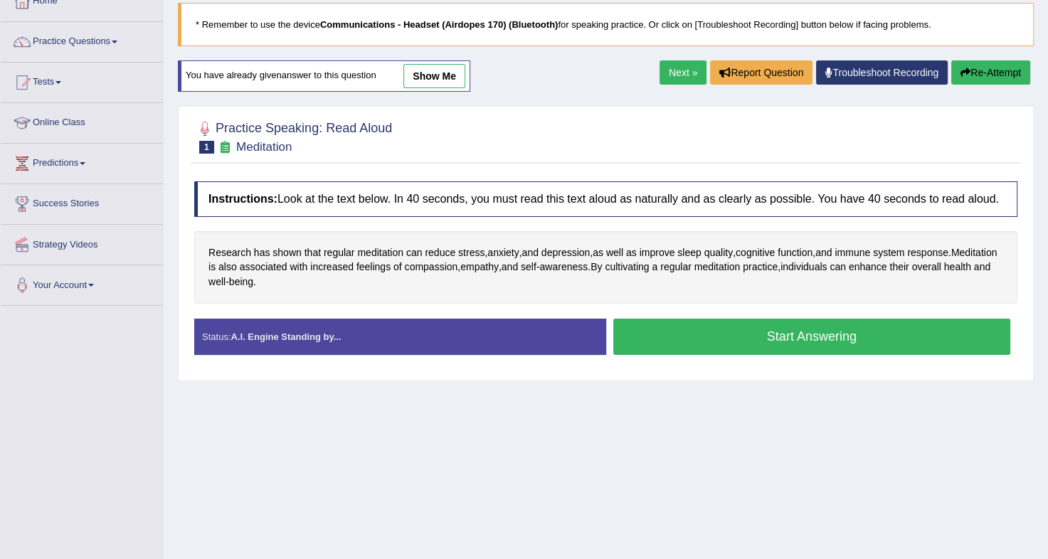
click at [762, 343] on button "Start Answering" at bounding box center [812, 337] width 398 height 36
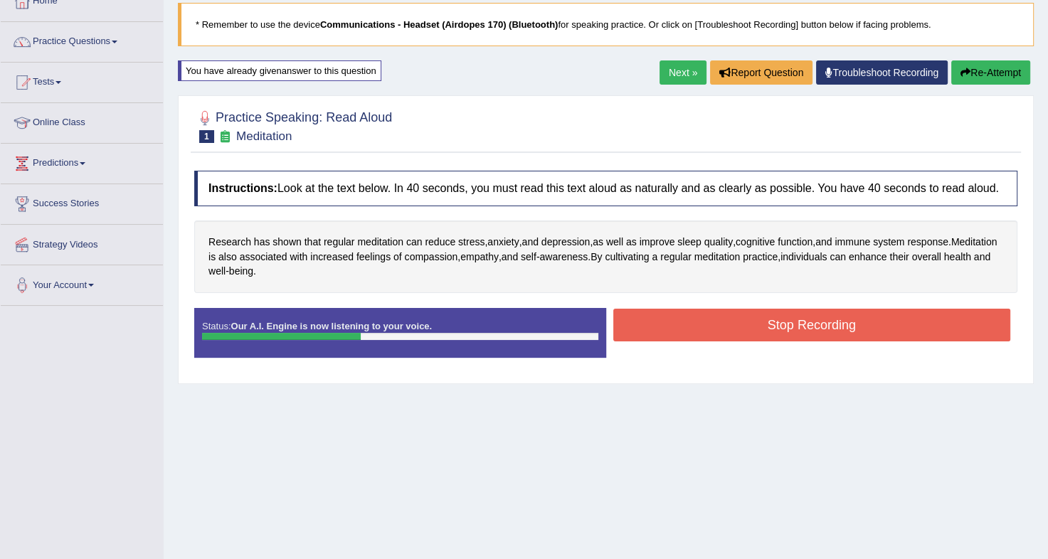
click at [781, 329] on button "Stop Recording" at bounding box center [812, 325] width 398 height 33
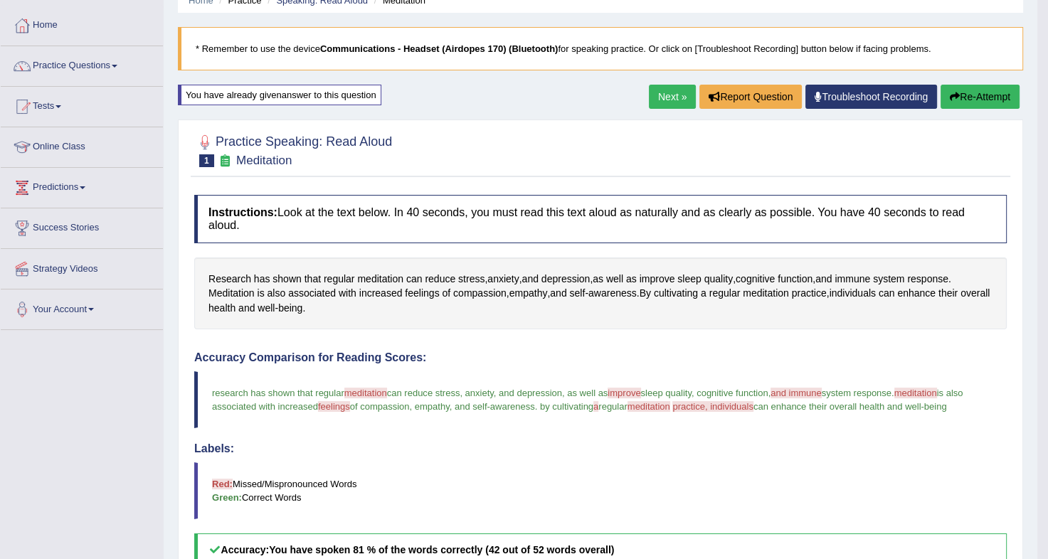
scroll to position [60, 0]
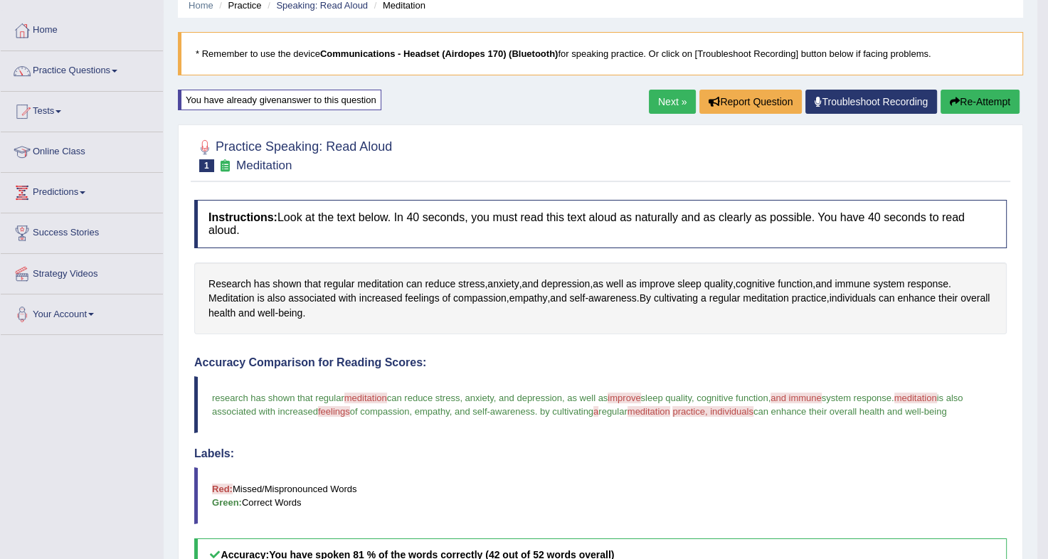
click at [999, 101] on button "Re-Attempt" at bounding box center [979, 102] width 79 height 24
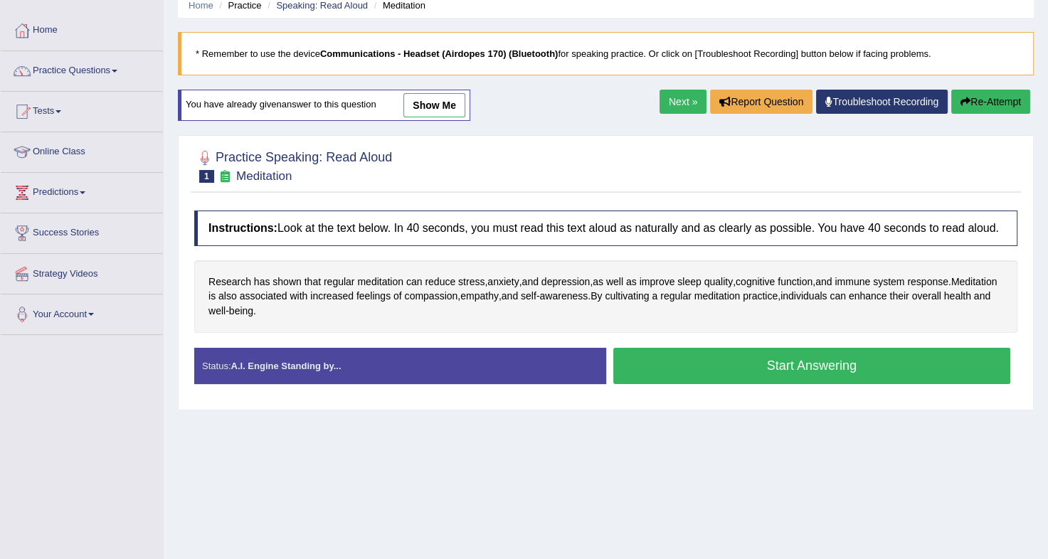
click at [756, 363] on button "Start Answering" at bounding box center [812, 366] width 398 height 36
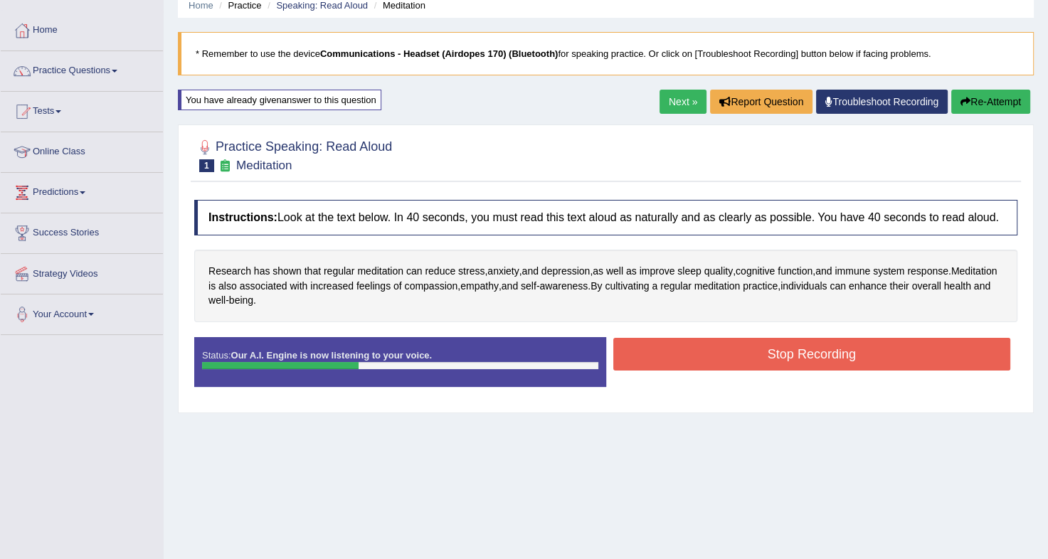
click at [756, 363] on button "Stop Recording" at bounding box center [812, 354] width 398 height 33
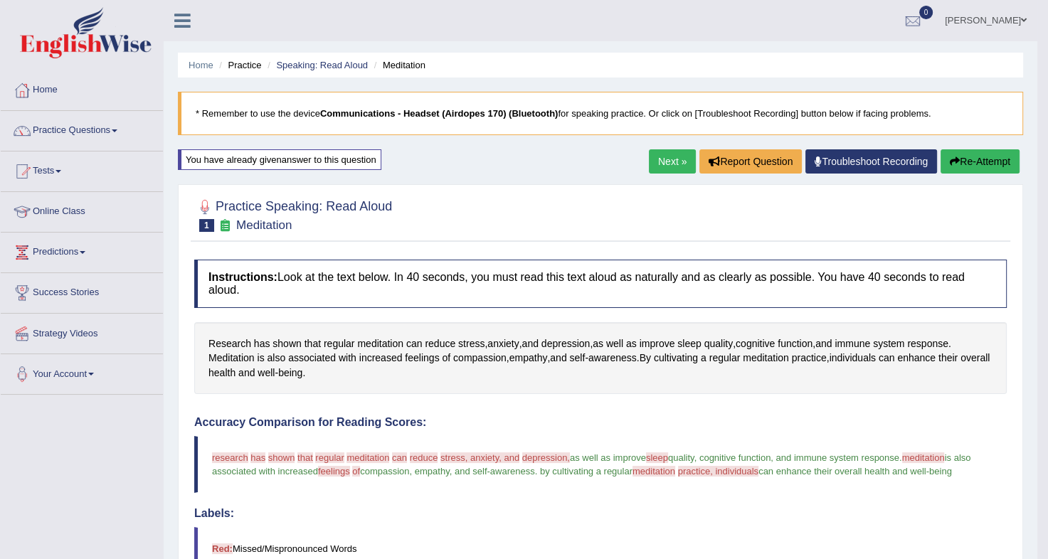
click at [965, 153] on button "Re-Attempt" at bounding box center [979, 161] width 79 height 24
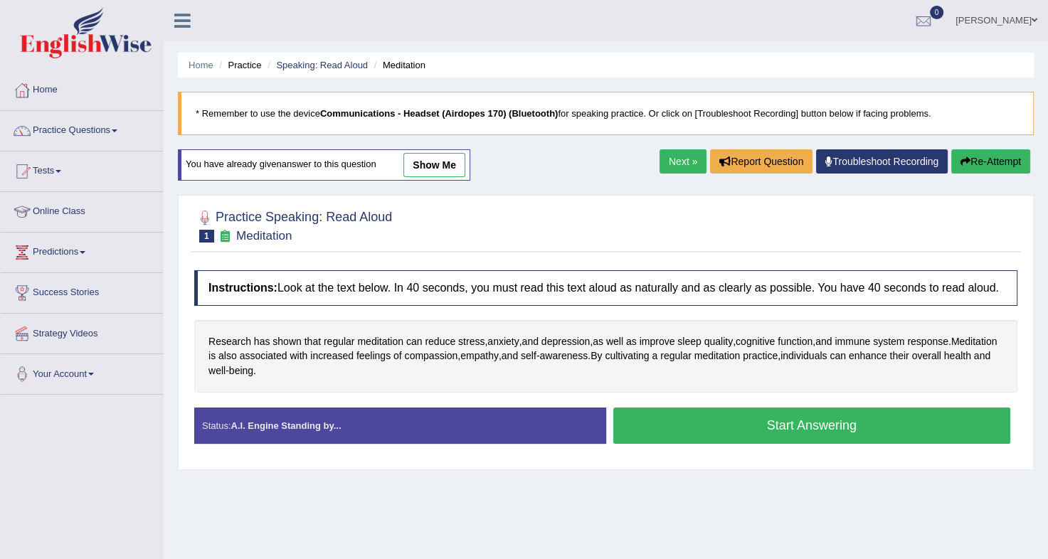
click at [749, 421] on button "Start Answering" at bounding box center [812, 425] width 398 height 36
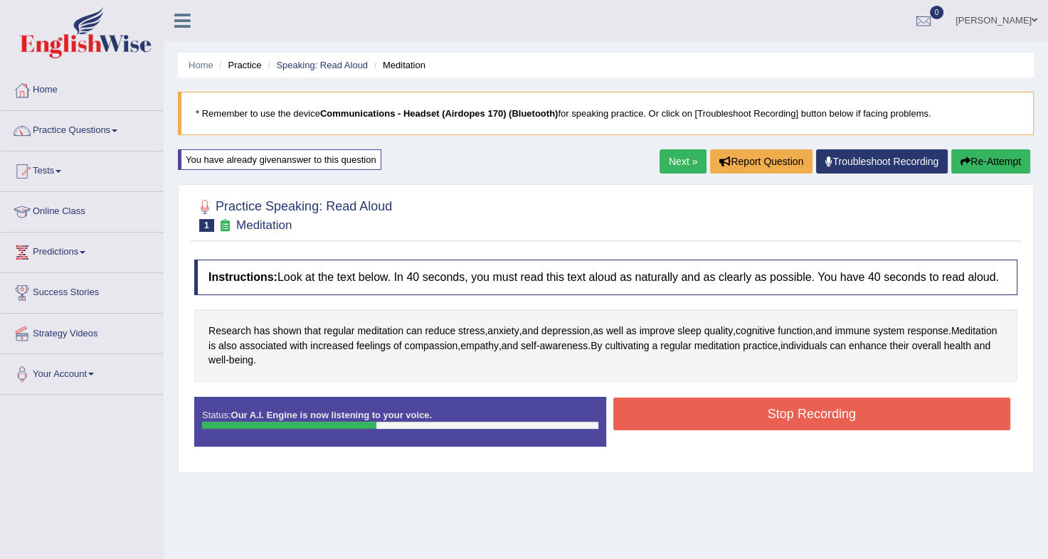
click at [768, 408] on button "Stop Recording" at bounding box center [812, 414] width 398 height 33
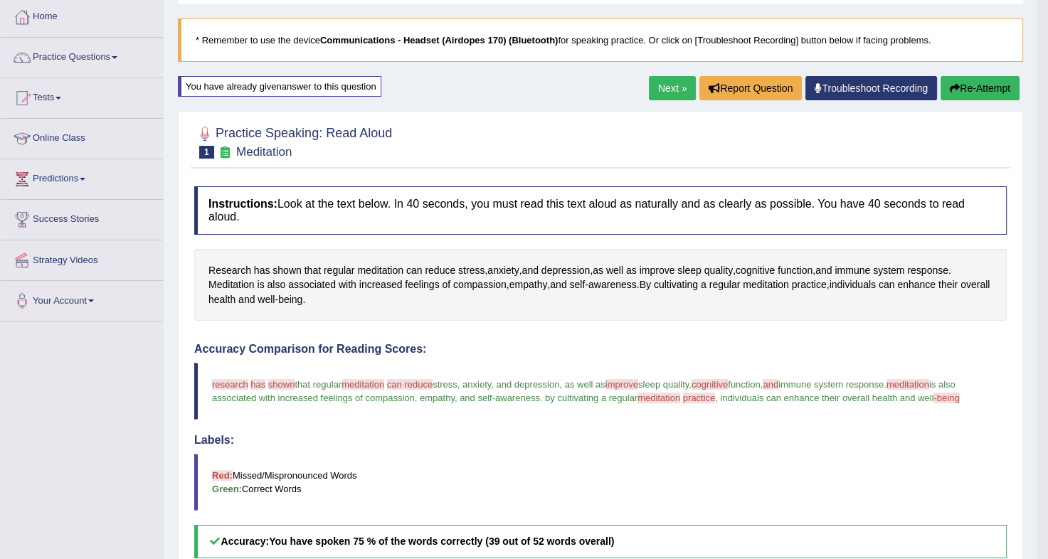
scroll to position [73, 0]
click at [957, 90] on button "Re-Attempt" at bounding box center [979, 89] width 79 height 24
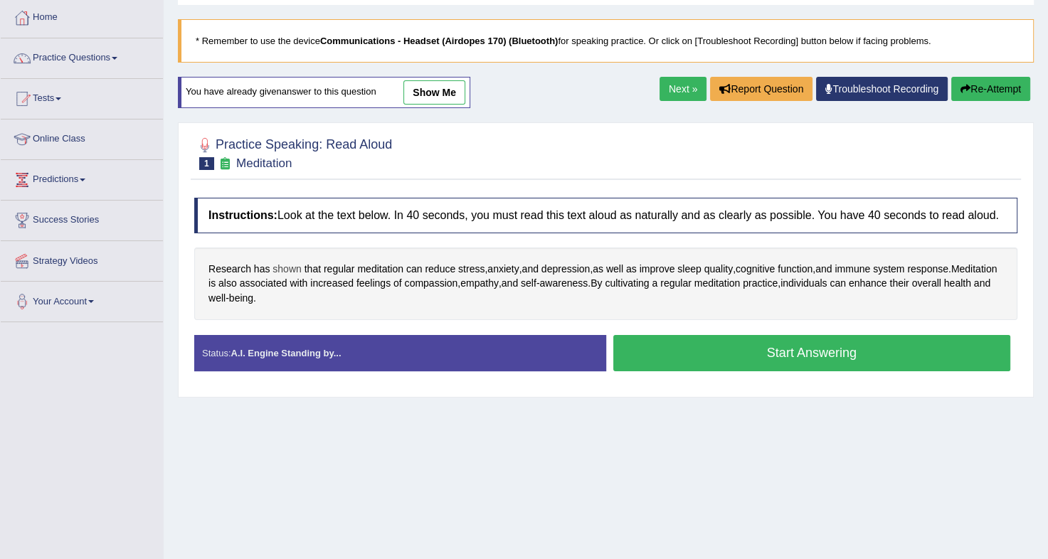
click at [287, 269] on span "shown" at bounding box center [286, 269] width 28 height 15
click at [285, 166] on icon at bounding box center [290, 170] width 11 height 9
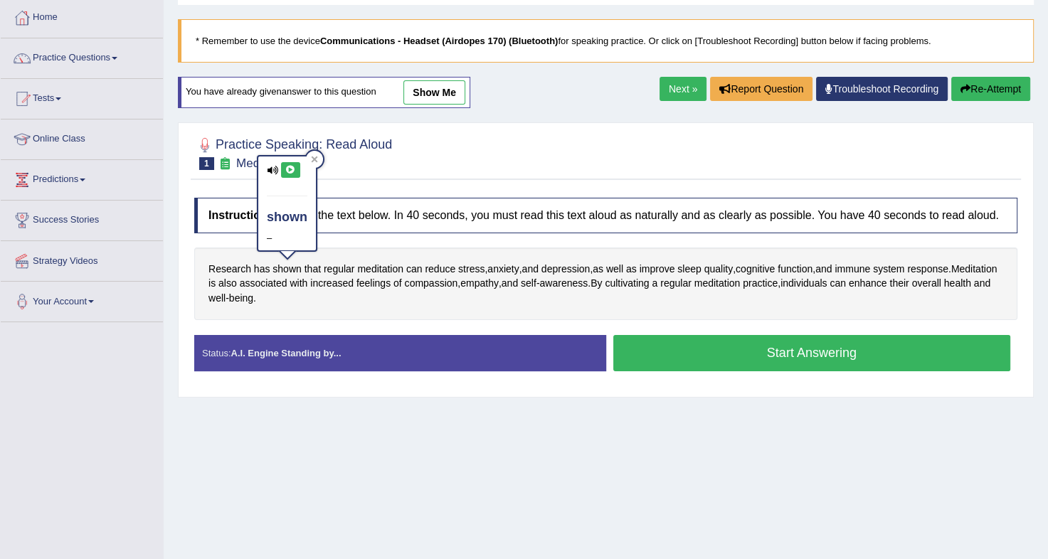
click at [285, 166] on icon at bounding box center [290, 170] width 11 height 9
click at [293, 169] on icon at bounding box center [290, 170] width 11 height 9
click at [223, 267] on span "Research" at bounding box center [229, 269] width 43 height 15
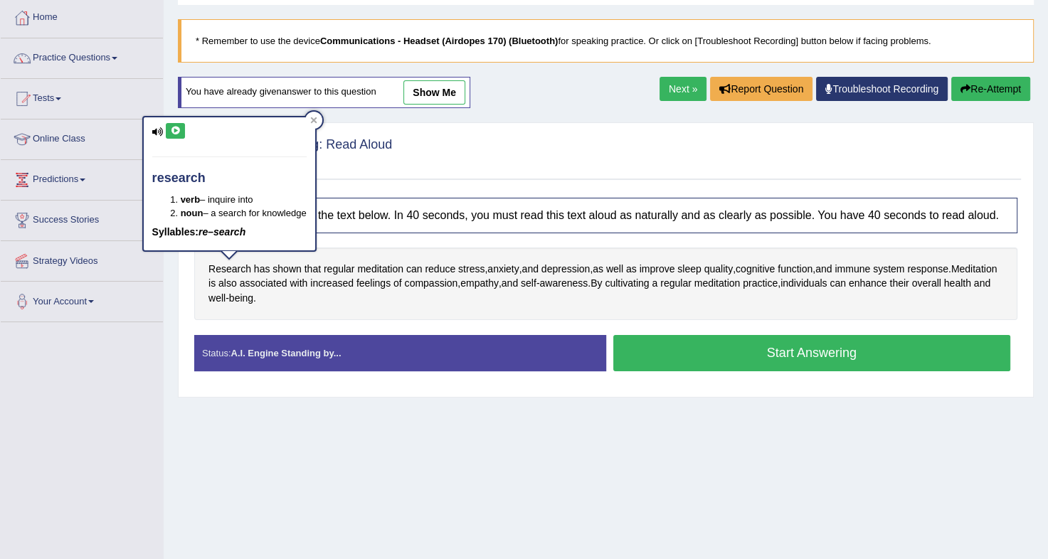
click at [171, 127] on icon at bounding box center [175, 131] width 11 height 9
click at [174, 130] on icon at bounding box center [175, 131] width 11 height 9
click at [587, 149] on div at bounding box center [605, 152] width 823 height 43
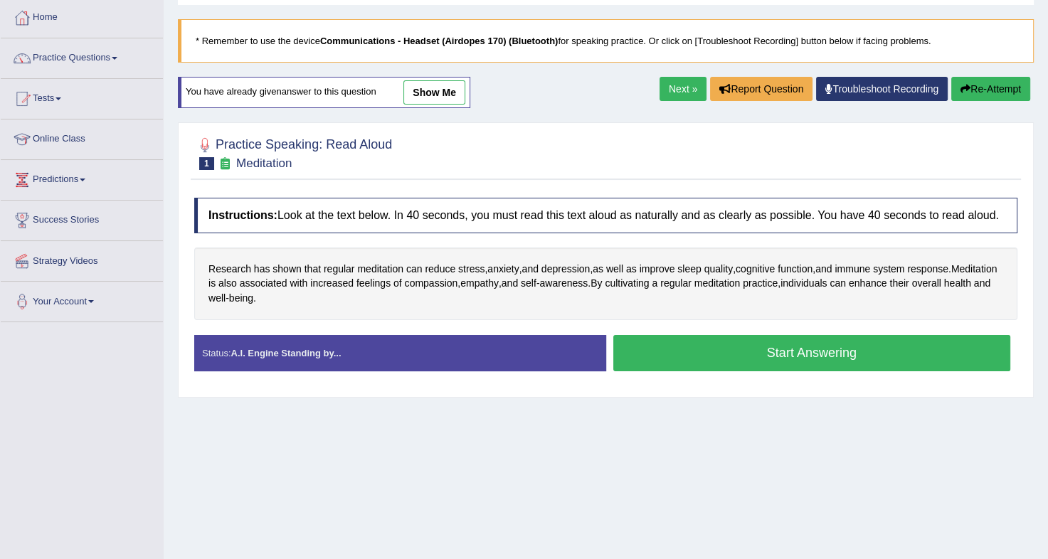
click at [825, 358] on button "Start Answering" at bounding box center [812, 353] width 398 height 36
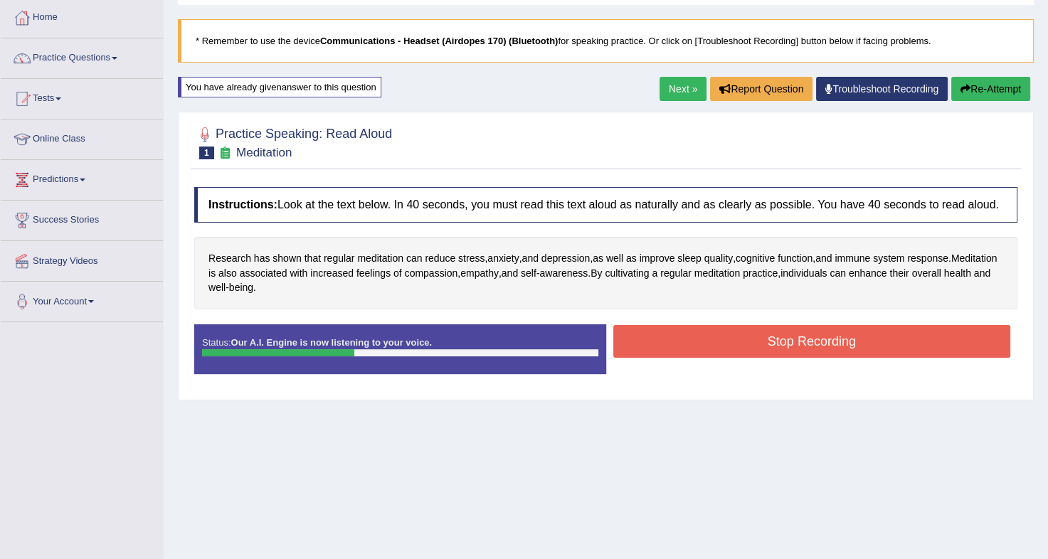
click at [831, 339] on button "Stop Recording" at bounding box center [812, 341] width 398 height 33
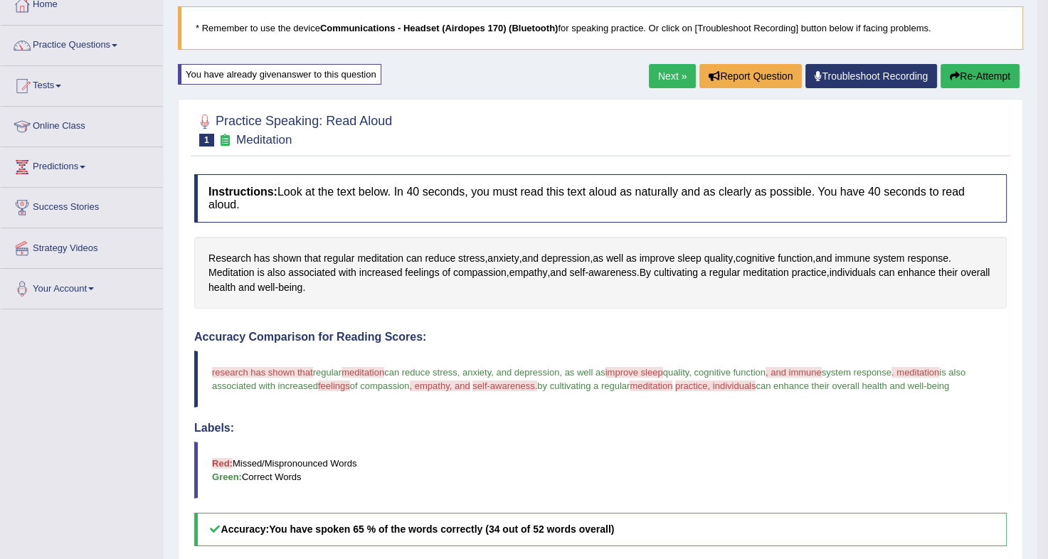
scroll to position [78, 0]
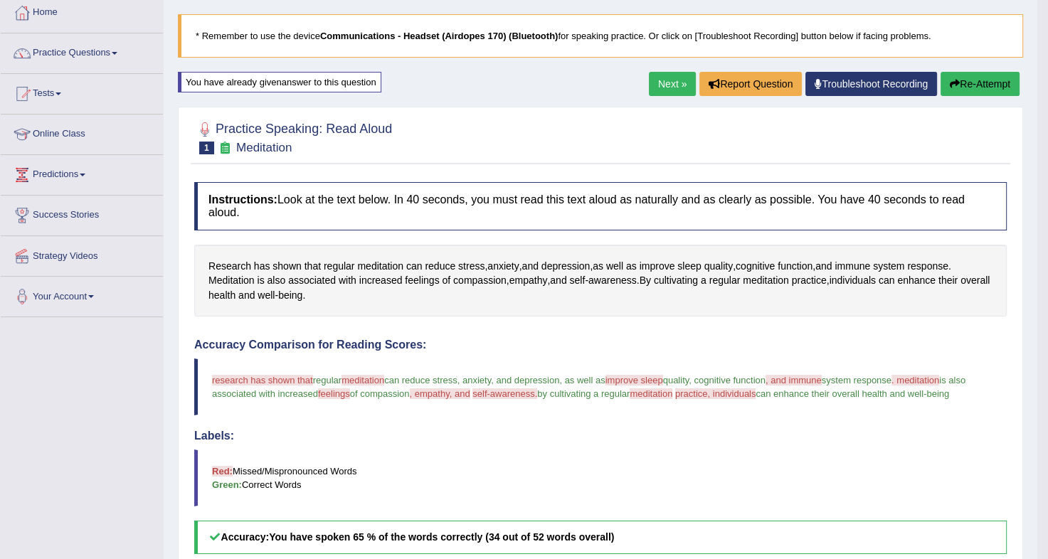
click at [987, 82] on button "Re-Attempt" at bounding box center [979, 84] width 79 height 24
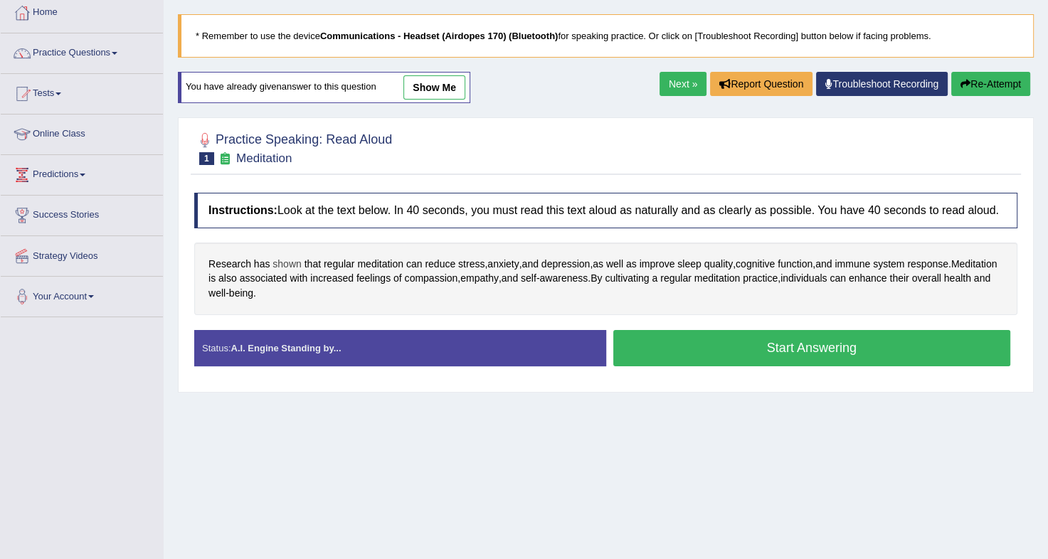
click at [279, 257] on span "shown" at bounding box center [286, 264] width 28 height 15
click at [285, 157] on button at bounding box center [290, 165] width 19 height 16
click at [671, 462] on div "Home Practice Speaking: Read Aloud Meditation * Remember to use the device Comm…" at bounding box center [606, 277] width 884 height 711
click at [878, 358] on button "Start Answering" at bounding box center [812, 348] width 398 height 36
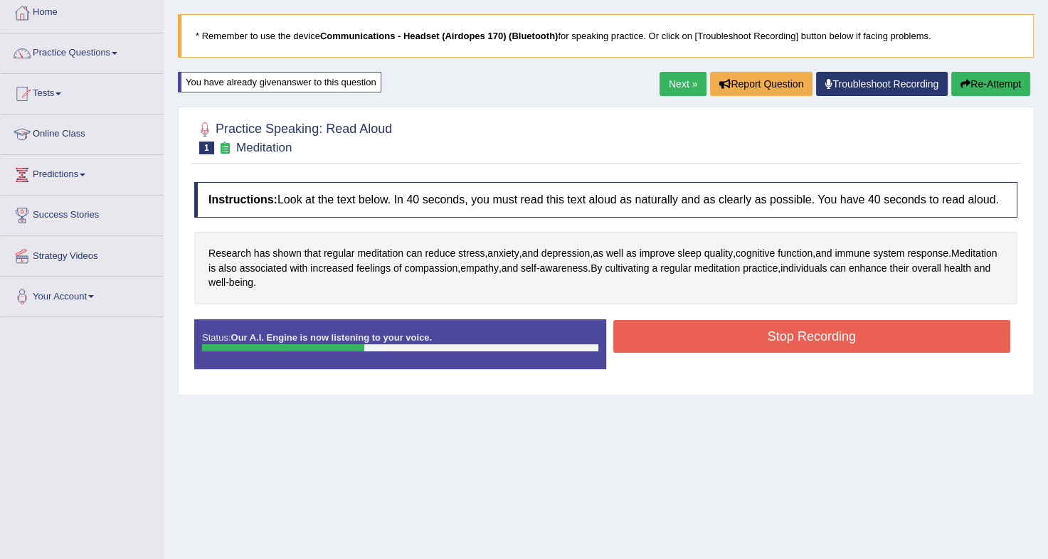
click at [890, 346] on button "Stop Recording" at bounding box center [812, 336] width 398 height 33
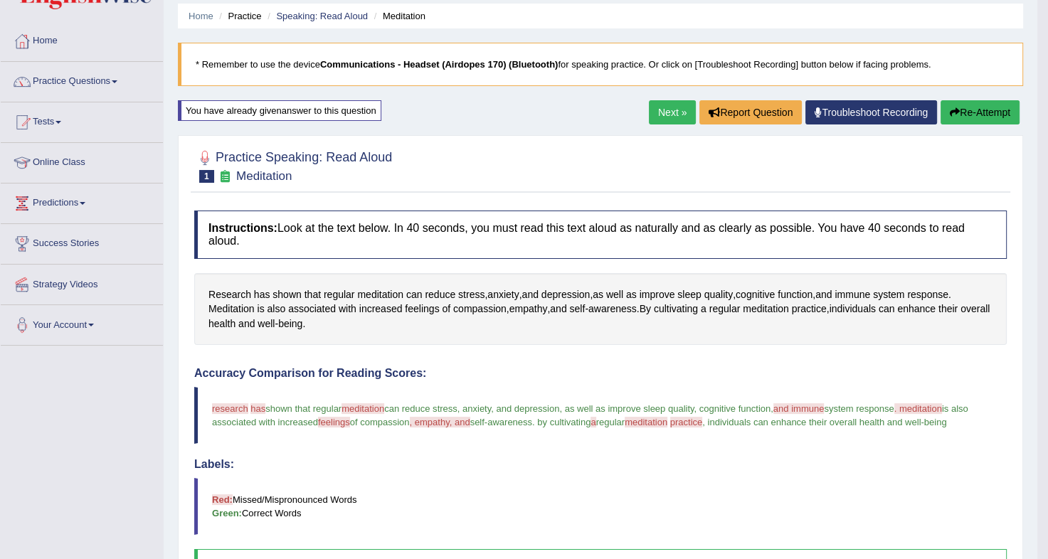
scroll to position [47, 0]
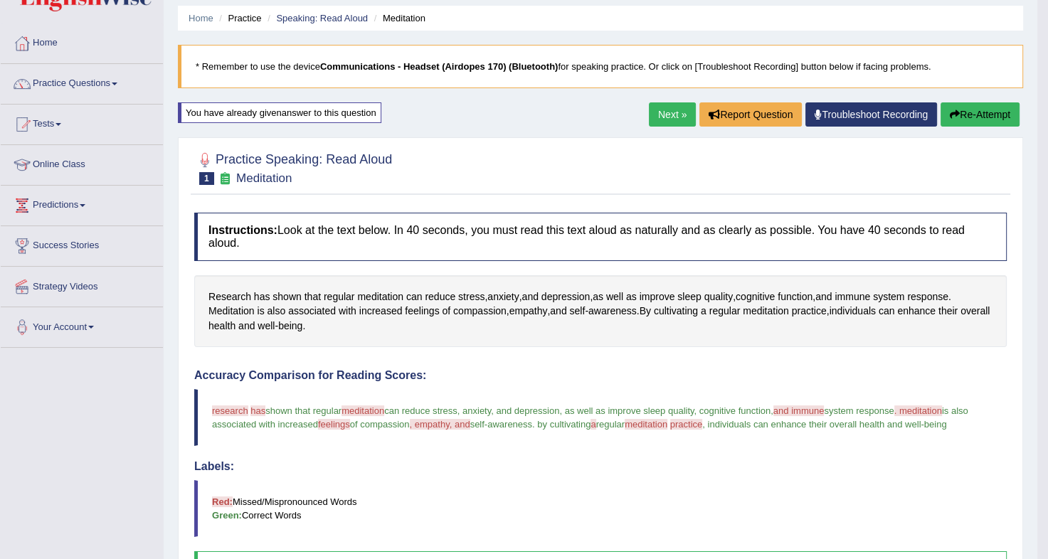
click at [981, 118] on button "Re-Attempt" at bounding box center [979, 114] width 79 height 24
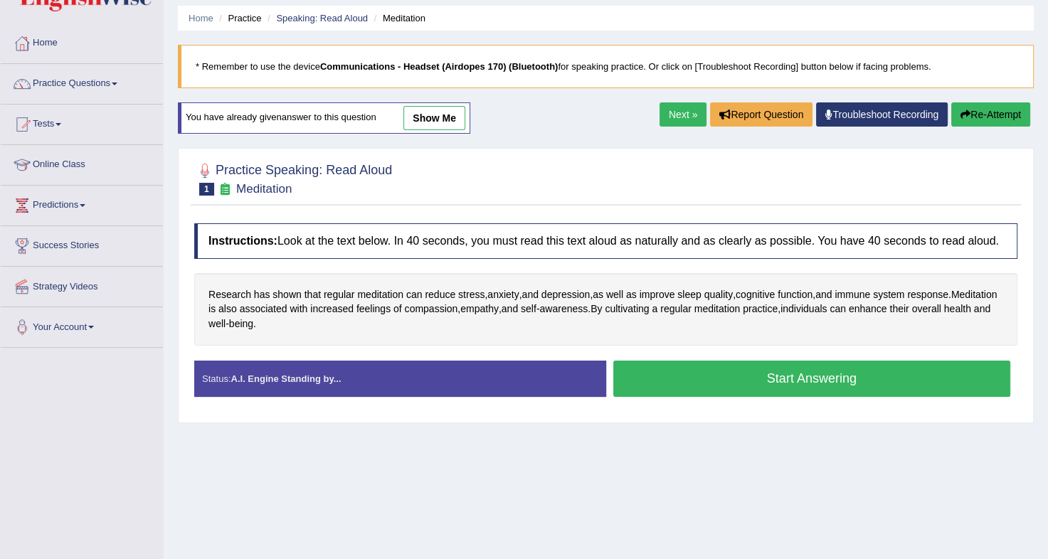
click at [771, 380] on button "Start Answering" at bounding box center [812, 379] width 398 height 36
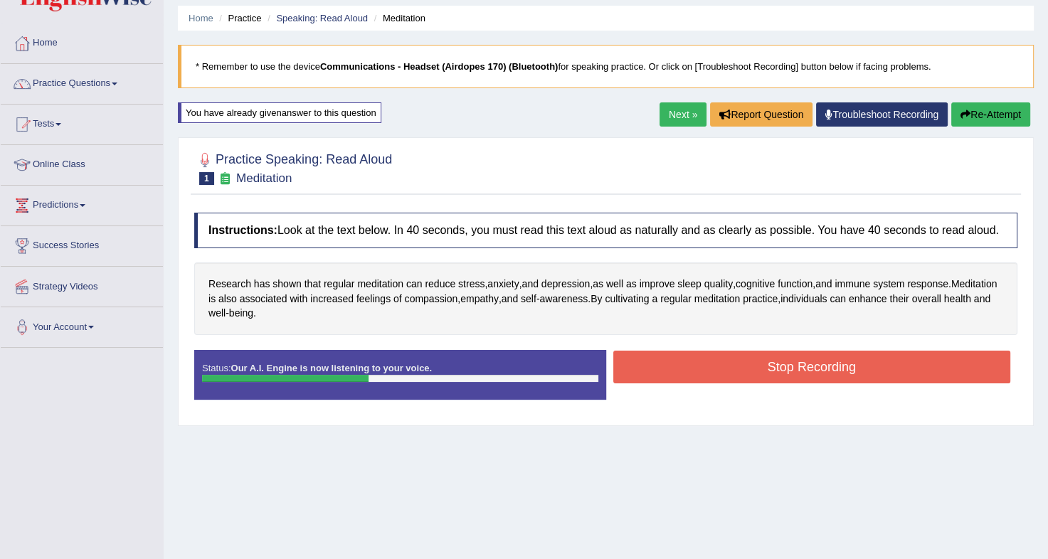
click at [794, 357] on button "Stop Recording" at bounding box center [812, 367] width 398 height 33
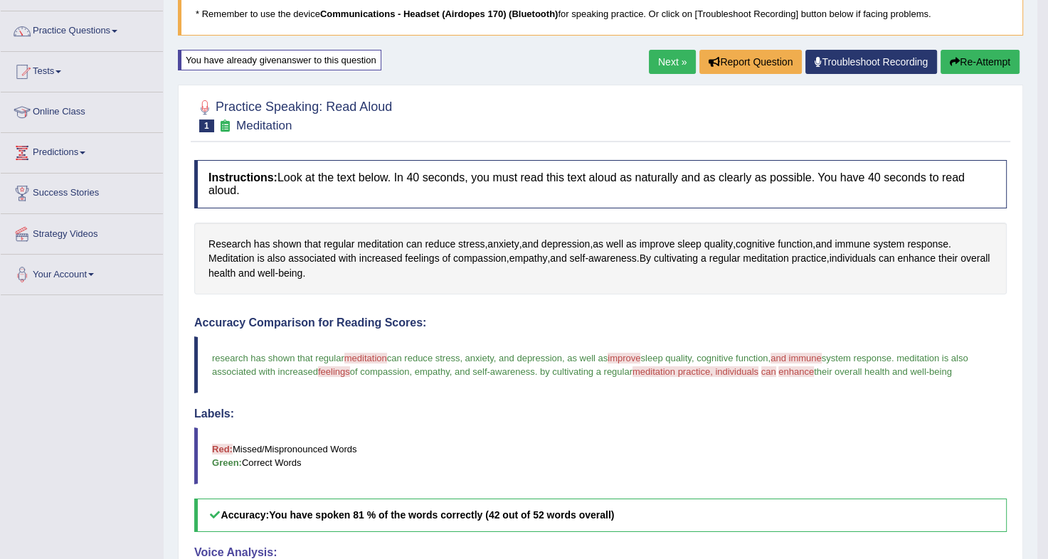
scroll to position [97, 0]
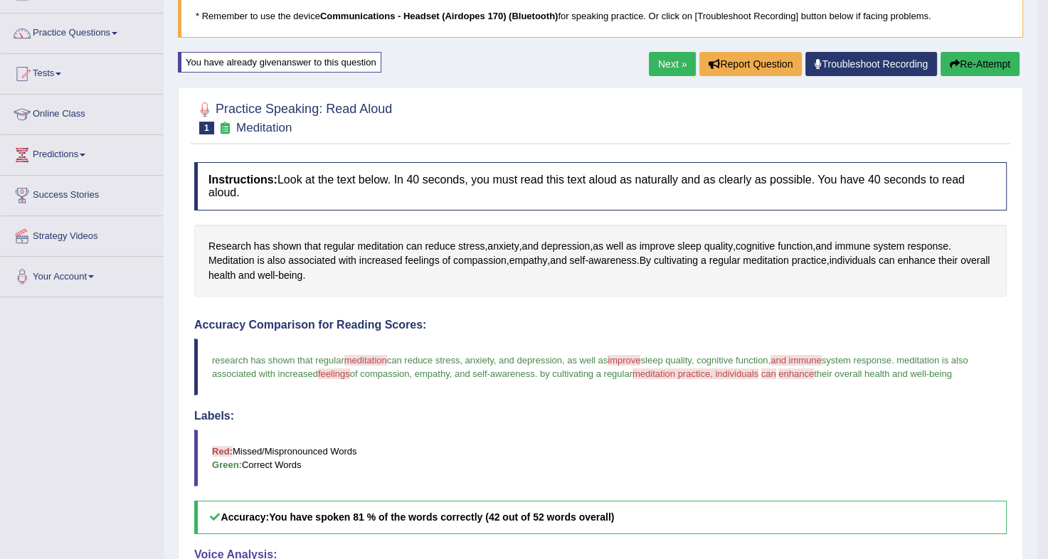
click at [960, 63] on button "Re-Attempt" at bounding box center [979, 64] width 79 height 24
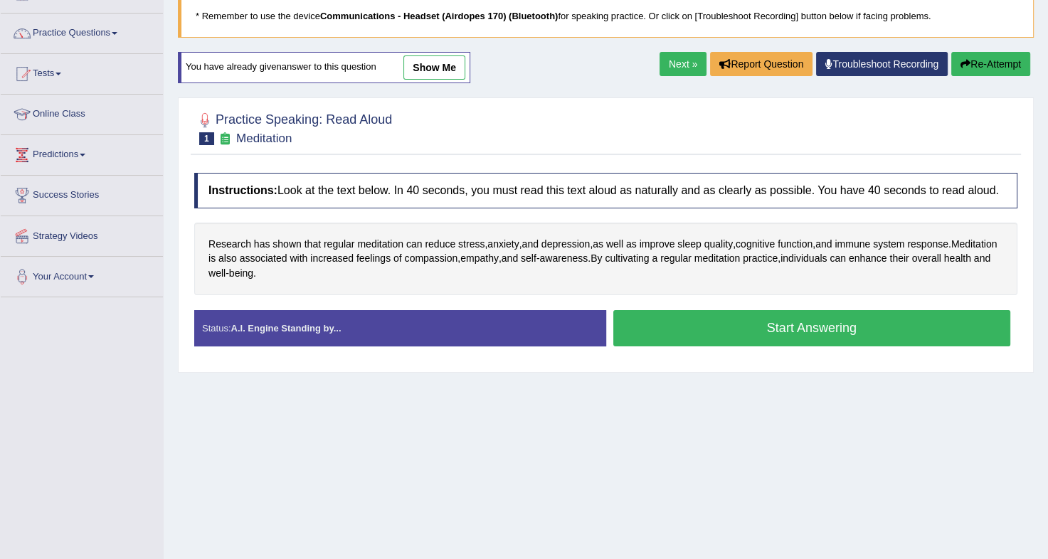
click at [755, 321] on button "Start Answering" at bounding box center [812, 328] width 398 height 36
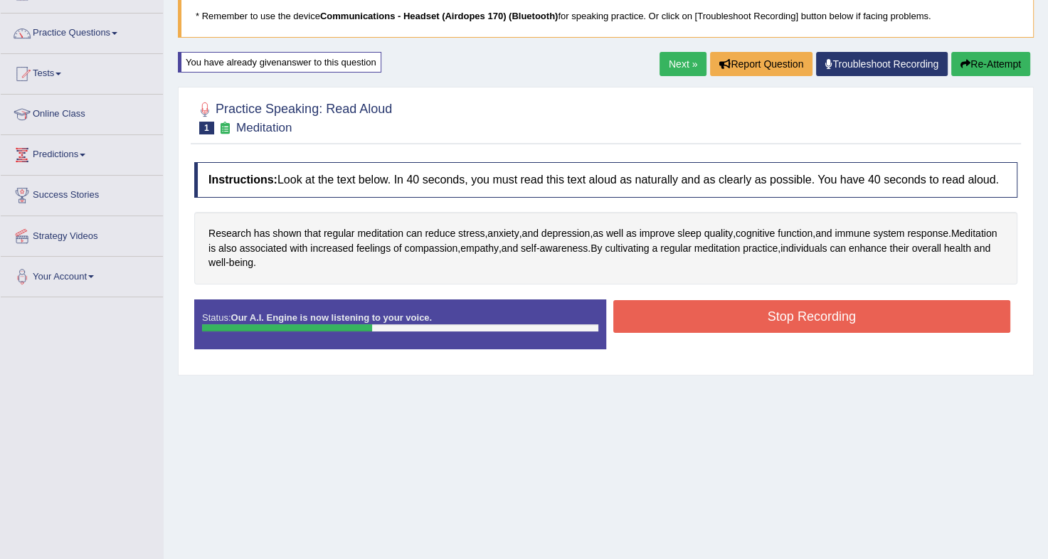
click at [755, 321] on button "Stop Recording" at bounding box center [812, 316] width 398 height 33
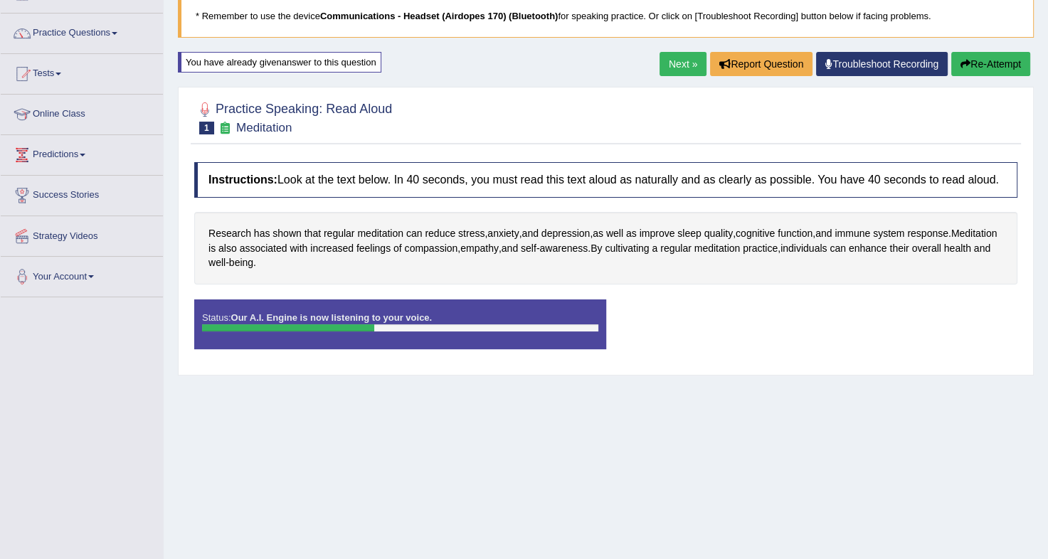
click at [755, 321] on div "Status: Our A.I. Engine is now listening to your voice. Start Answering Stop Re…" at bounding box center [605, 331] width 823 height 64
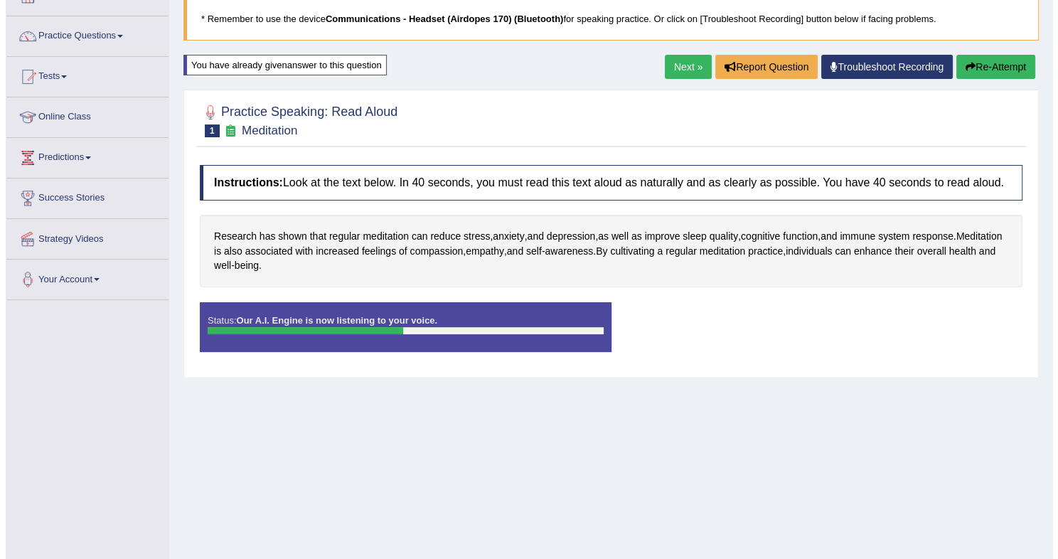
scroll to position [82, 0]
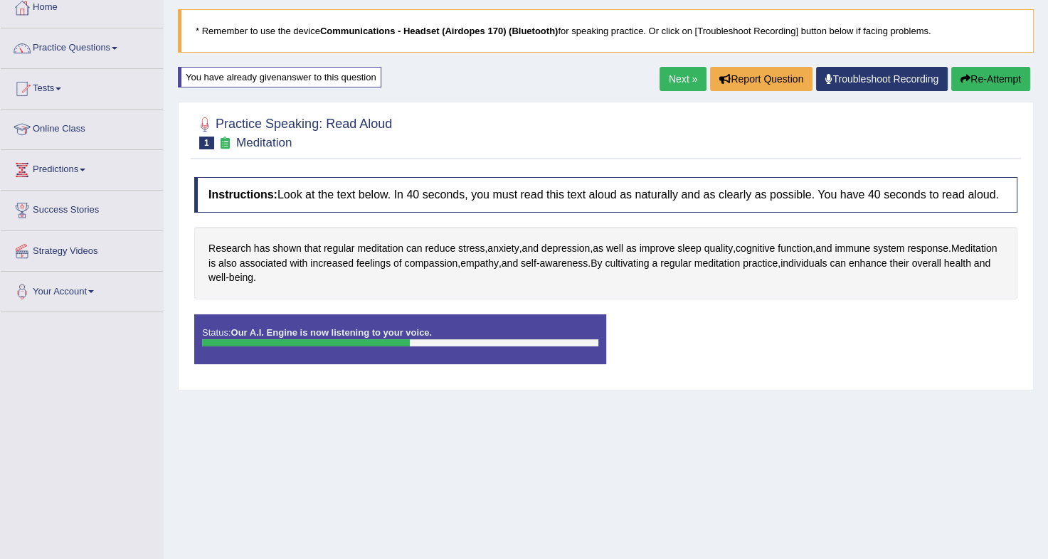
click at [765, 335] on div "Status: Our A.I. Engine is now listening to your voice. Start Answering Stop Re…" at bounding box center [605, 346] width 823 height 64
click at [960, 80] on icon "button" at bounding box center [965, 79] width 10 height 10
